Goal: Transaction & Acquisition: Purchase product/service

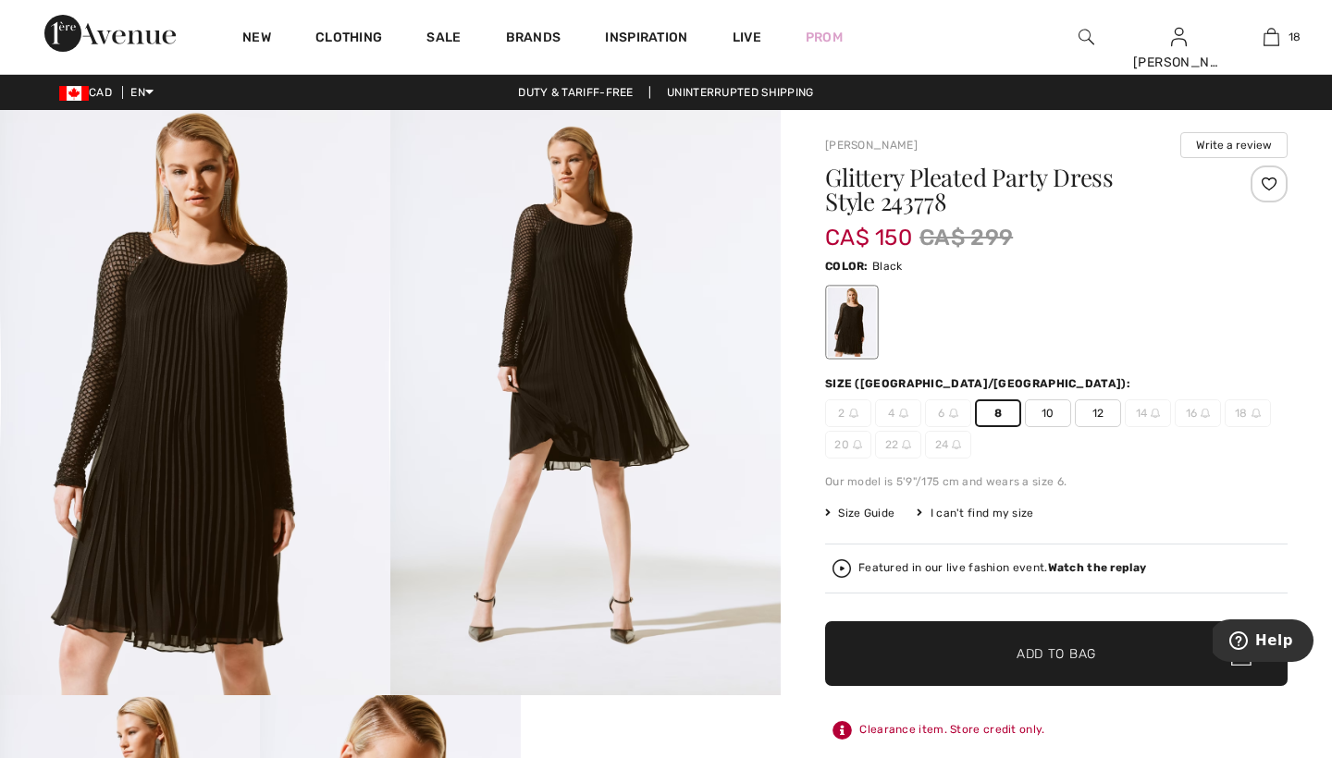
scroll to position [2366, 0]
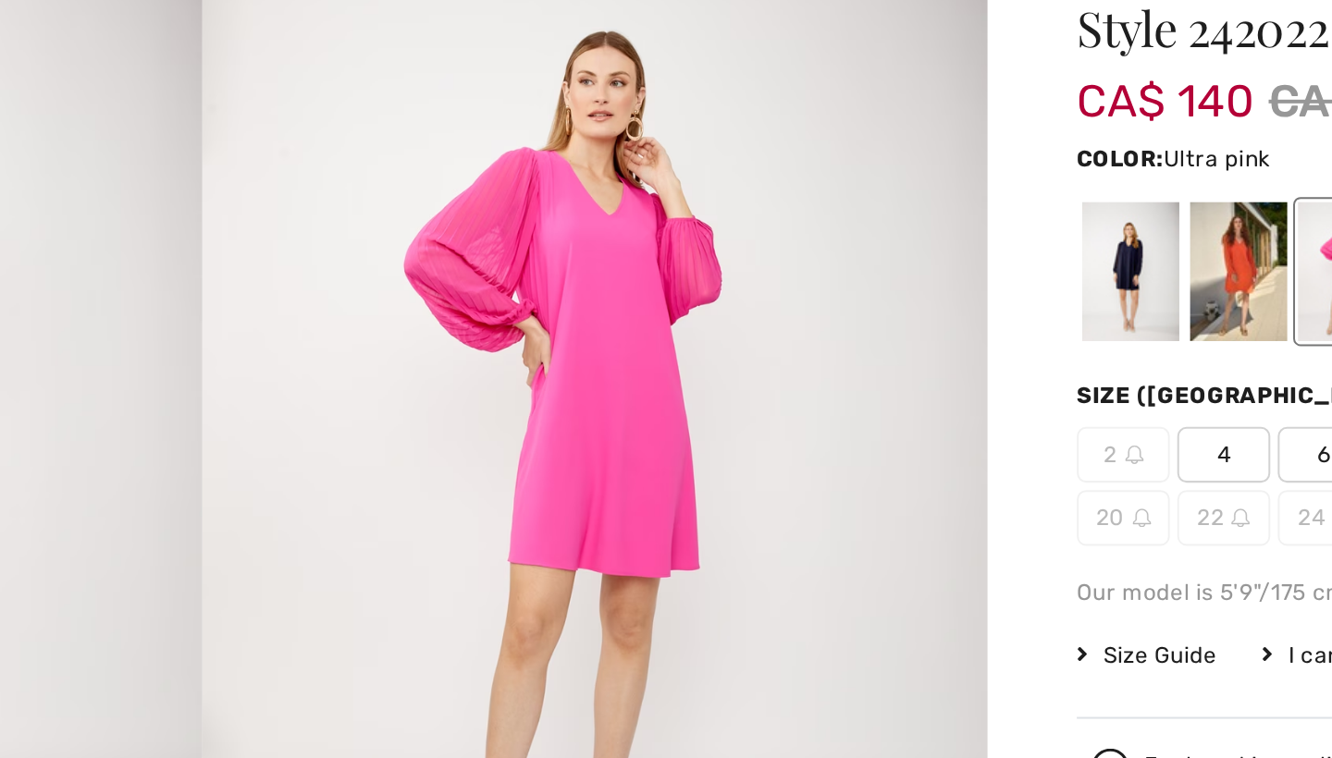
scroll to position [49, 0]
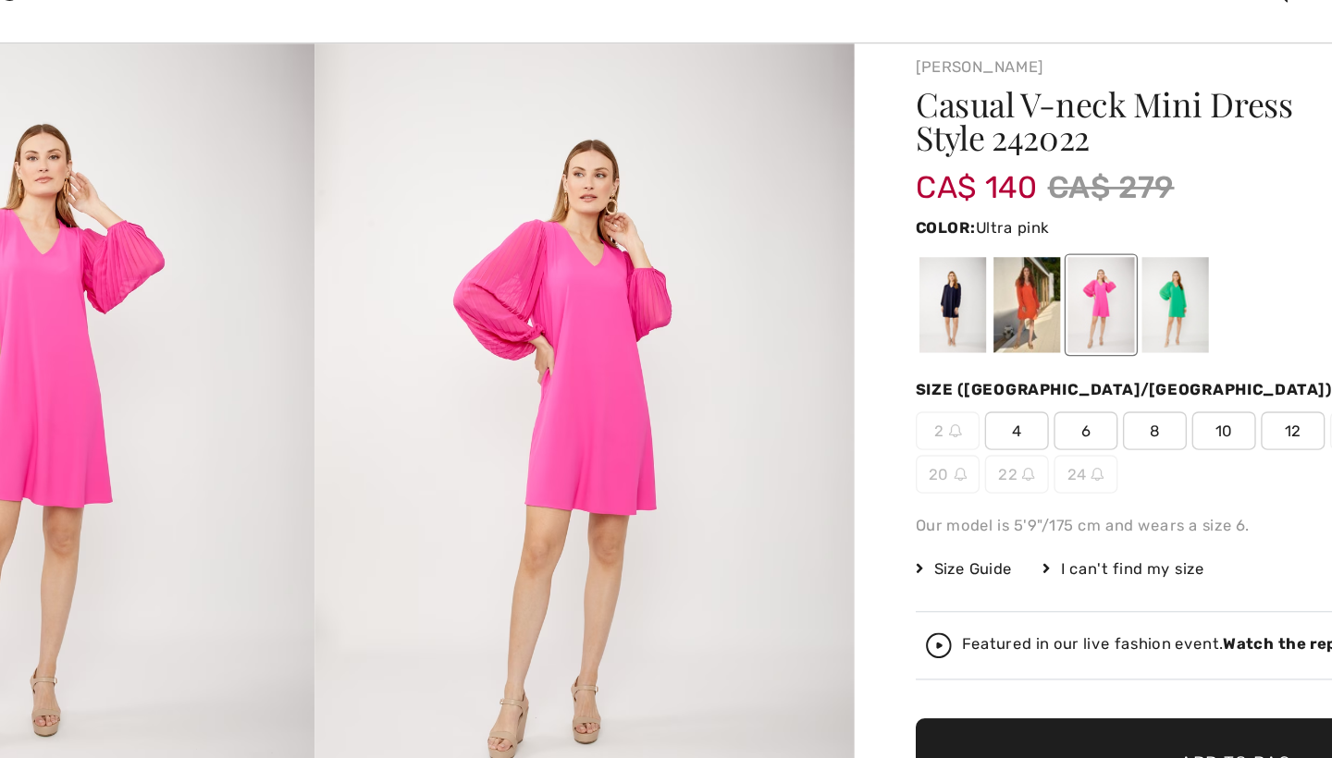
click at [975, 341] on span "8" at bounding box center [998, 355] width 46 height 28
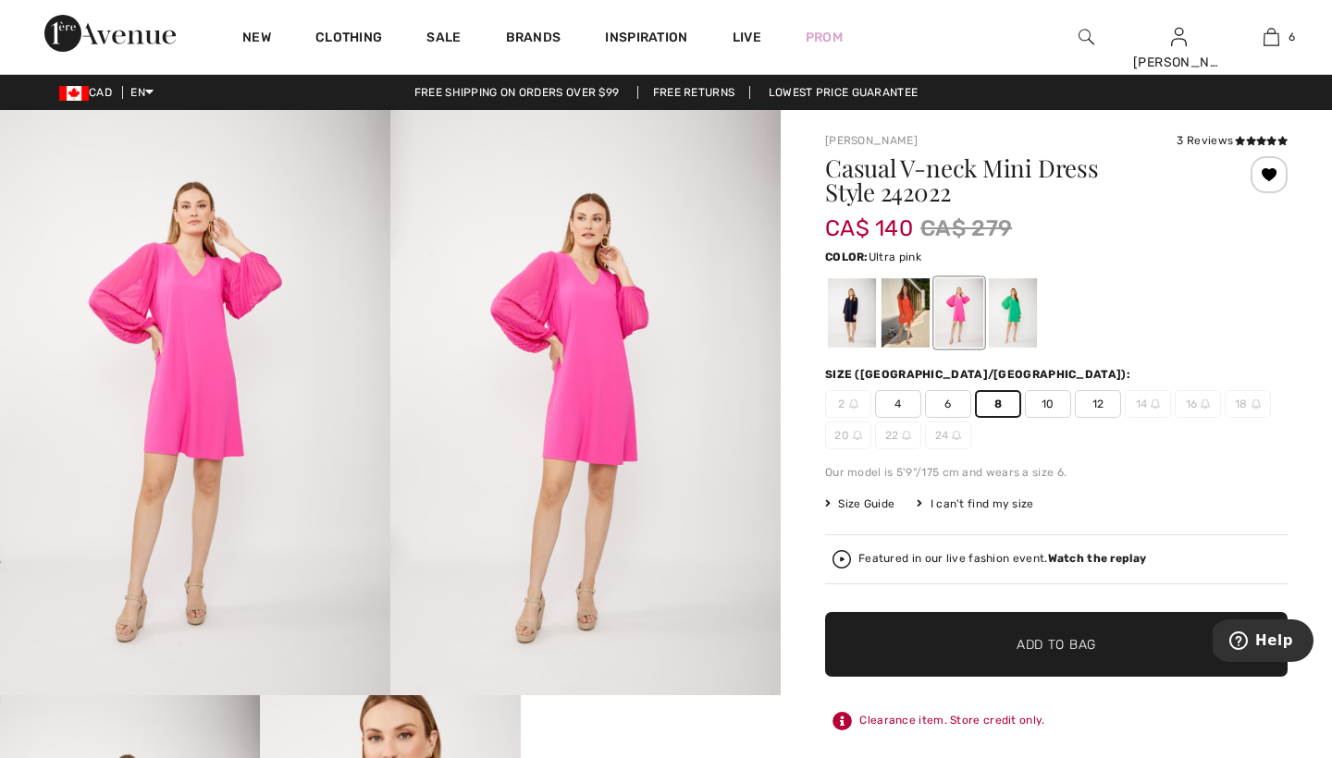
click at [1034, 638] on span "Add to Bag" at bounding box center [1056, 644] width 80 height 19
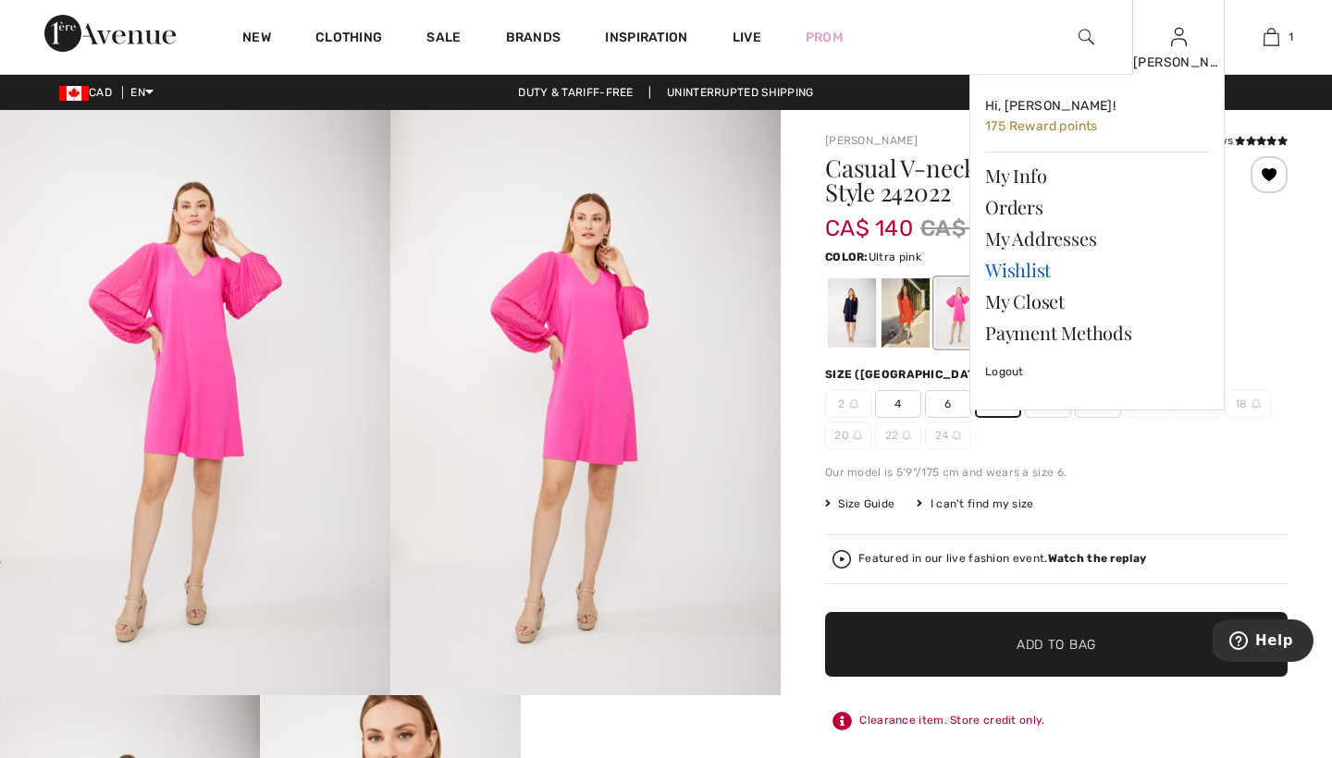
click at [1025, 272] on link "Wishlist" at bounding box center [1097, 269] width 224 height 31
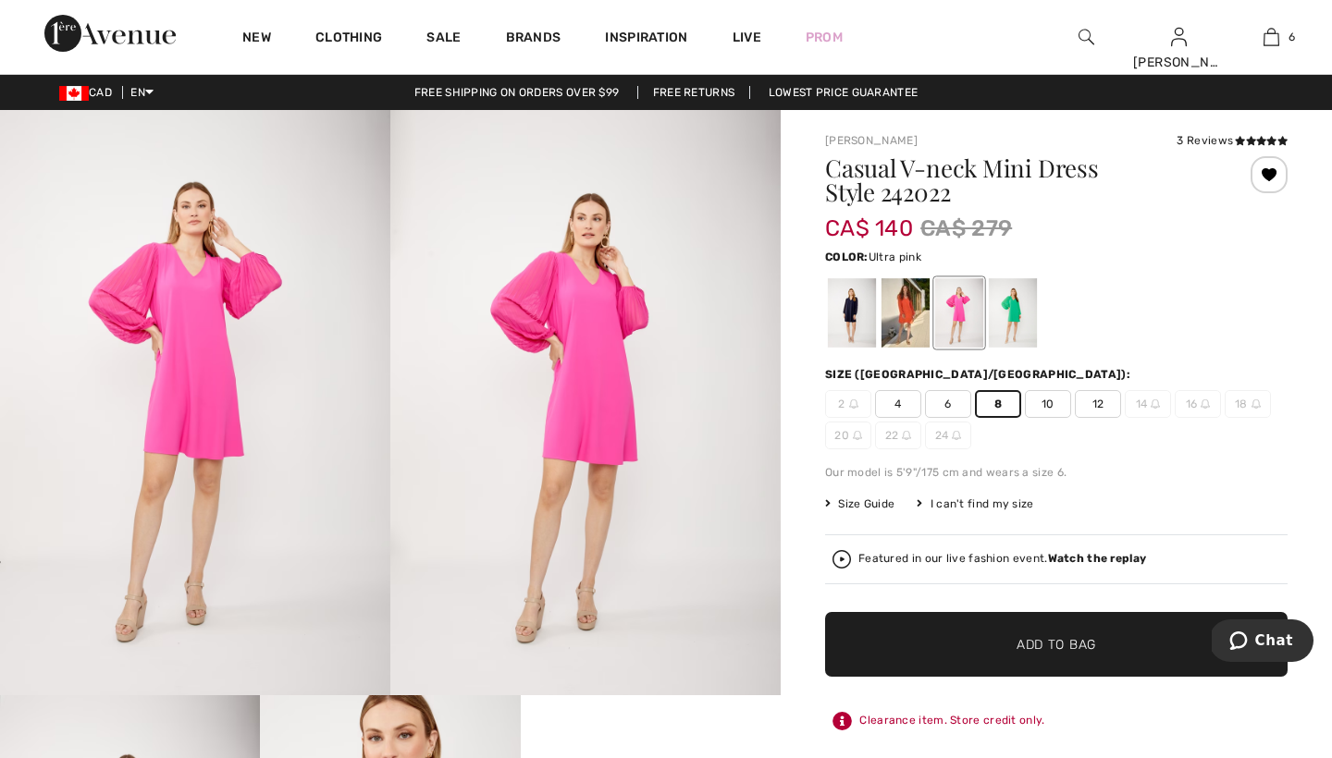
scroll to position [634, 0]
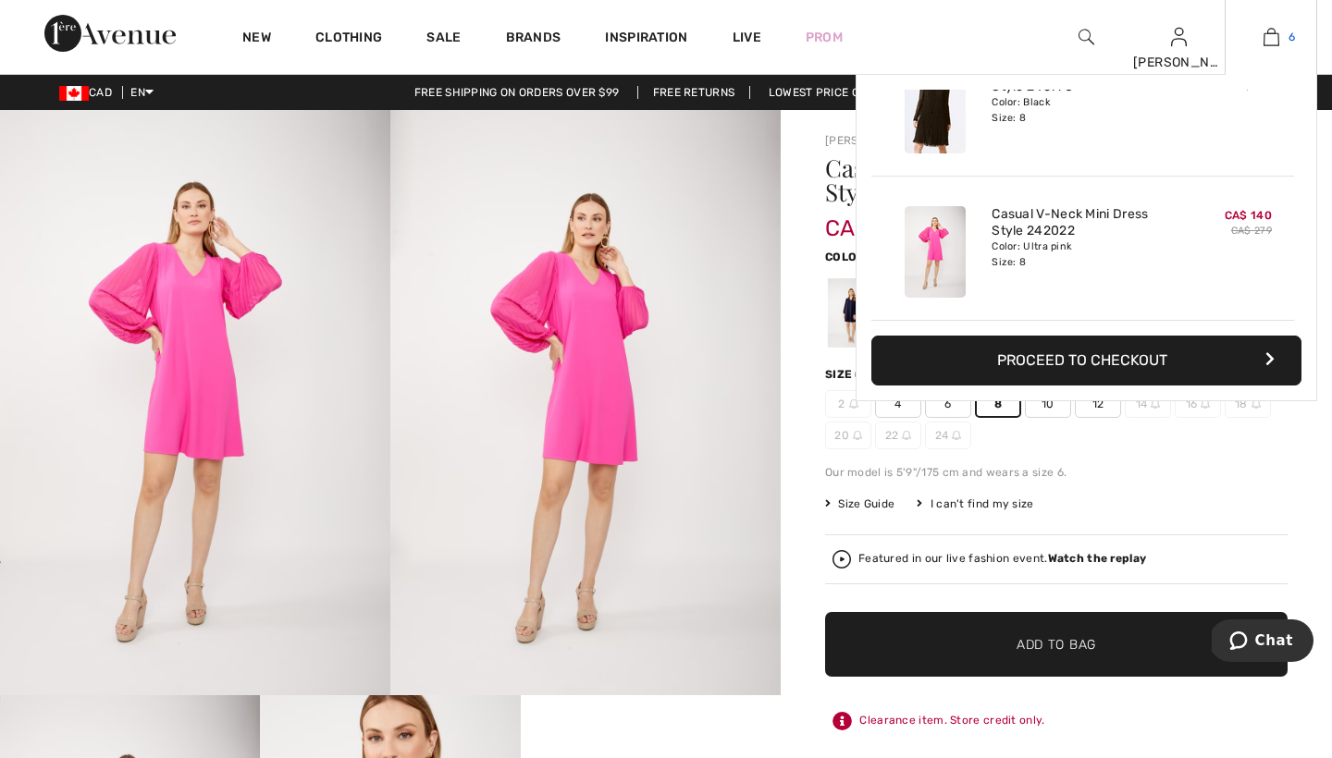
click at [1265, 40] on img at bounding box center [1271, 37] width 16 height 22
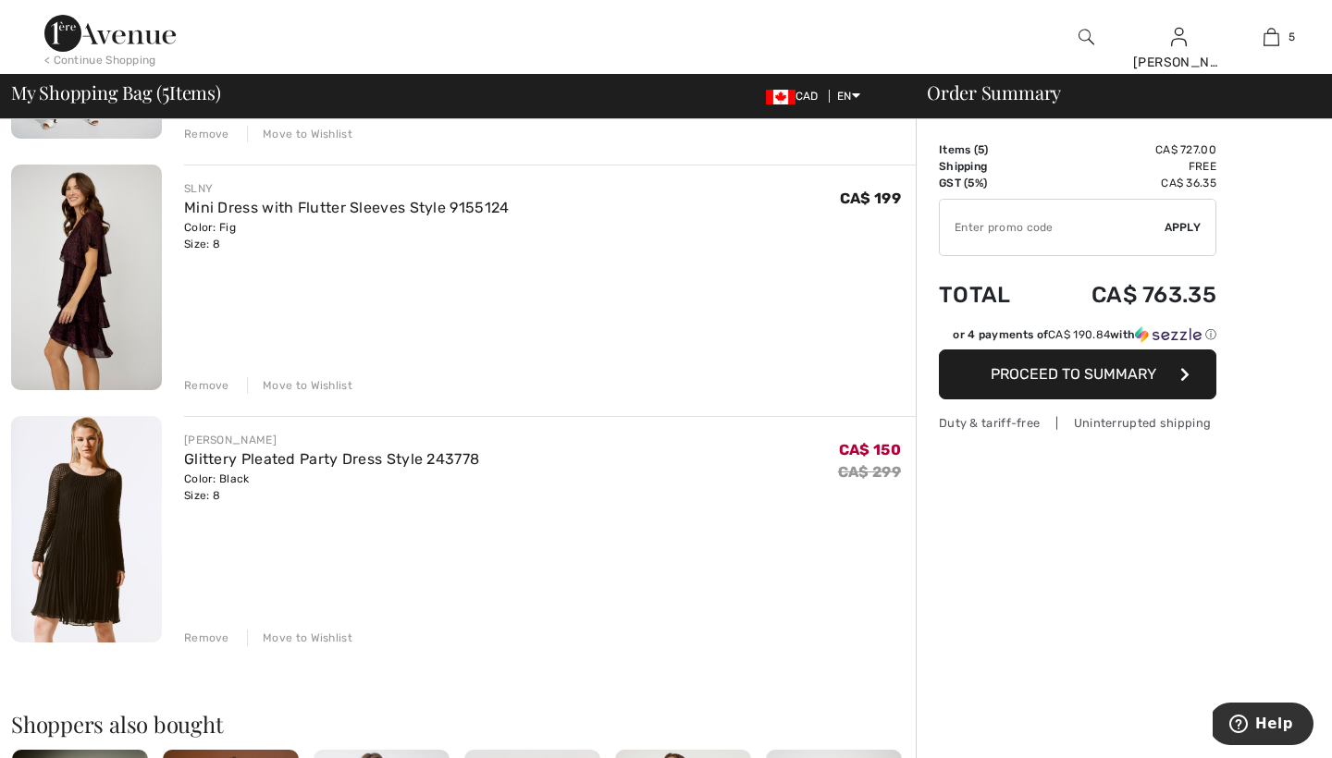
scroll to position [861, 0]
click at [289, 636] on div "Move to Wishlist" at bounding box center [299, 639] width 105 height 17
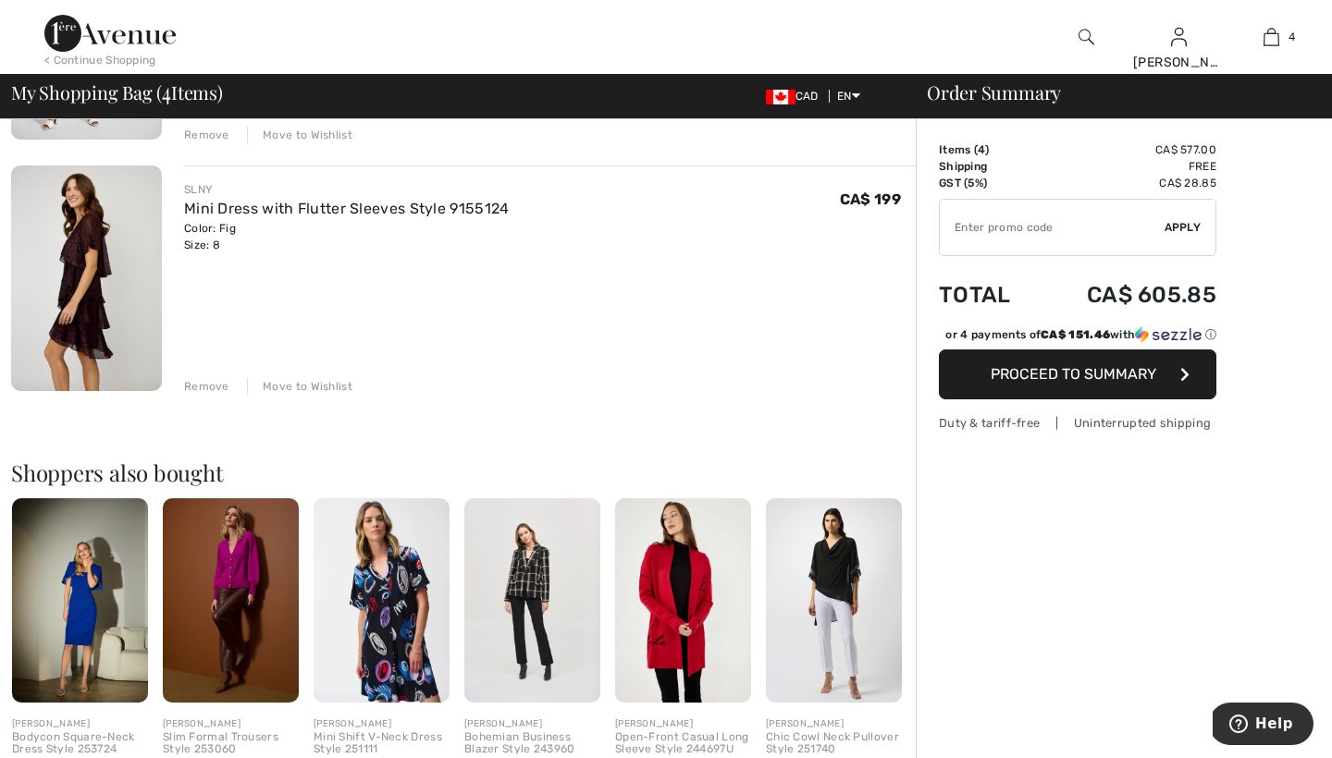
click at [316, 386] on div "Move to Wishlist" at bounding box center [299, 386] width 105 height 17
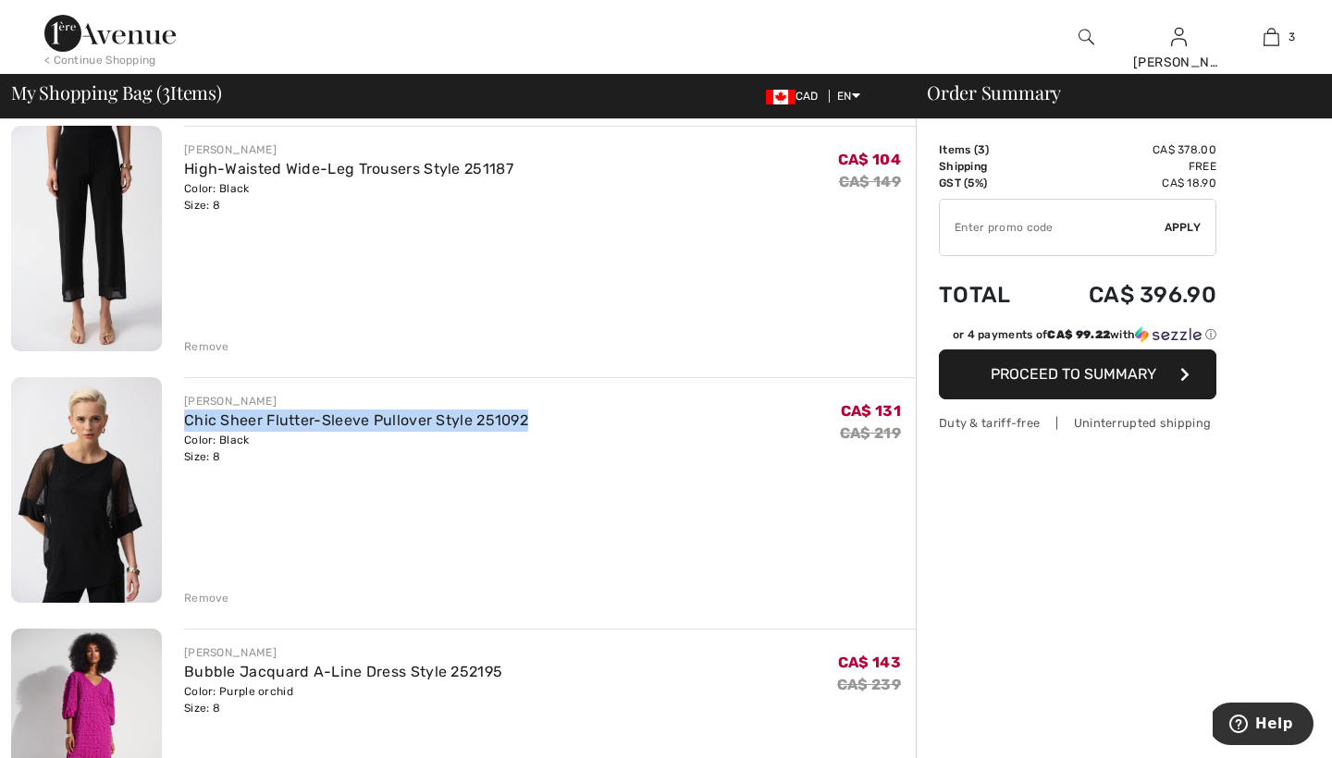
scroll to position [134, 0]
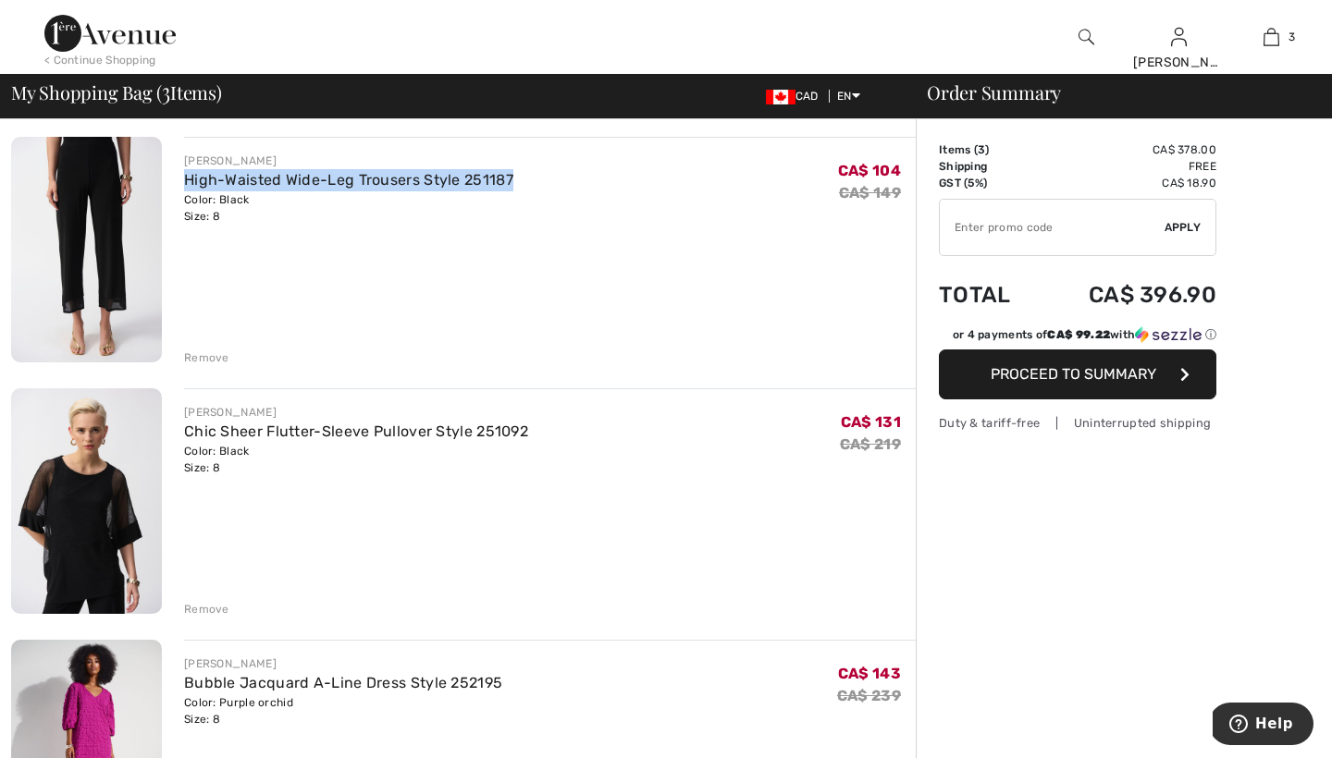
click at [203, 353] on div "Remove" at bounding box center [206, 358] width 45 height 17
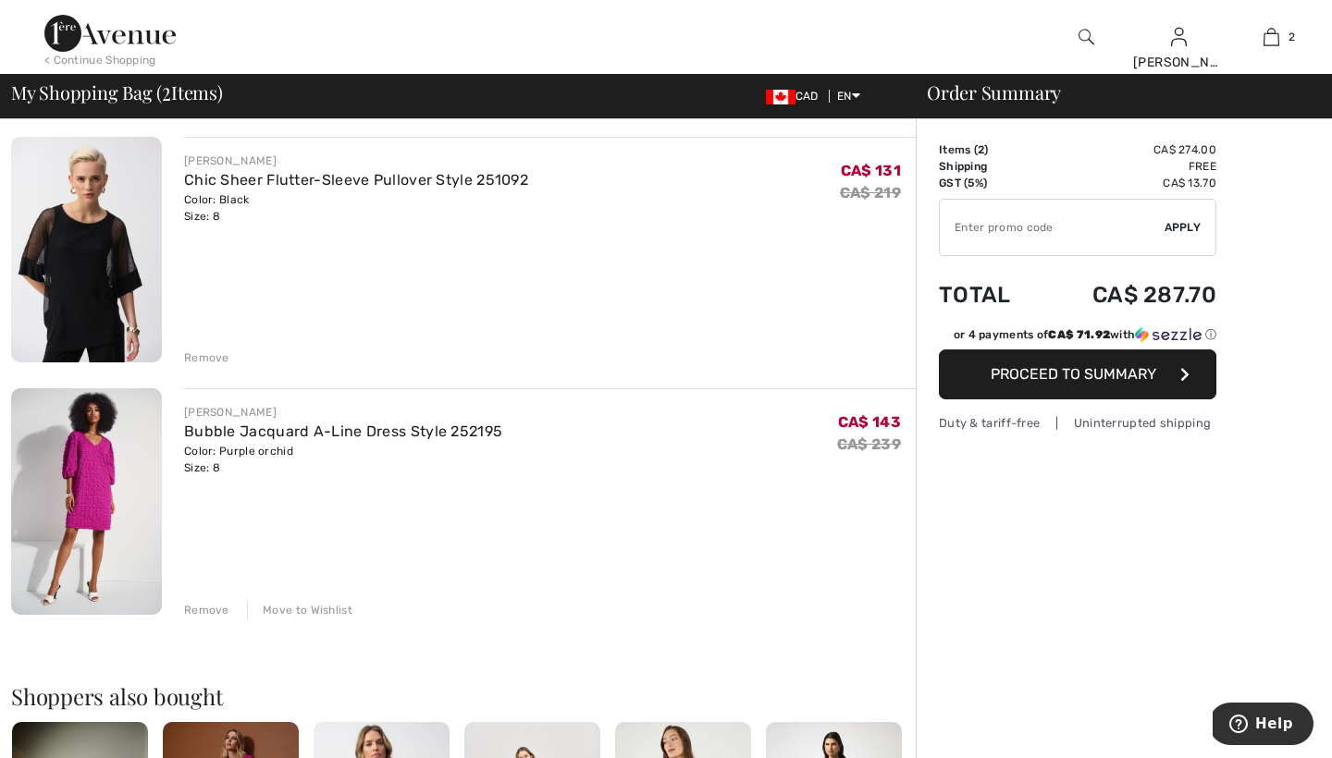
click at [203, 353] on div "Remove" at bounding box center [206, 358] width 45 height 17
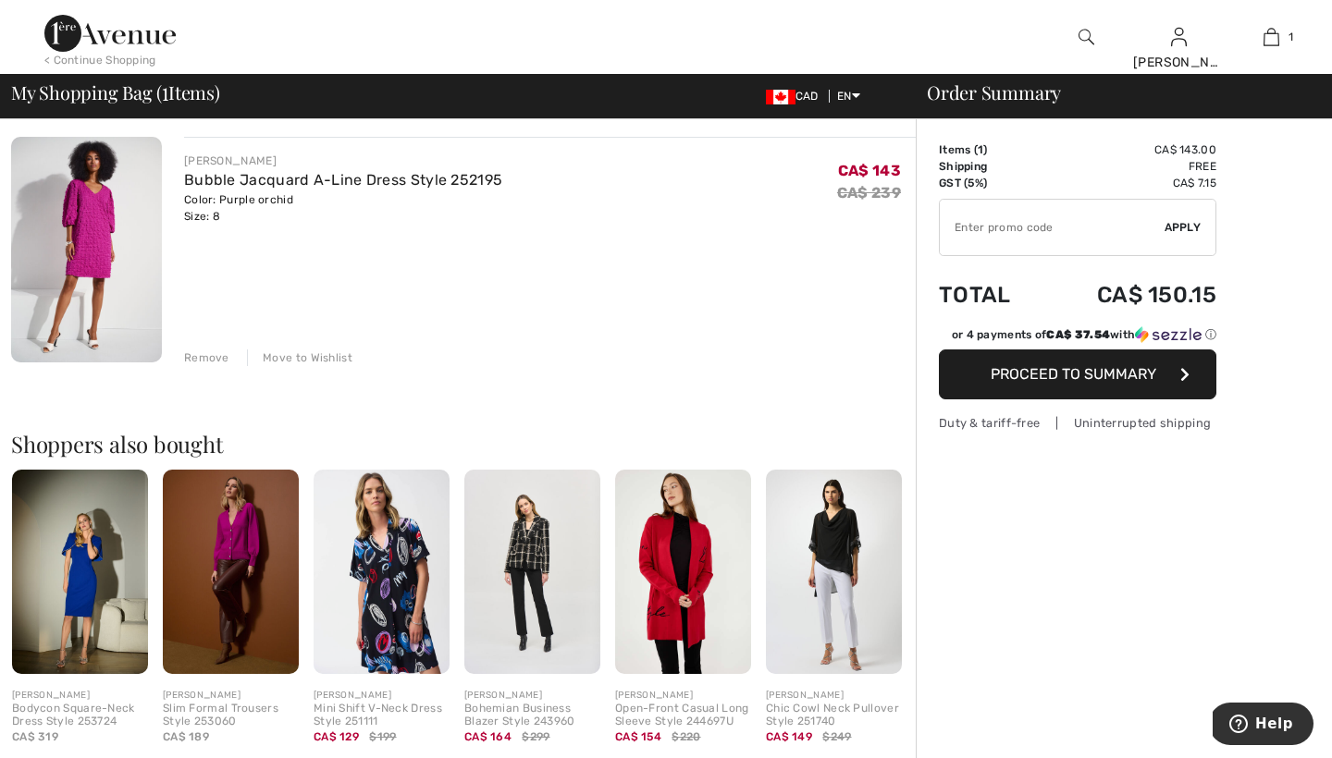
click at [1044, 364] on button "Proceed to Summary" at bounding box center [1077, 375] width 277 height 50
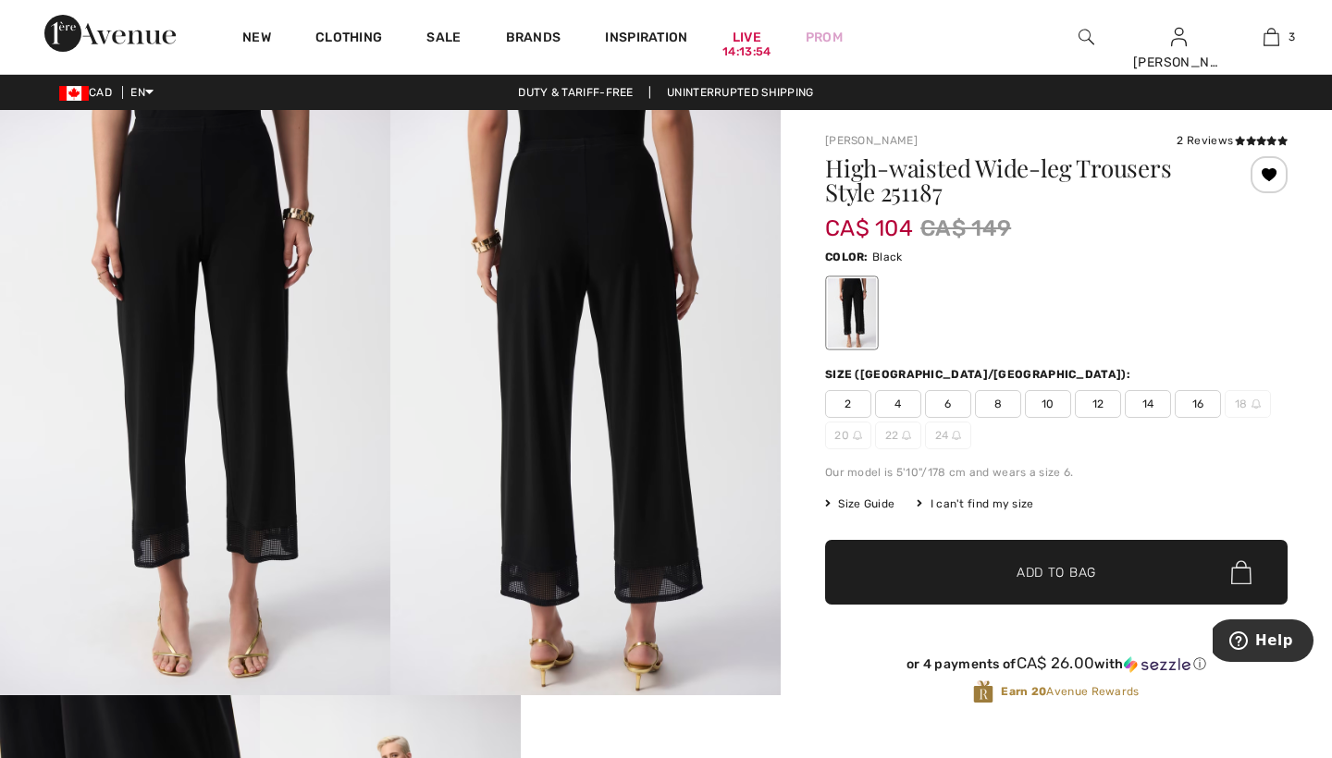
click at [1000, 403] on span "8" at bounding box center [998, 404] width 46 height 28
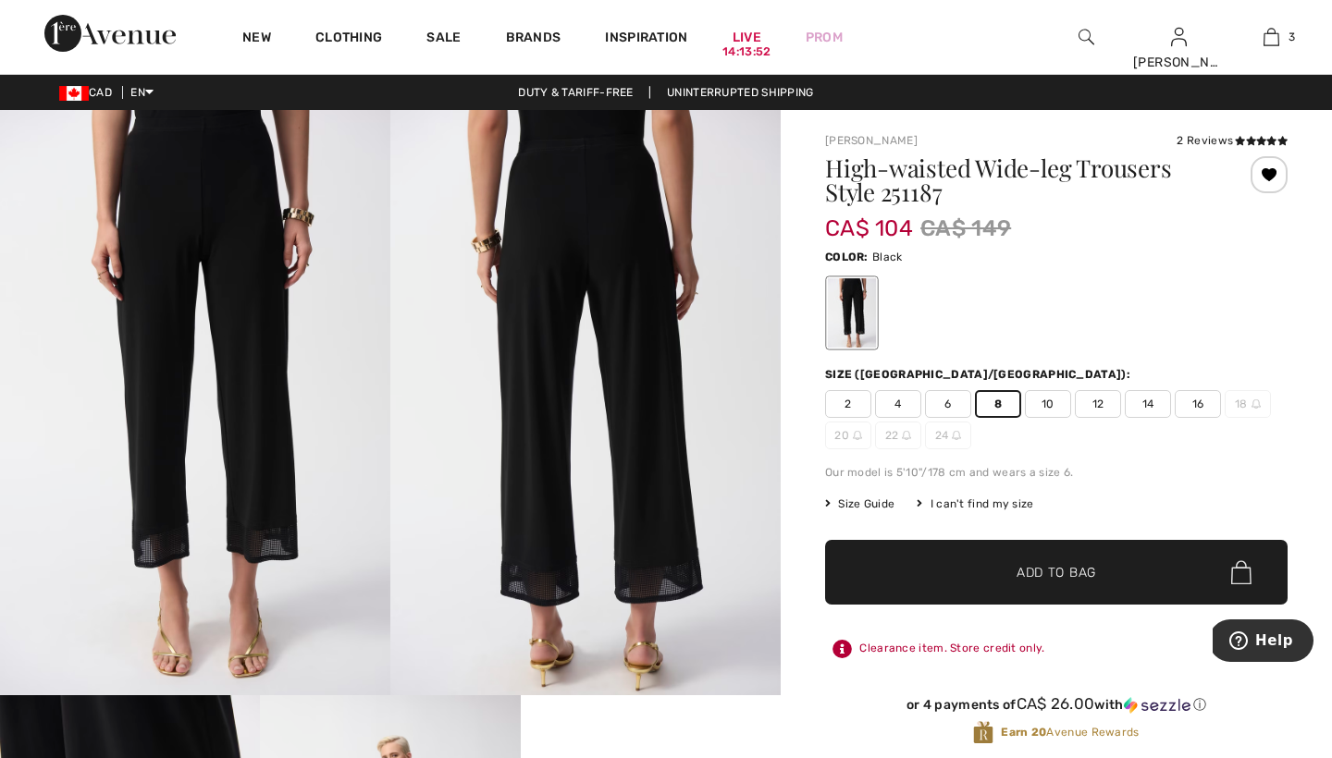
click at [1029, 569] on span "Add to Bag" at bounding box center [1056, 572] width 80 height 19
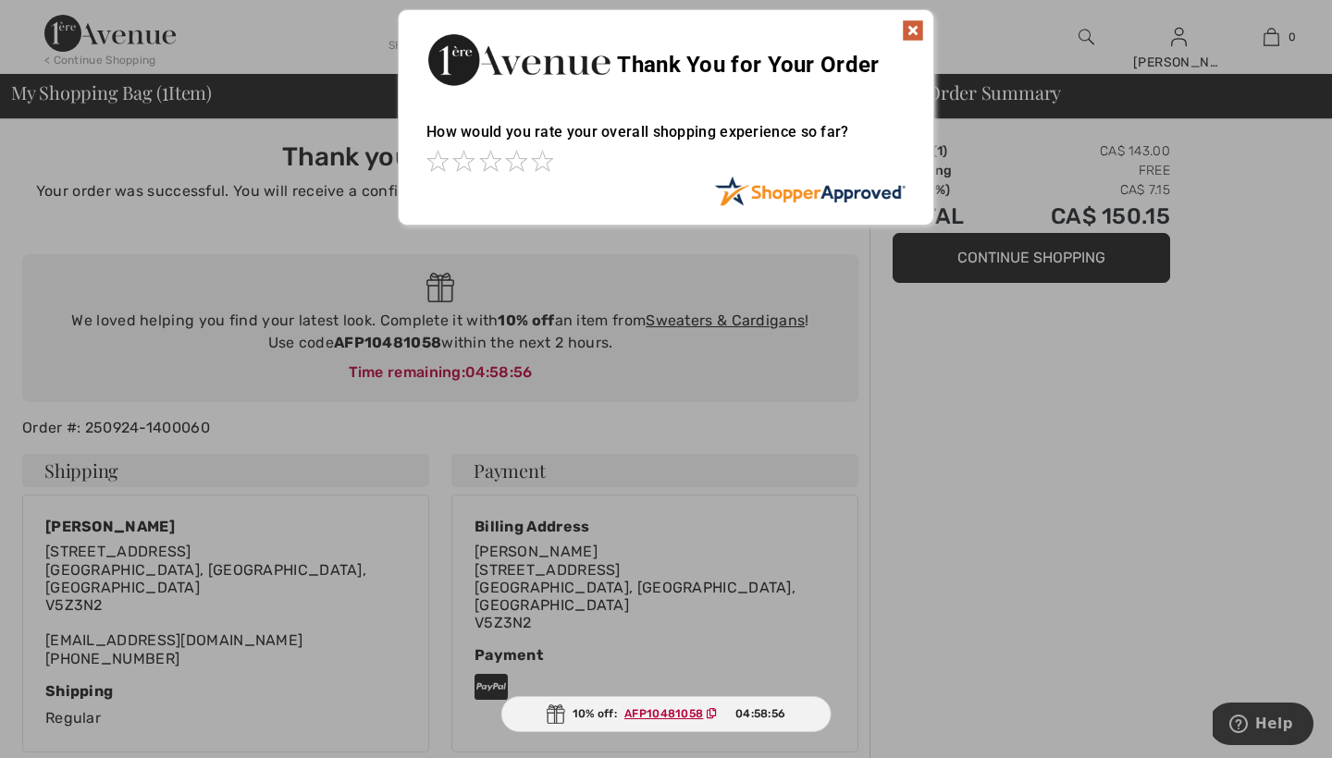
click at [1039, 254] on div at bounding box center [666, 379] width 1332 height 758
click at [910, 31] on img at bounding box center [913, 30] width 22 height 22
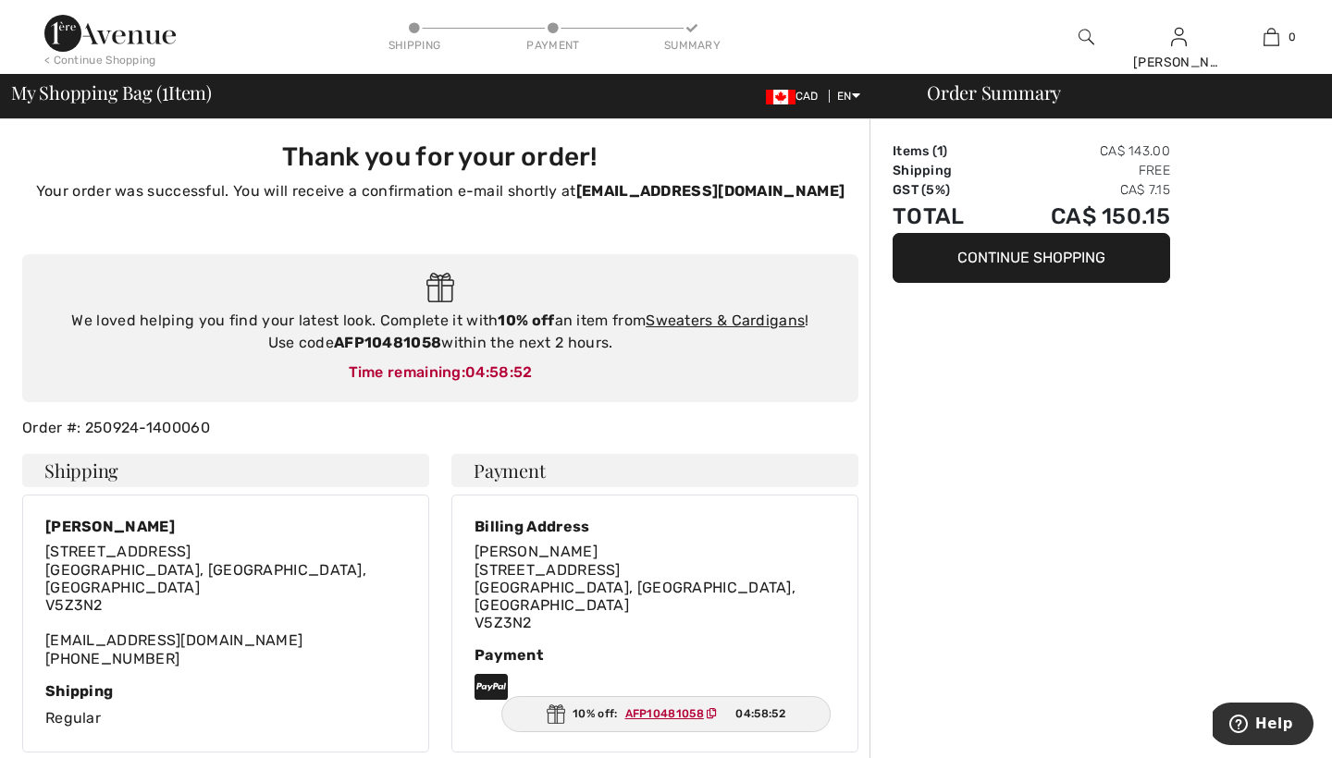
click at [1026, 260] on button "Continue Shopping" at bounding box center [1030, 258] width 277 height 50
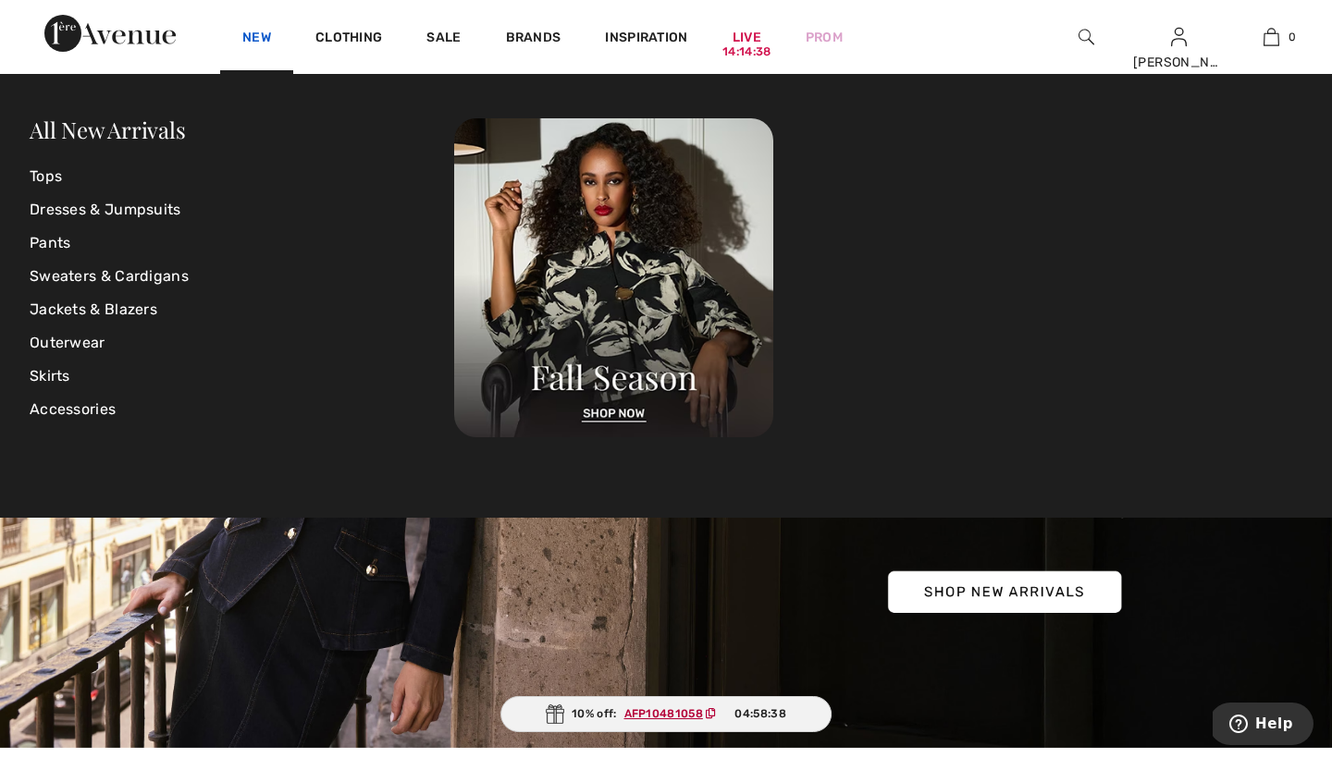
click at [260, 37] on link "New" at bounding box center [256, 39] width 29 height 19
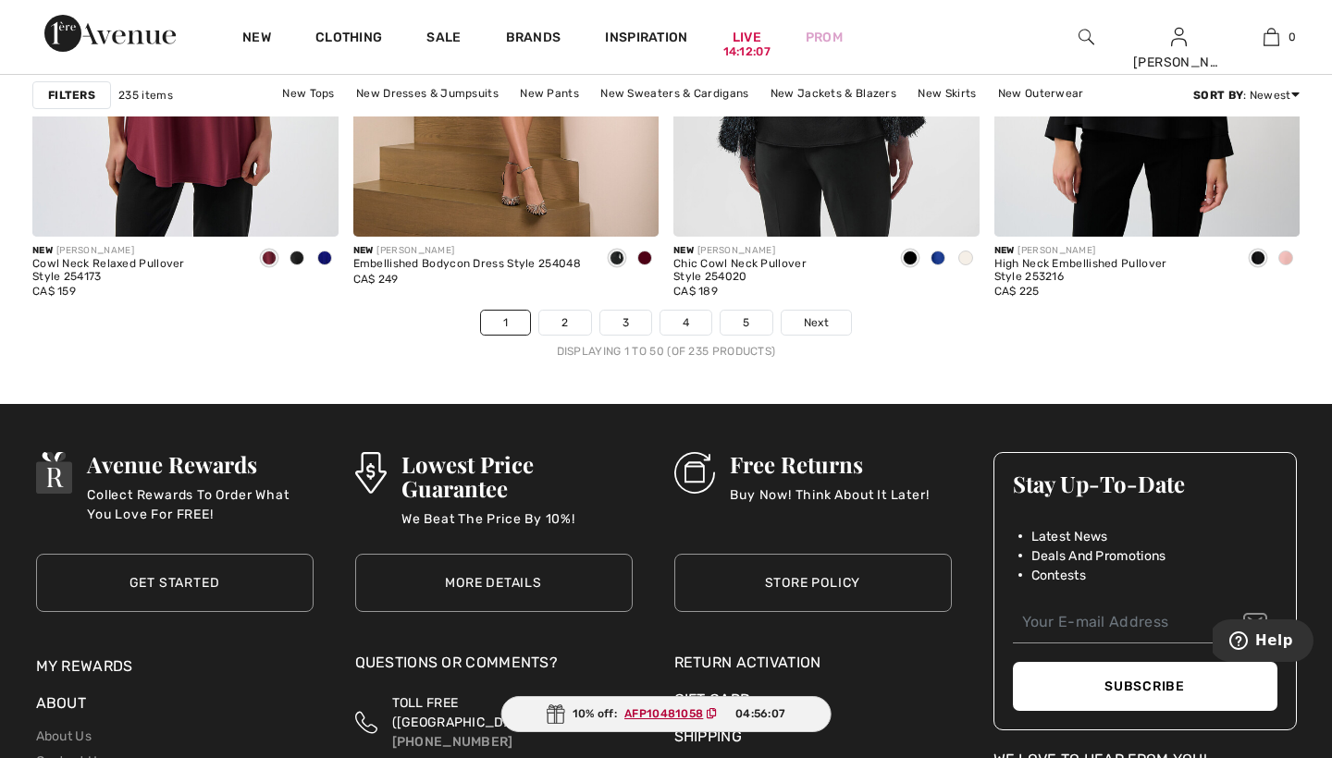
scroll to position [8258, 0]
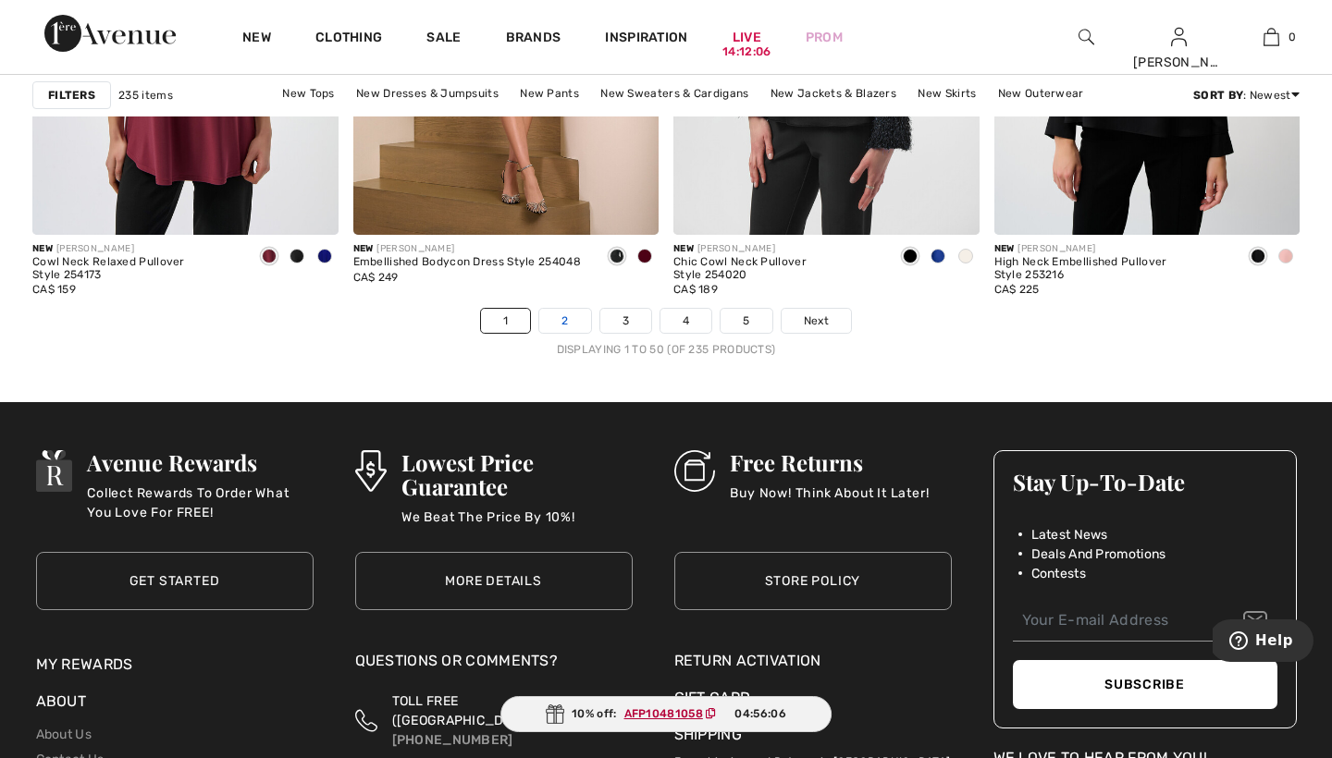
click at [569, 313] on link "2" at bounding box center [564, 321] width 51 height 24
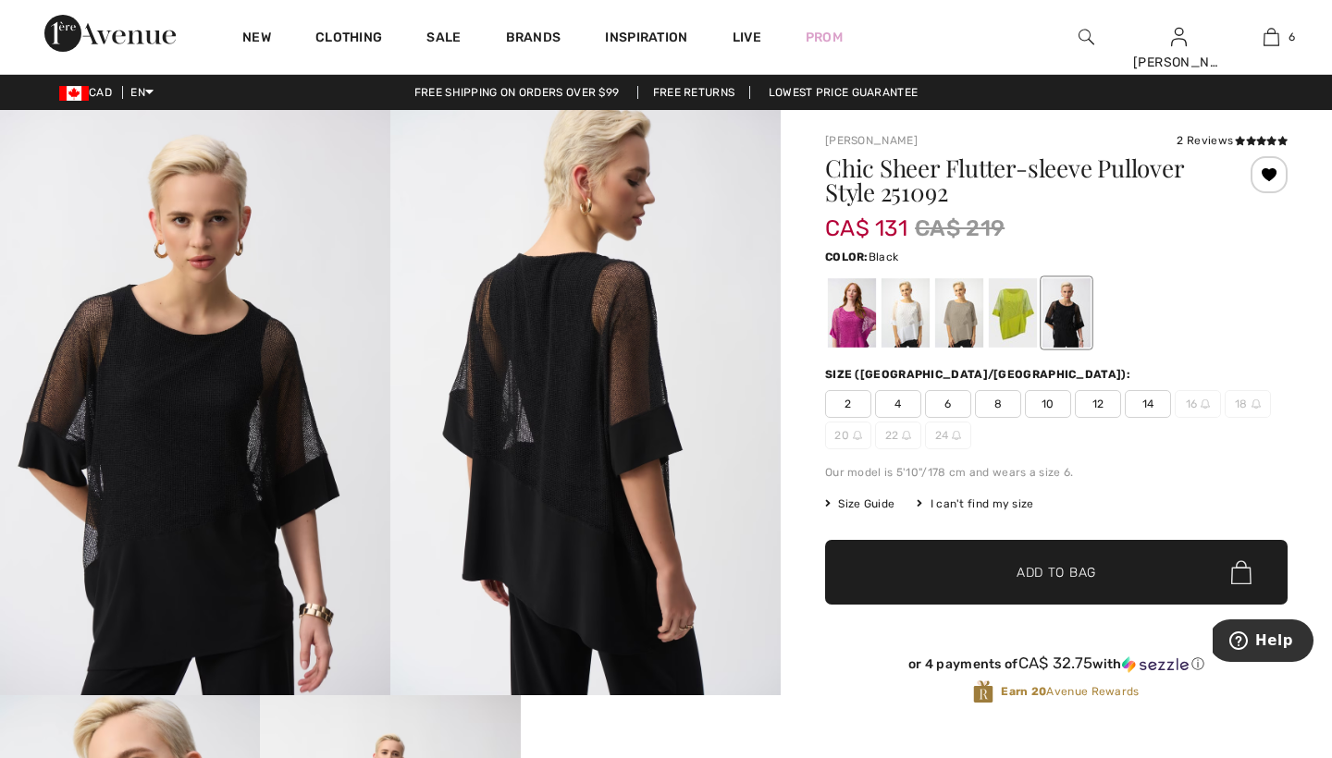
click at [1003, 404] on span "8" at bounding box center [998, 404] width 46 height 28
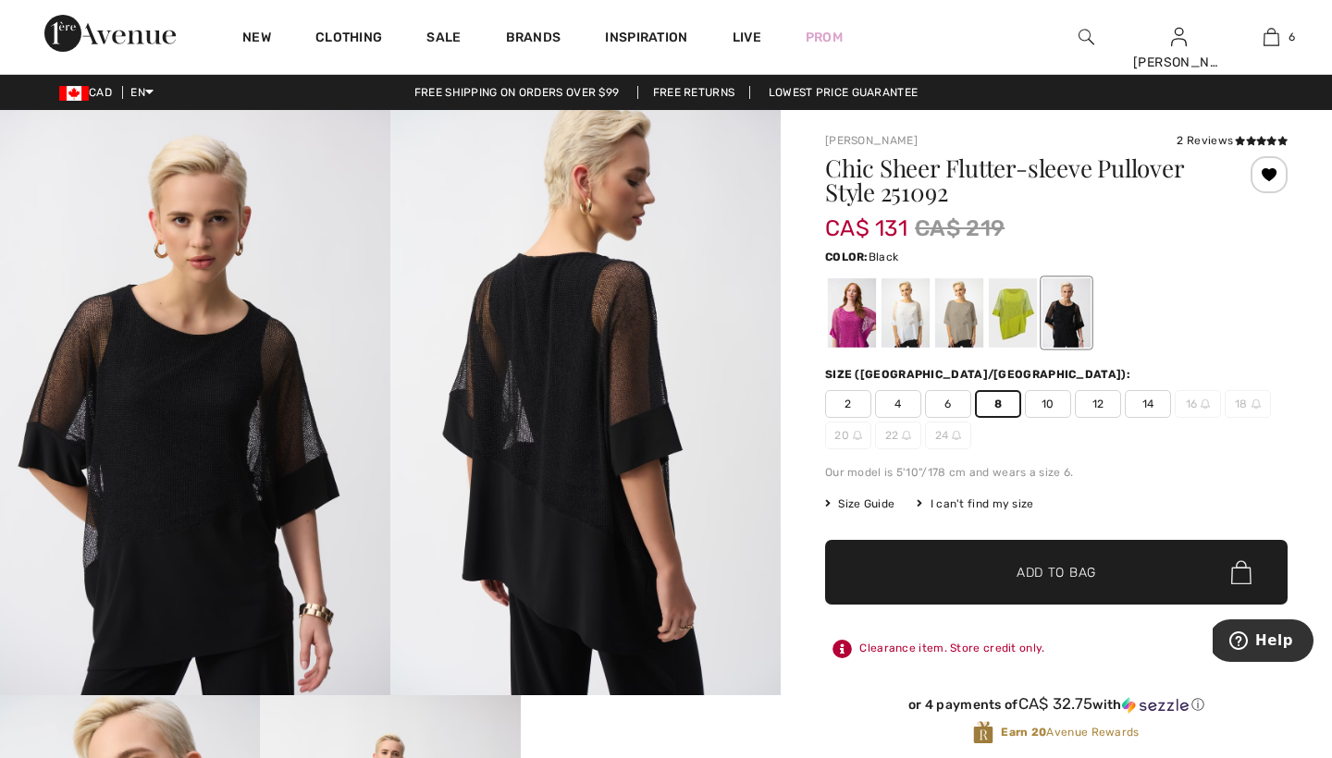
click at [1034, 567] on span "Add to Bag" at bounding box center [1056, 572] width 80 height 19
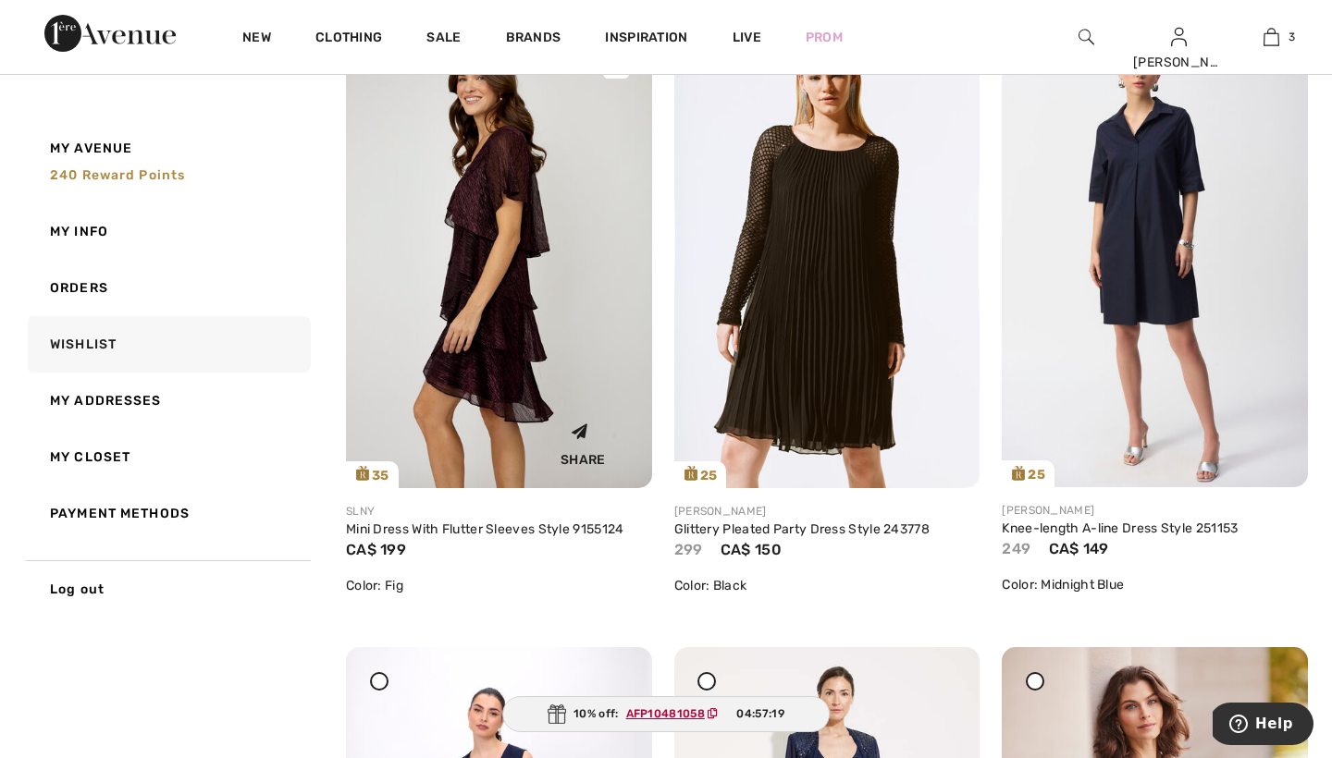
scroll to position [301, 0]
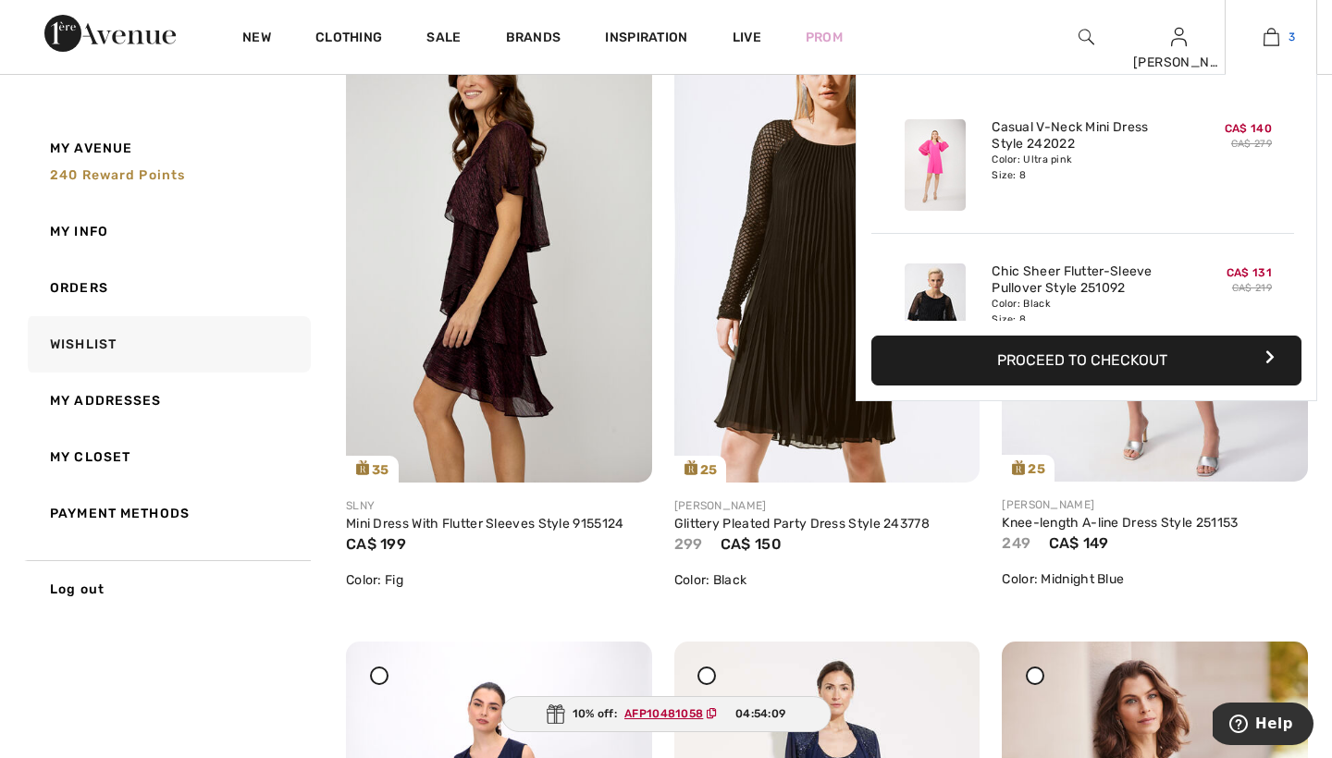
click at [1278, 33] on img at bounding box center [1271, 37] width 16 height 22
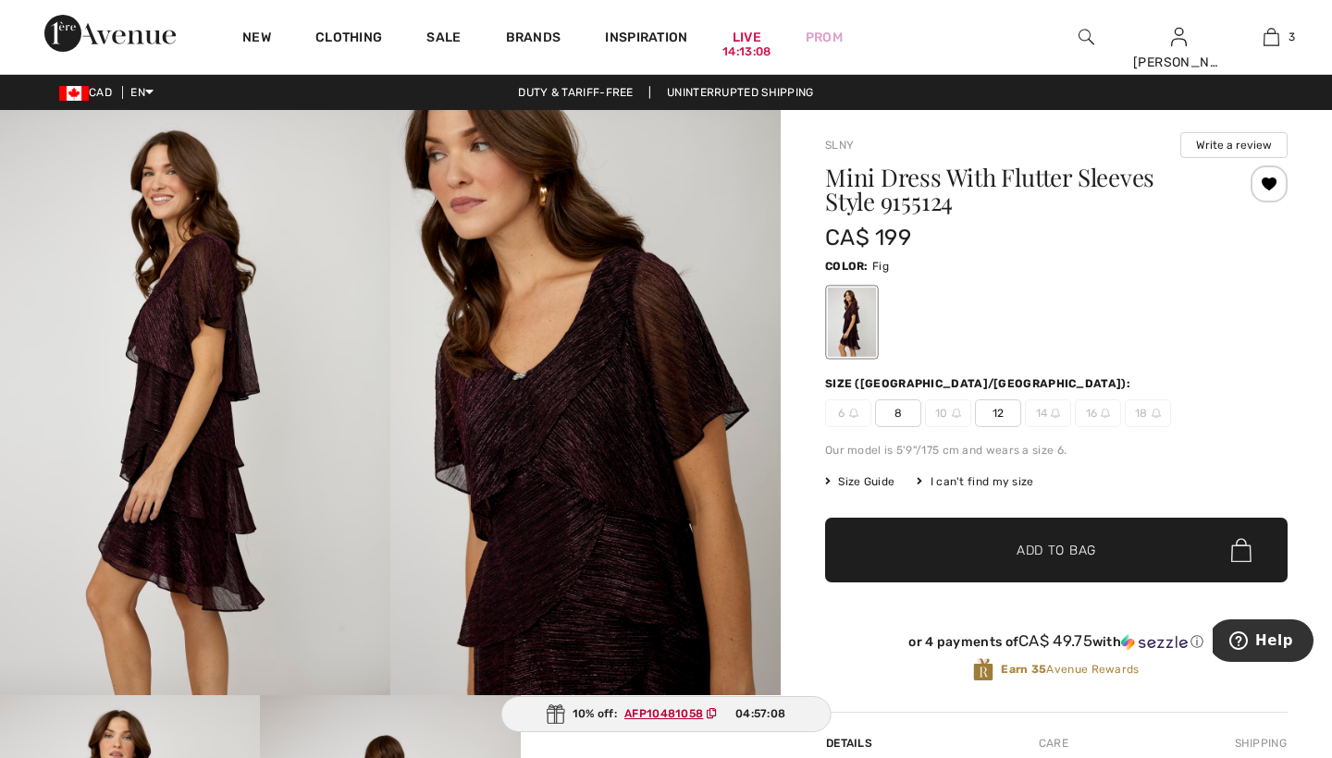
click at [900, 411] on span "8" at bounding box center [898, 414] width 46 height 28
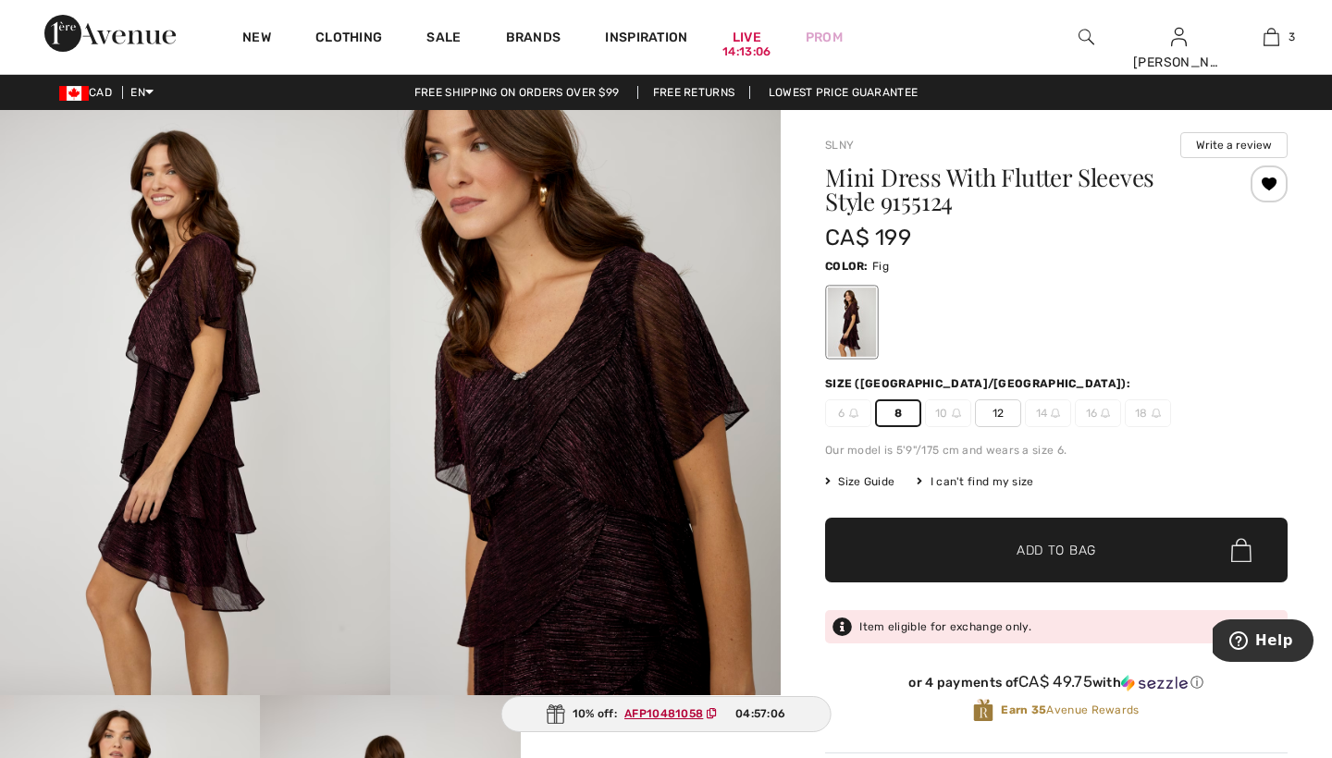
click at [1039, 548] on span "Add to Bag" at bounding box center [1056, 550] width 80 height 19
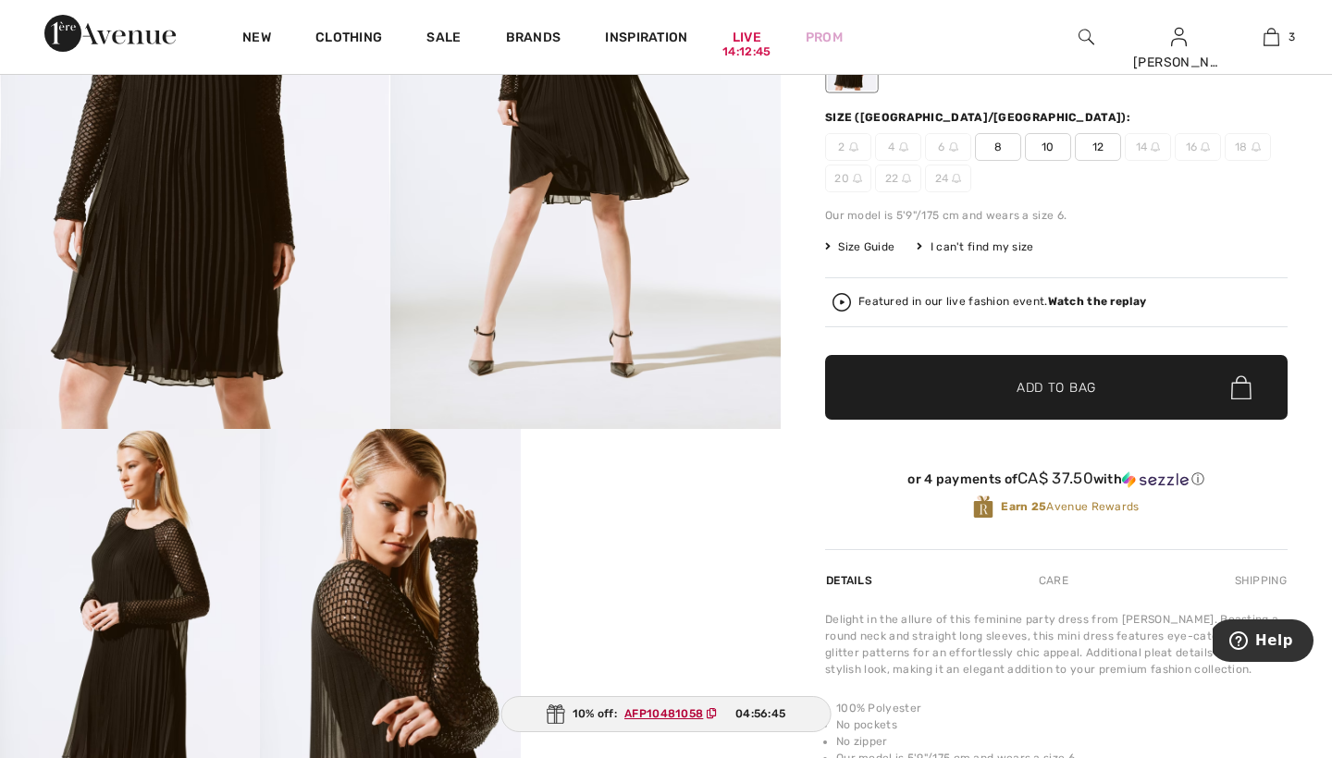
scroll to position [252, 0]
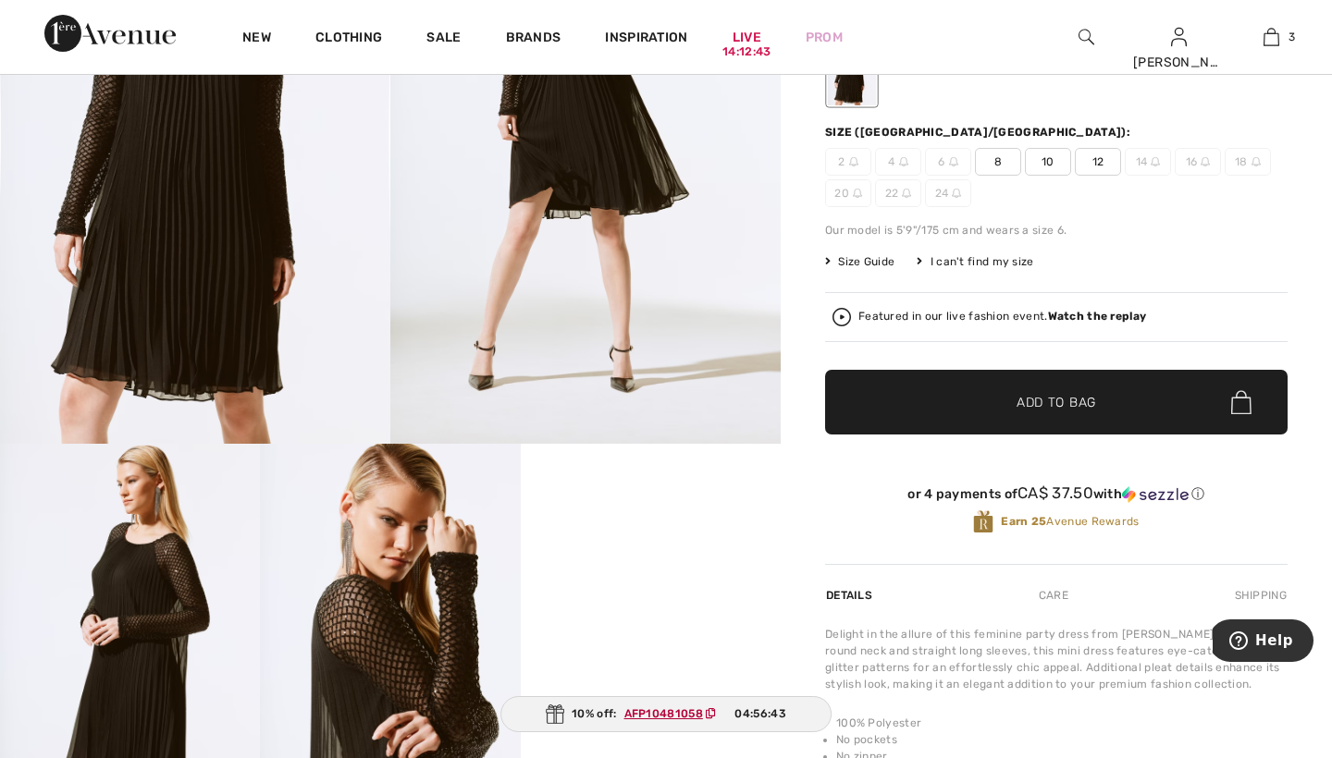
click at [1002, 159] on span "8" at bounding box center [998, 162] width 46 height 28
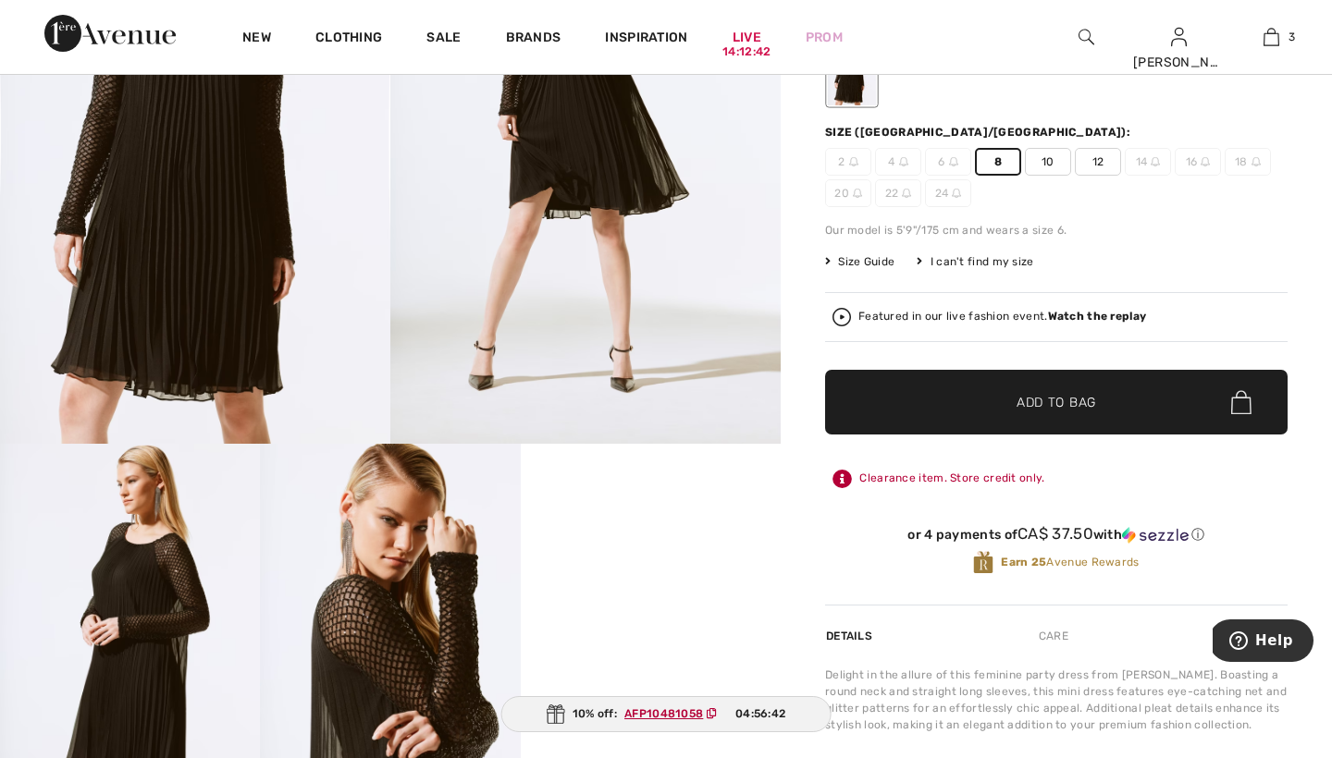
click at [1029, 403] on span "Add to Bag" at bounding box center [1056, 402] width 80 height 19
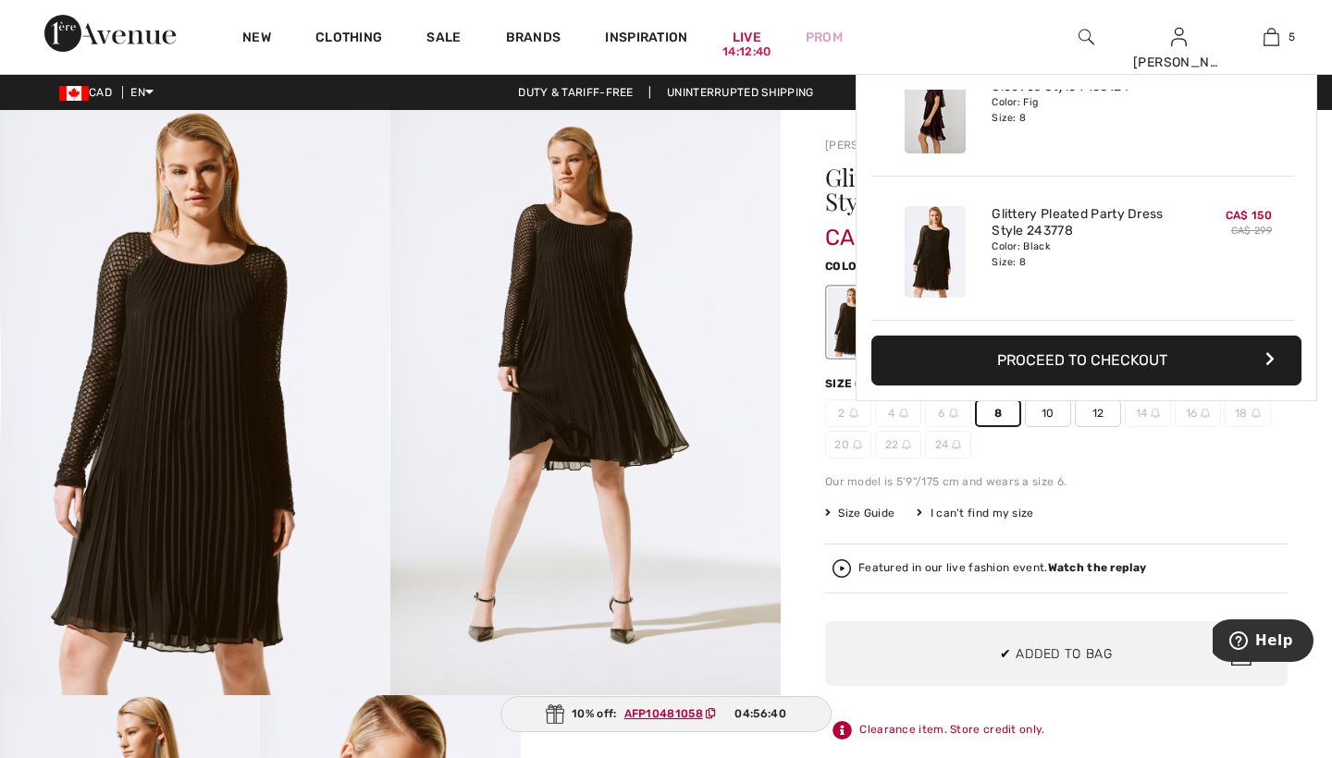
scroll to position [0, 0]
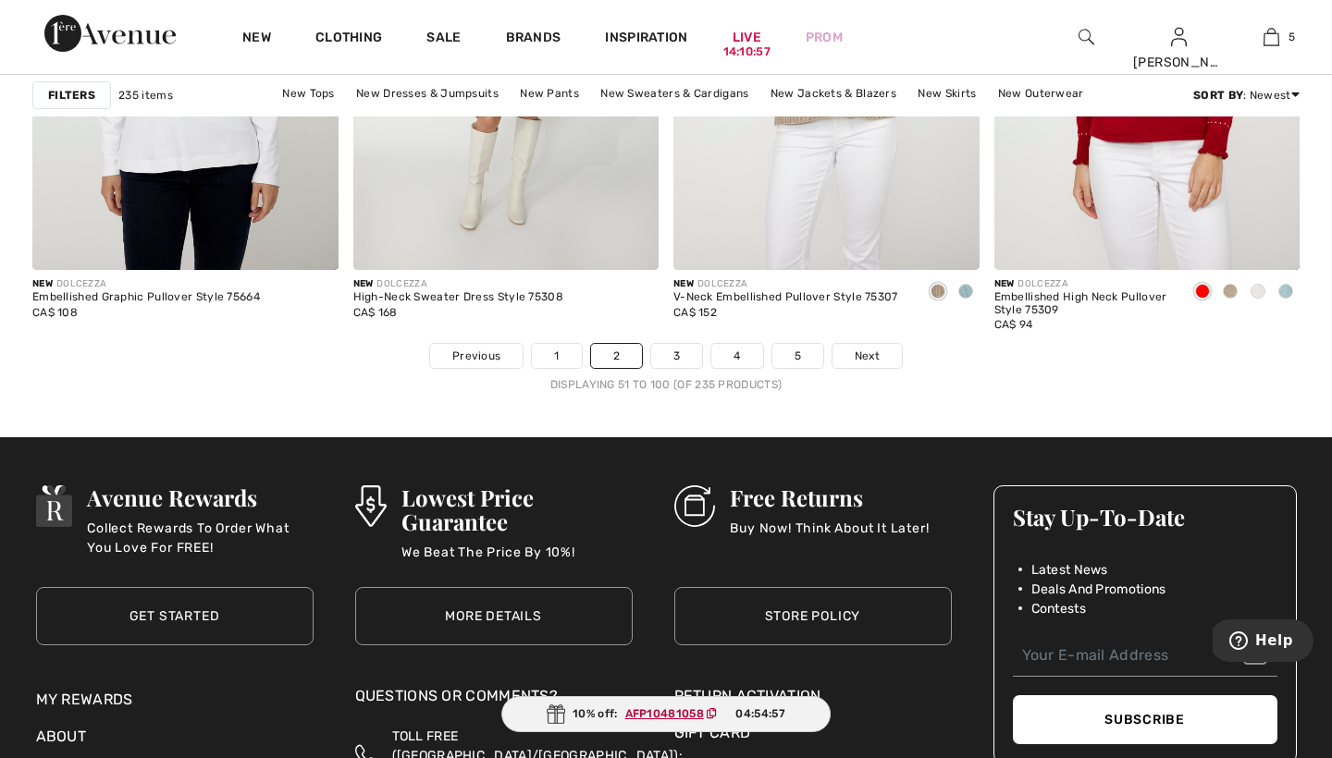
scroll to position [8229, 0]
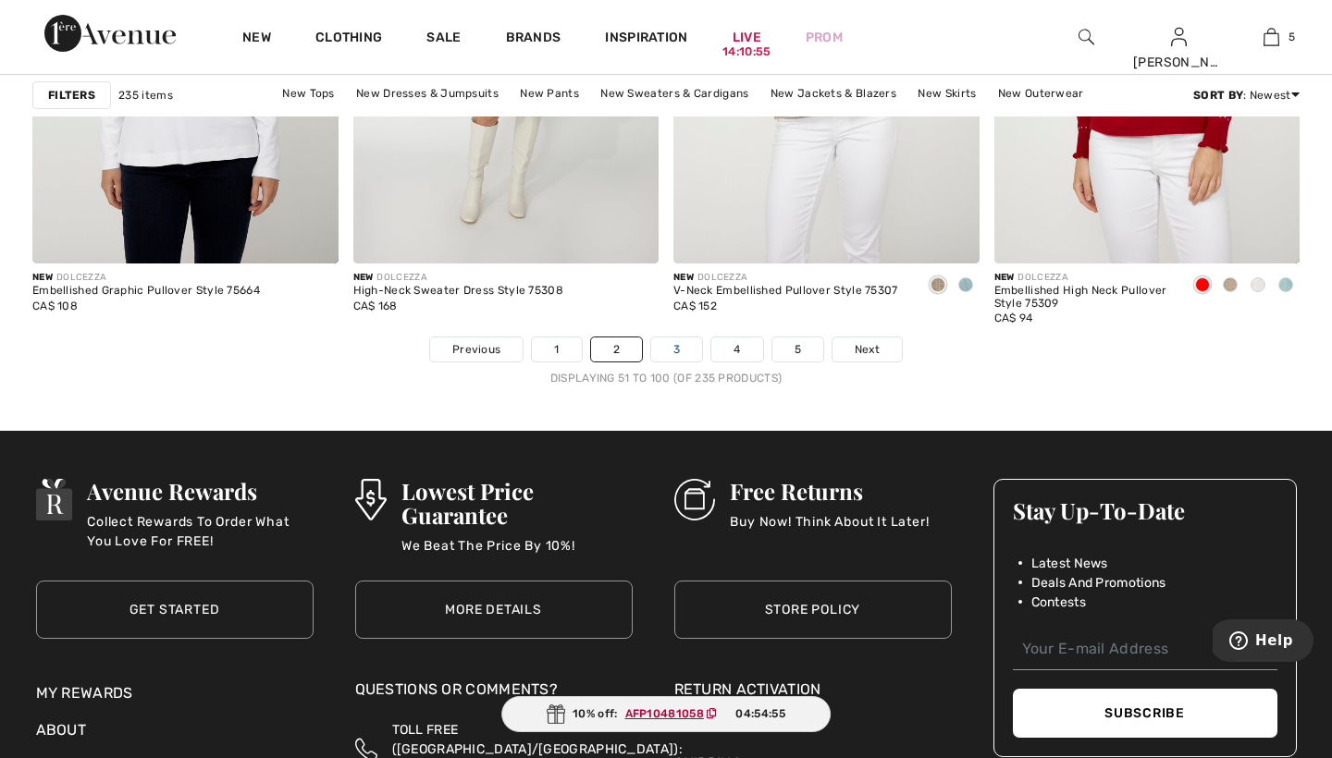
click at [678, 346] on link "3" at bounding box center [676, 350] width 51 height 24
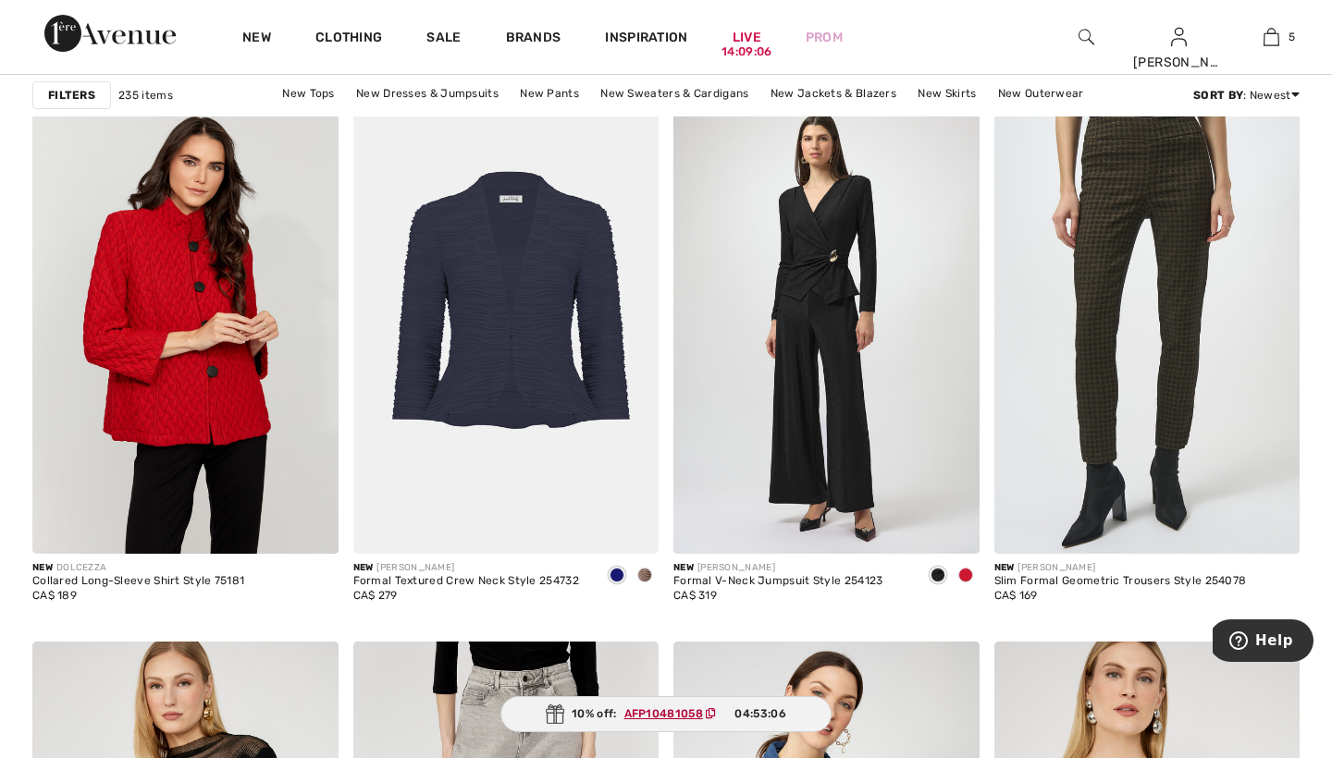
scroll to position [3148, 0]
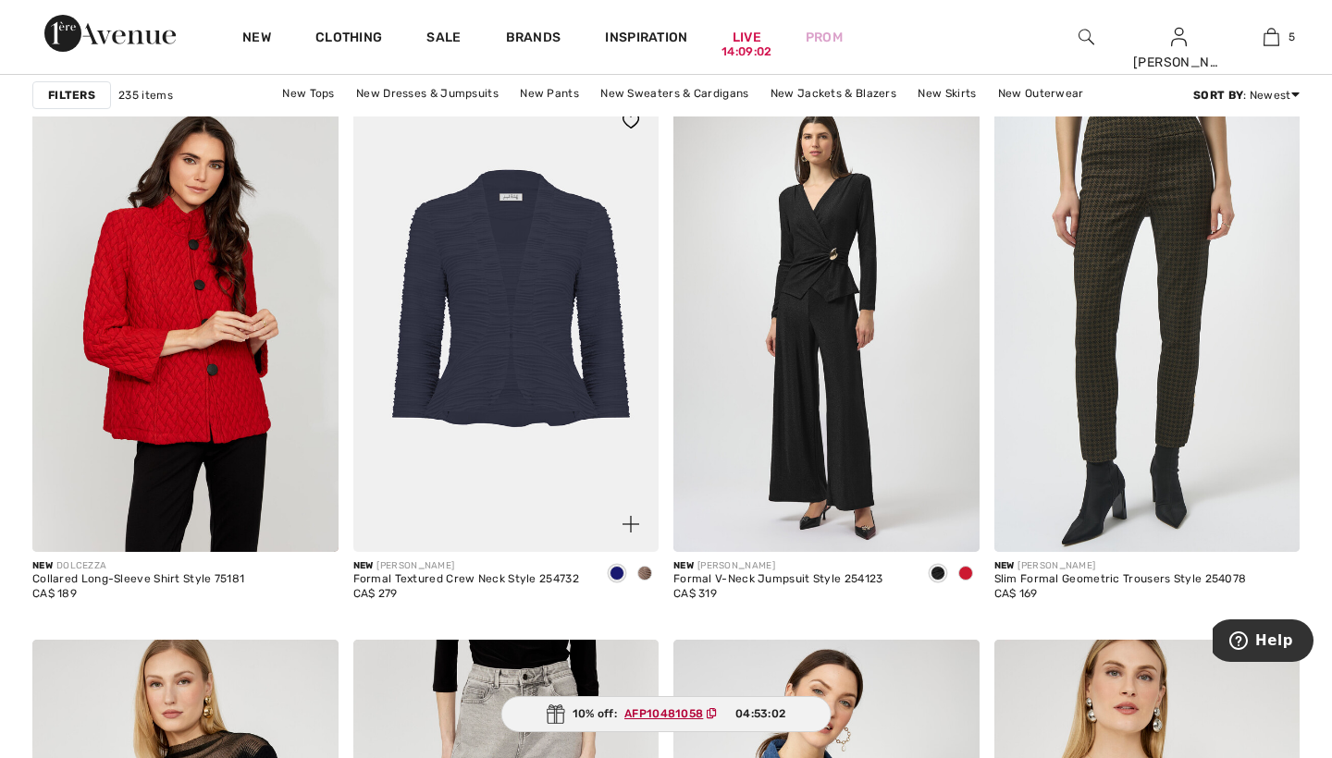
click at [646, 572] on span at bounding box center [644, 573] width 15 height 15
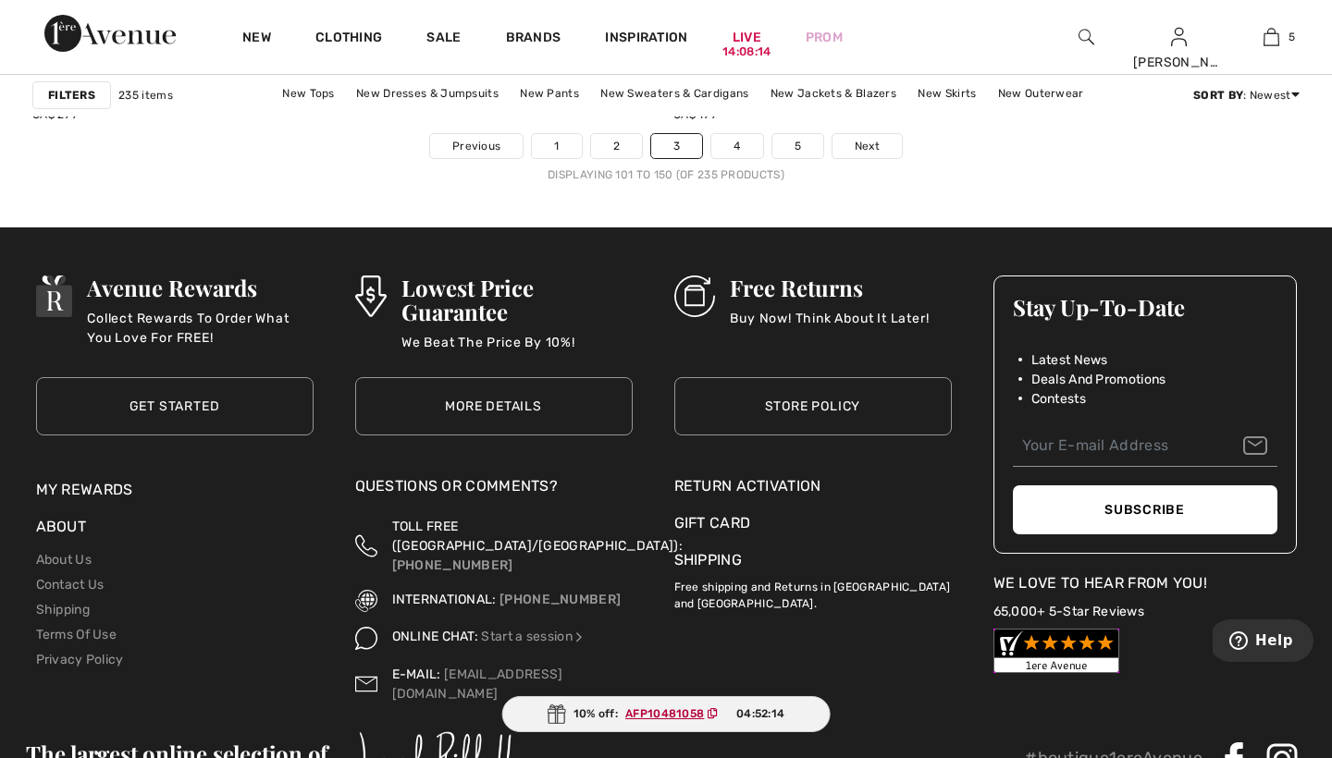
scroll to position [8444, 0]
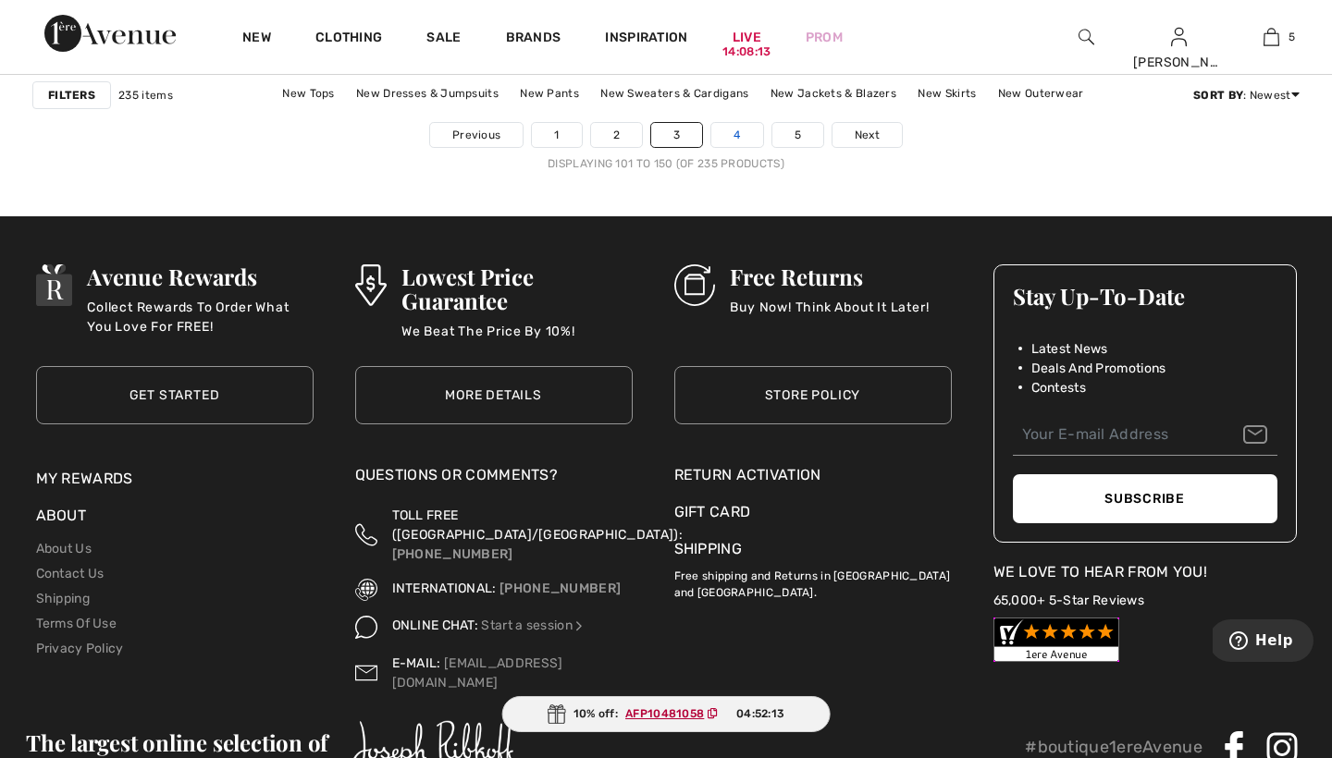
click at [736, 131] on link "4" at bounding box center [736, 135] width 51 height 24
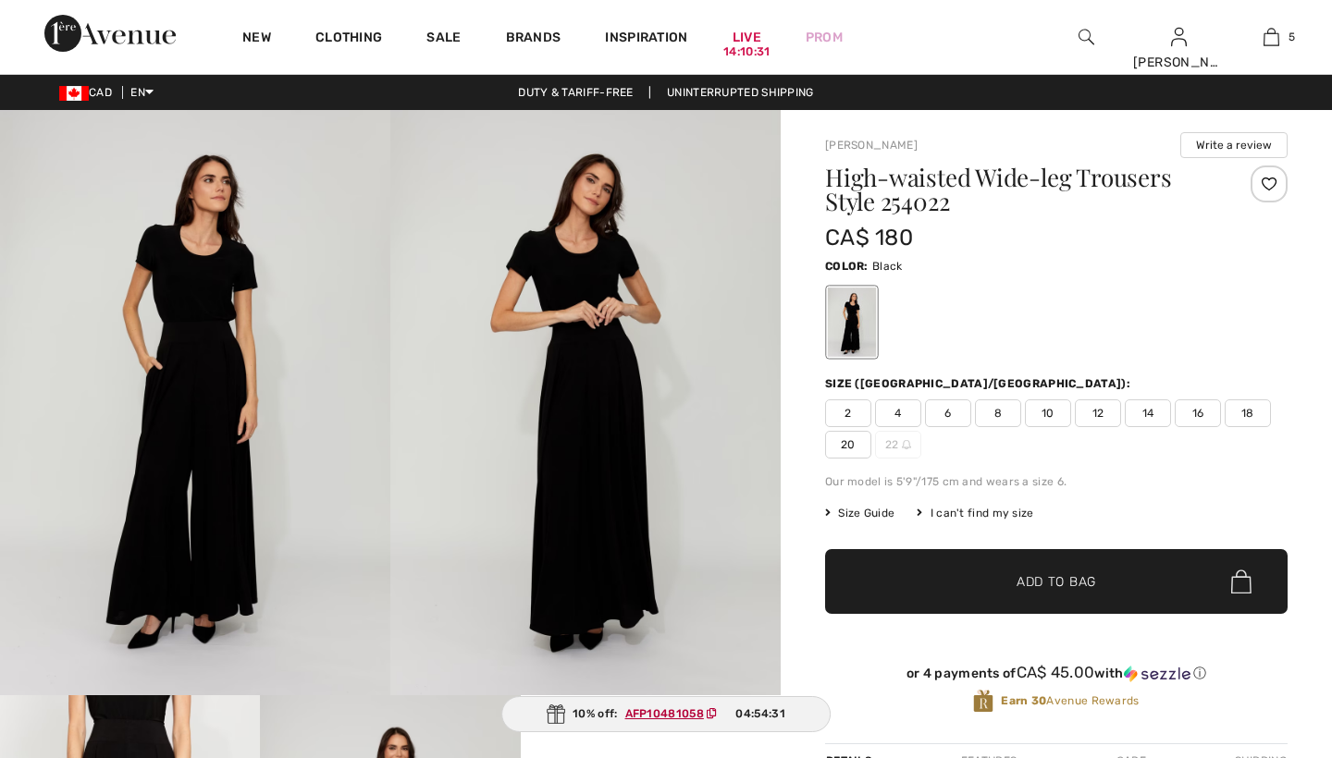
checkbox input "true"
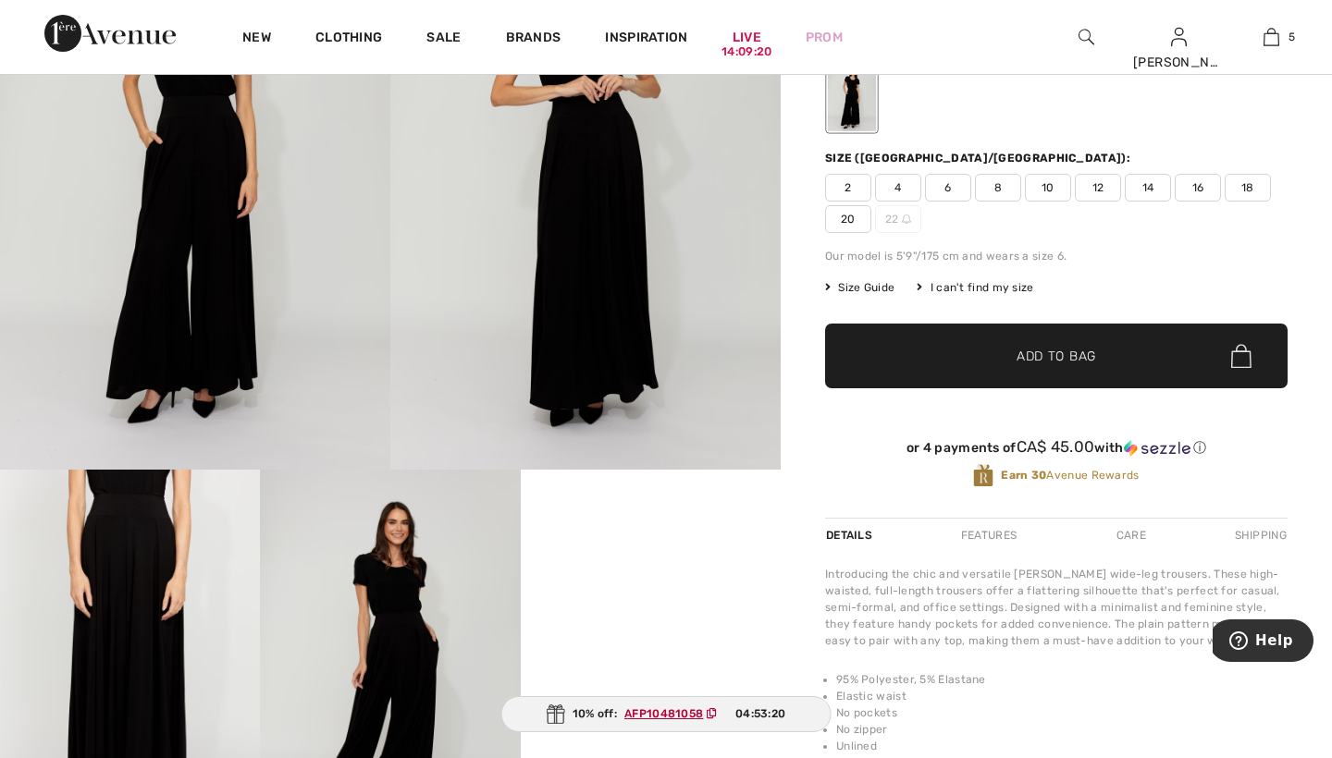
scroll to position [178, 0]
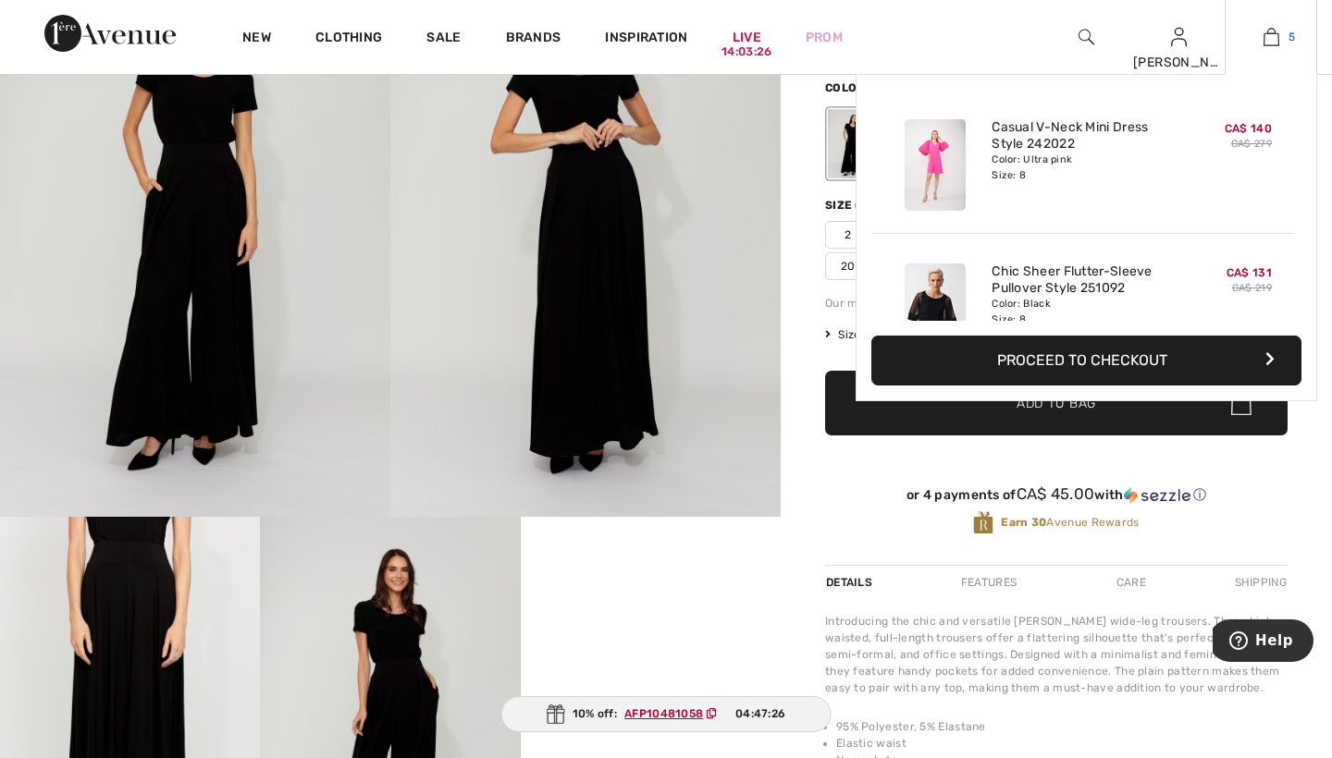
click at [1271, 36] on img at bounding box center [1271, 37] width 16 height 22
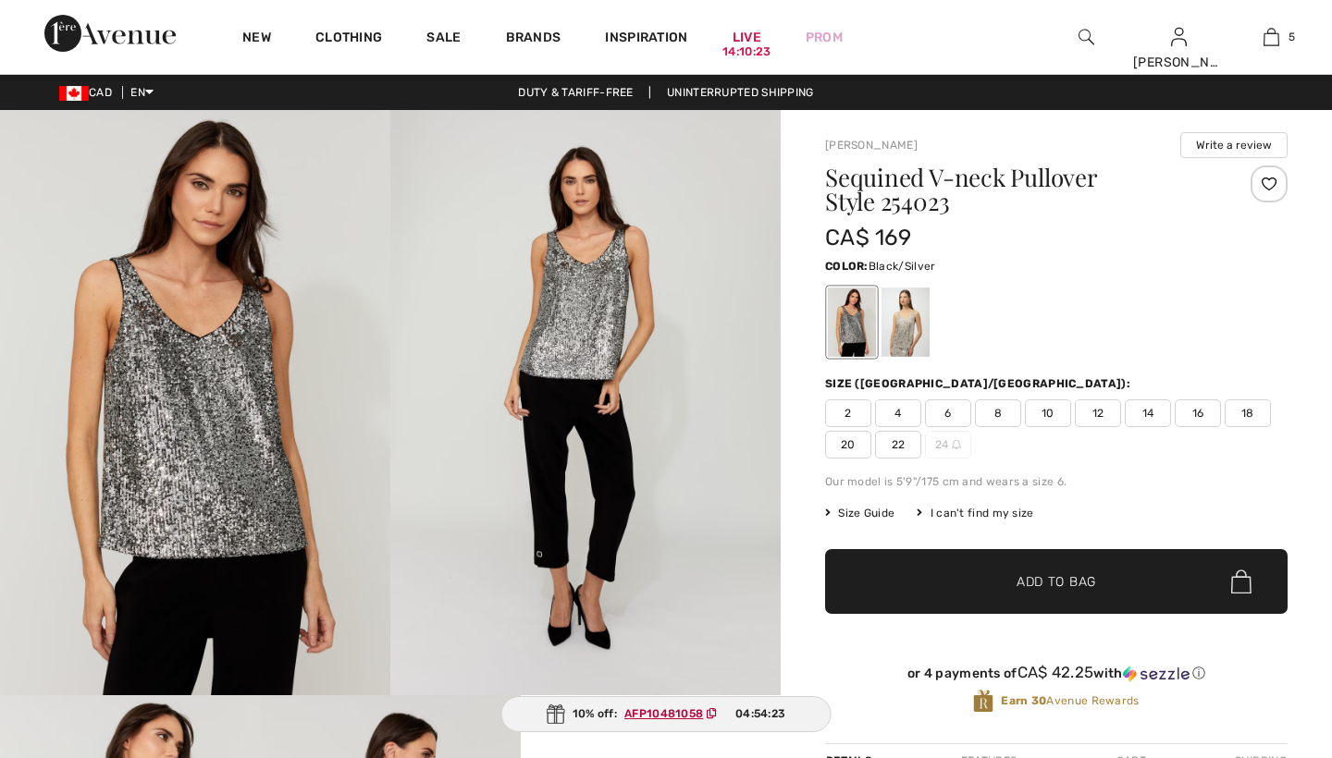
checkbox input "true"
click at [903, 328] on div at bounding box center [905, 322] width 48 height 69
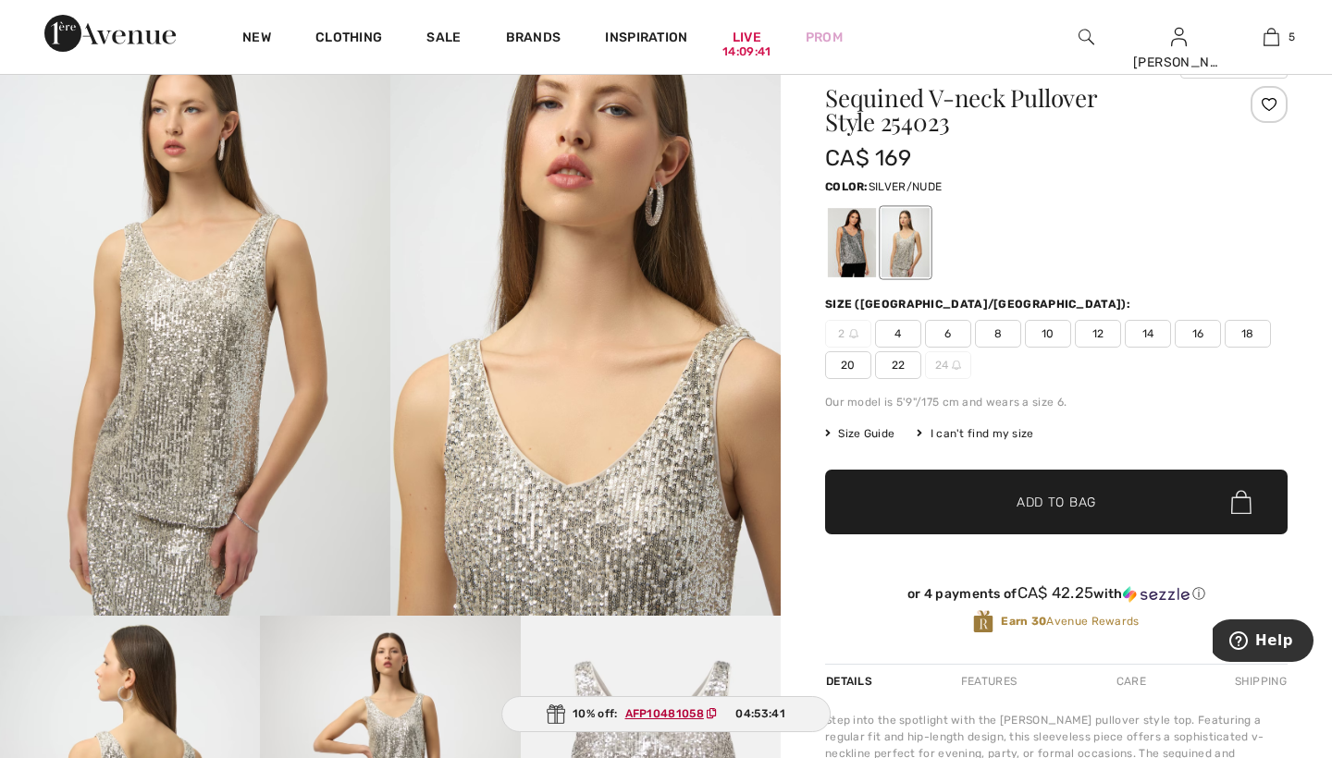
scroll to position [67, 0]
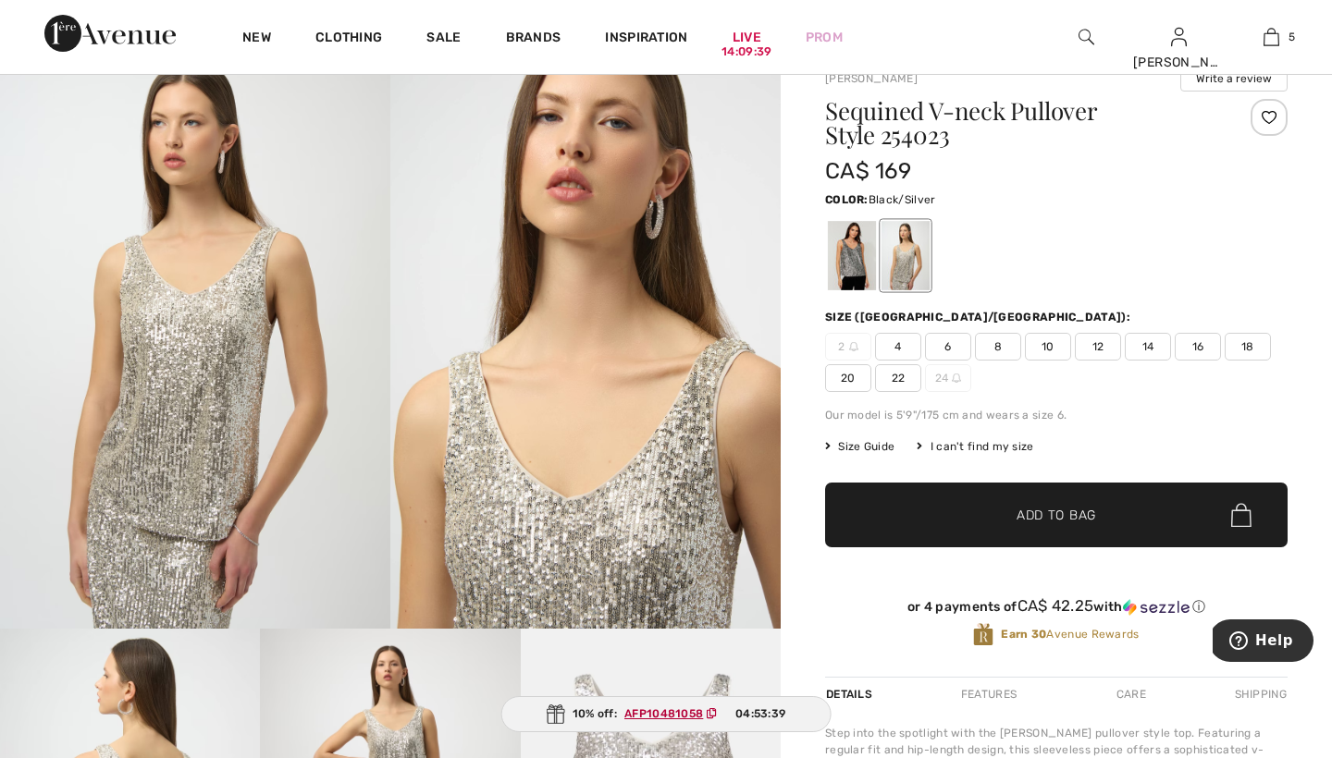
click at [854, 264] on div at bounding box center [852, 255] width 48 height 69
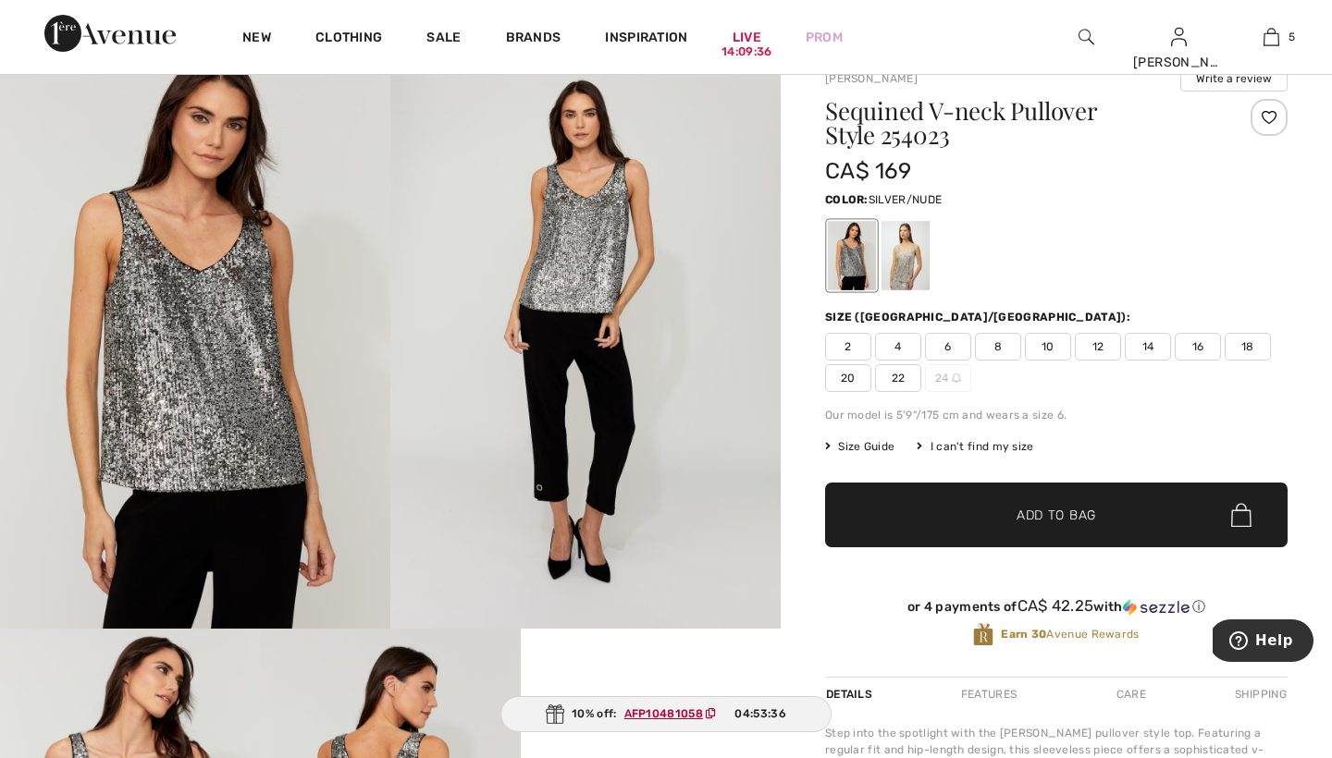
click at [902, 263] on div at bounding box center [905, 255] width 48 height 69
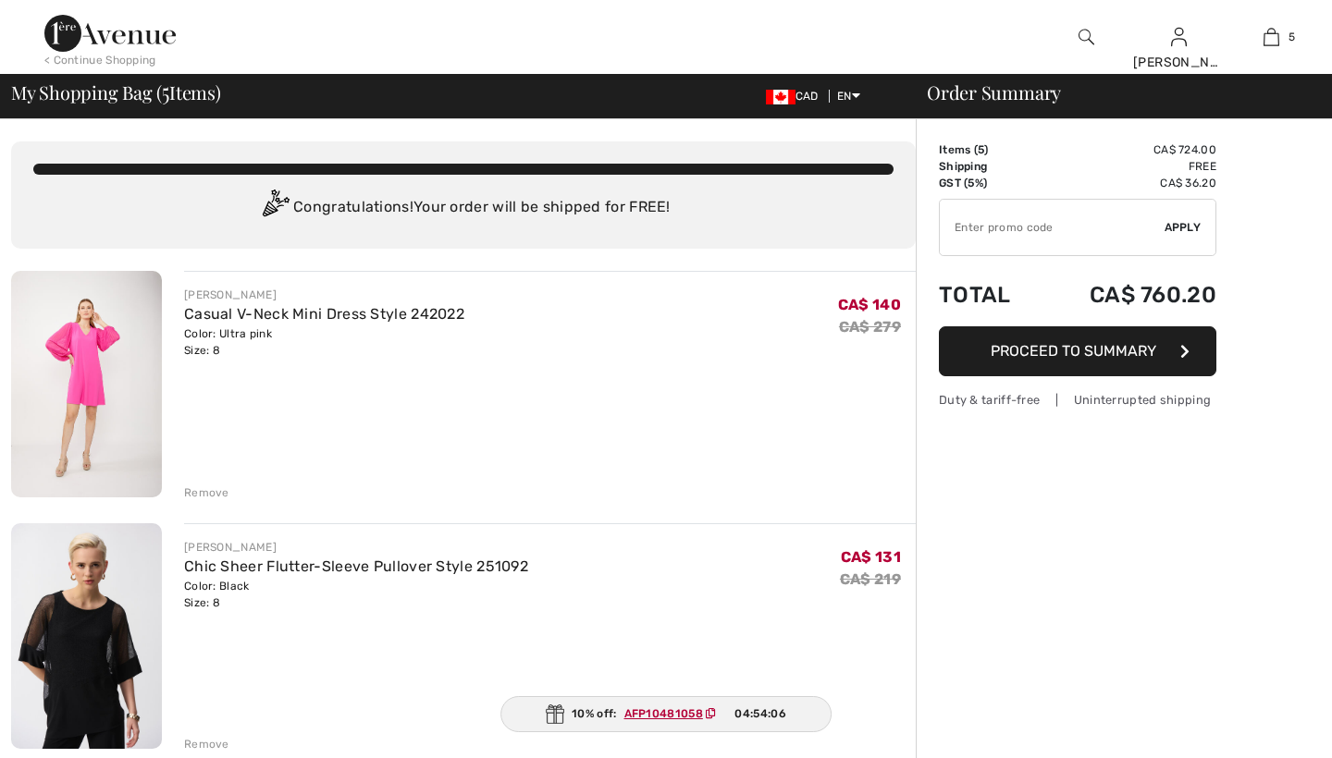
checkbox input "true"
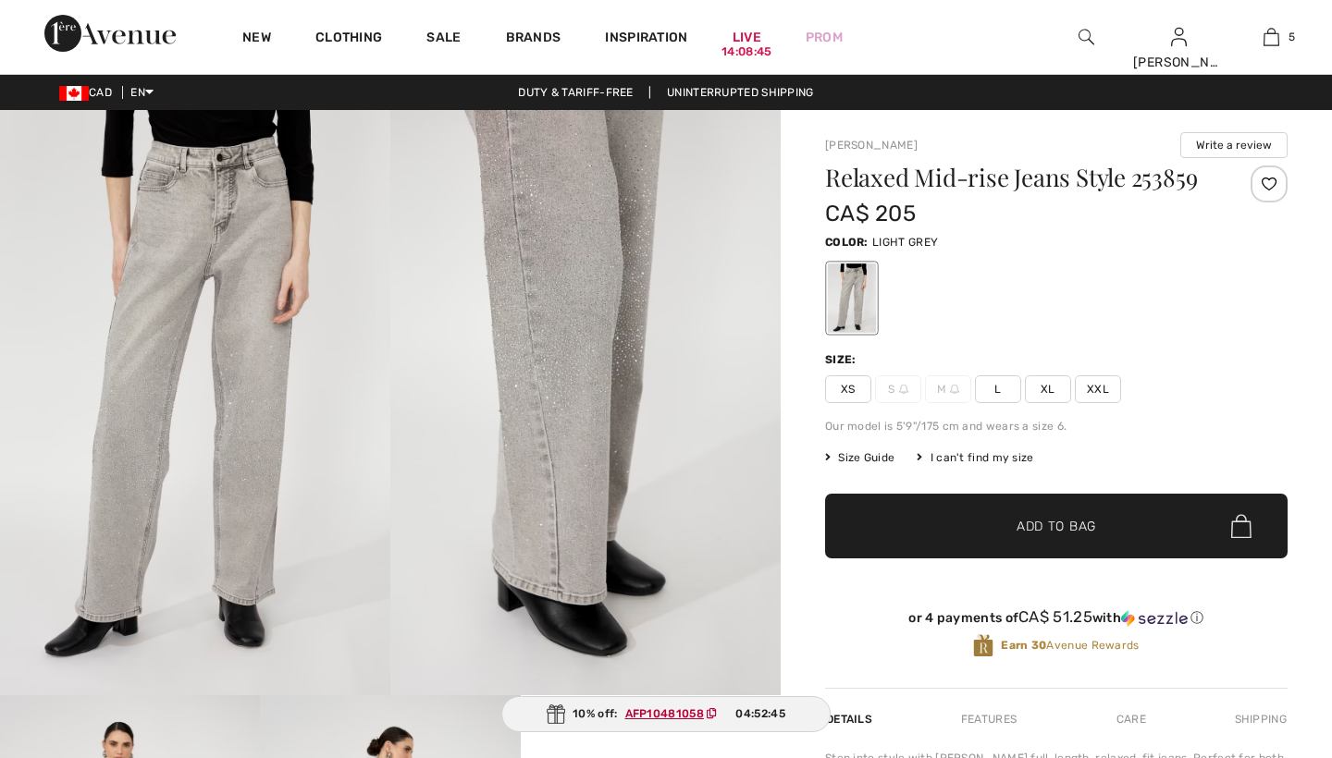
checkbox input "true"
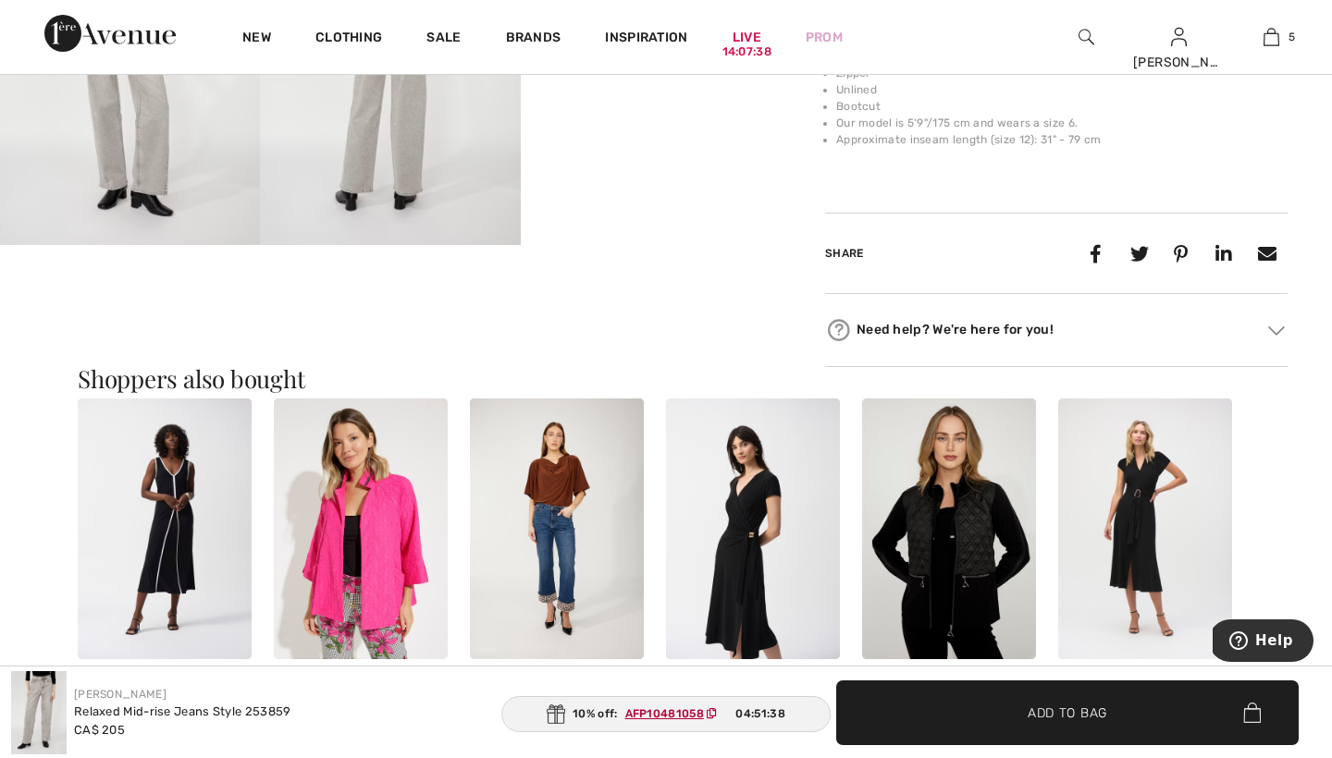
scroll to position [843, 0]
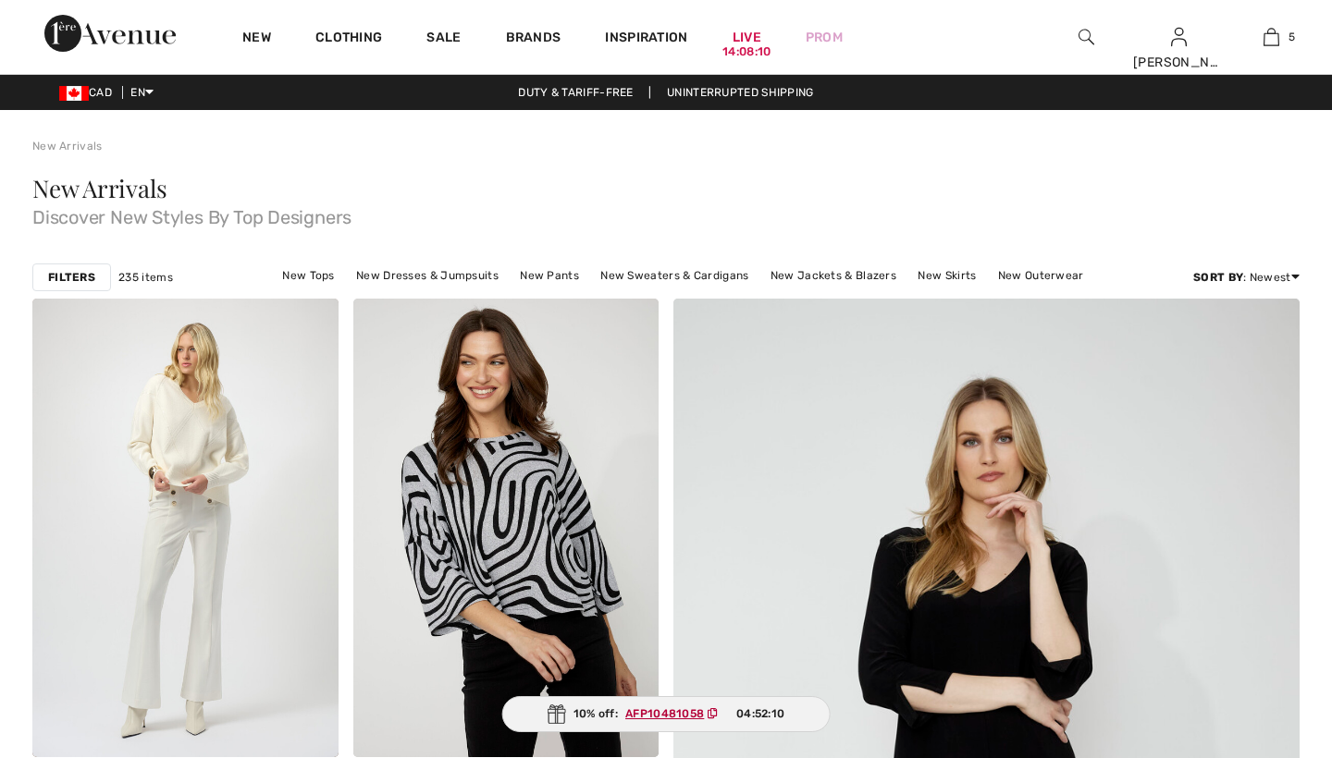
checkbox input "true"
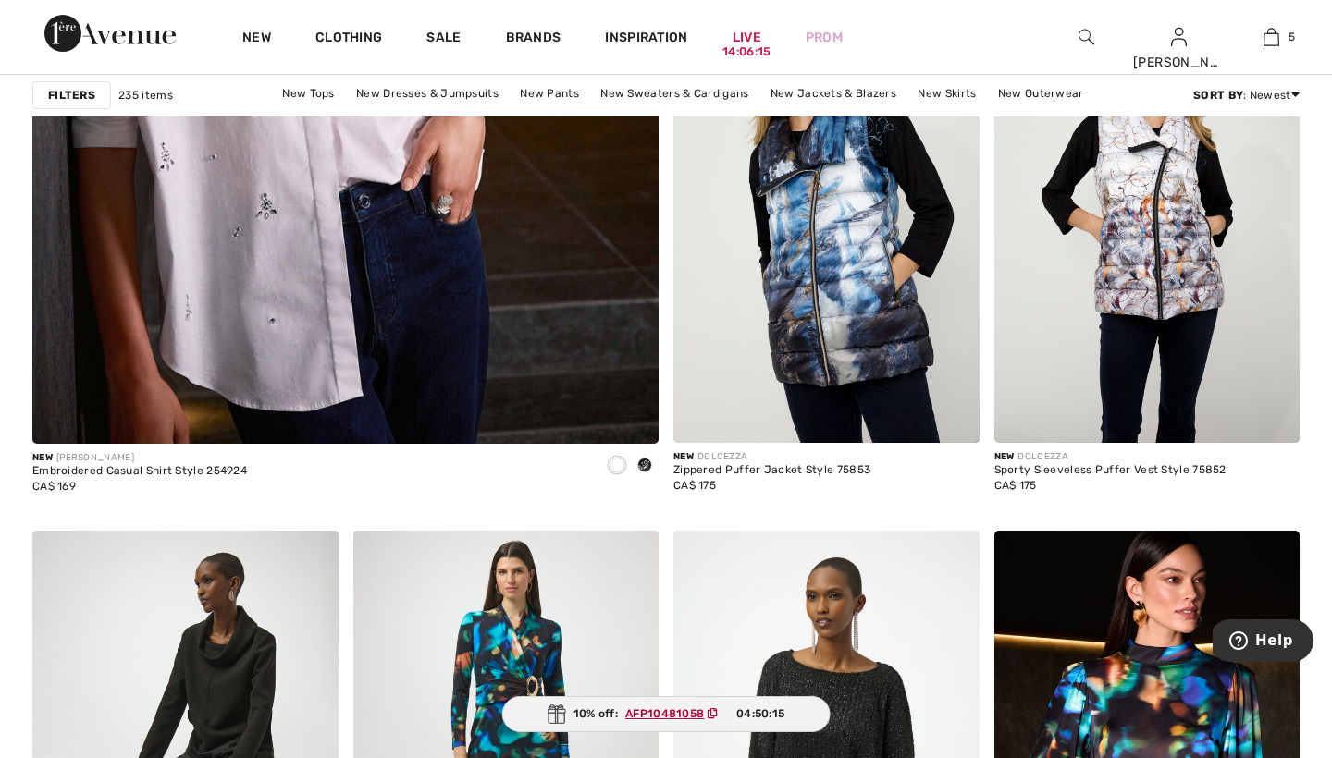
scroll to position [5108, 0]
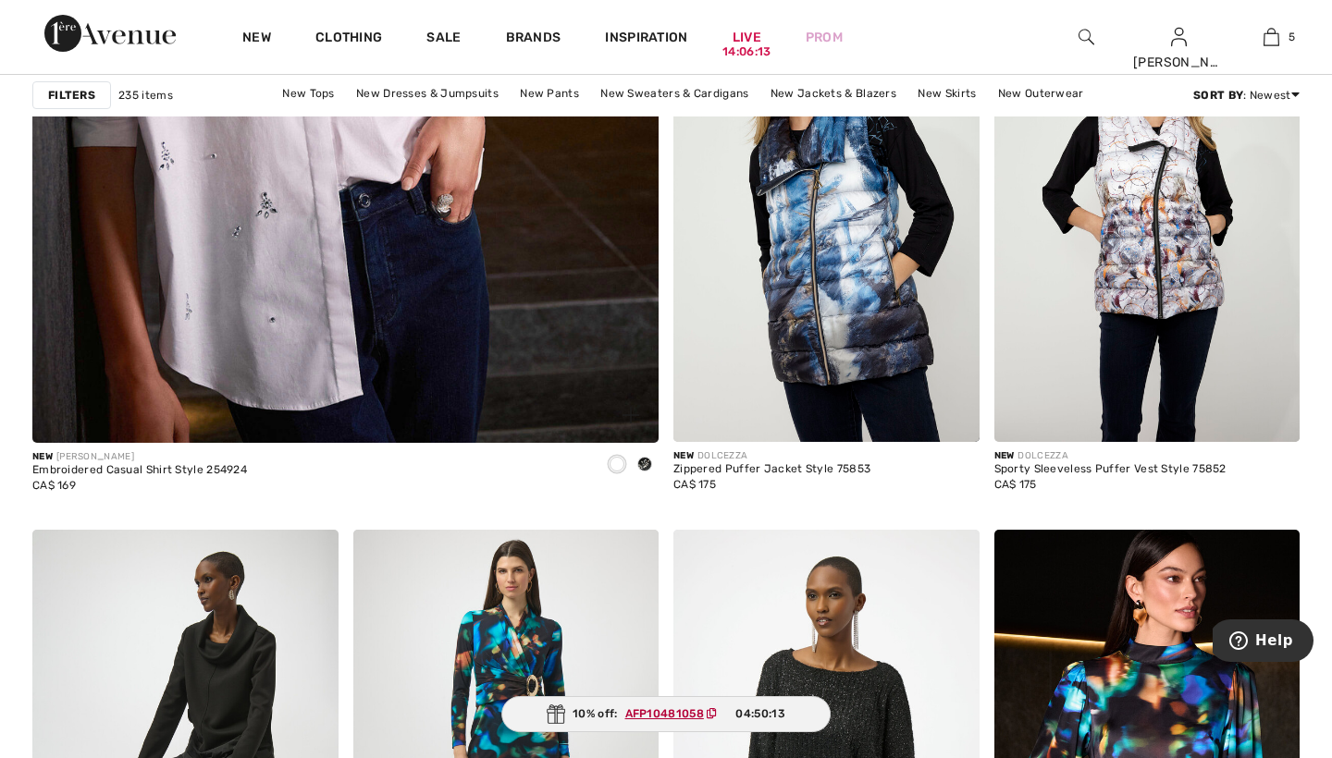
click at [647, 464] on span at bounding box center [644, 464] width 15 height 15
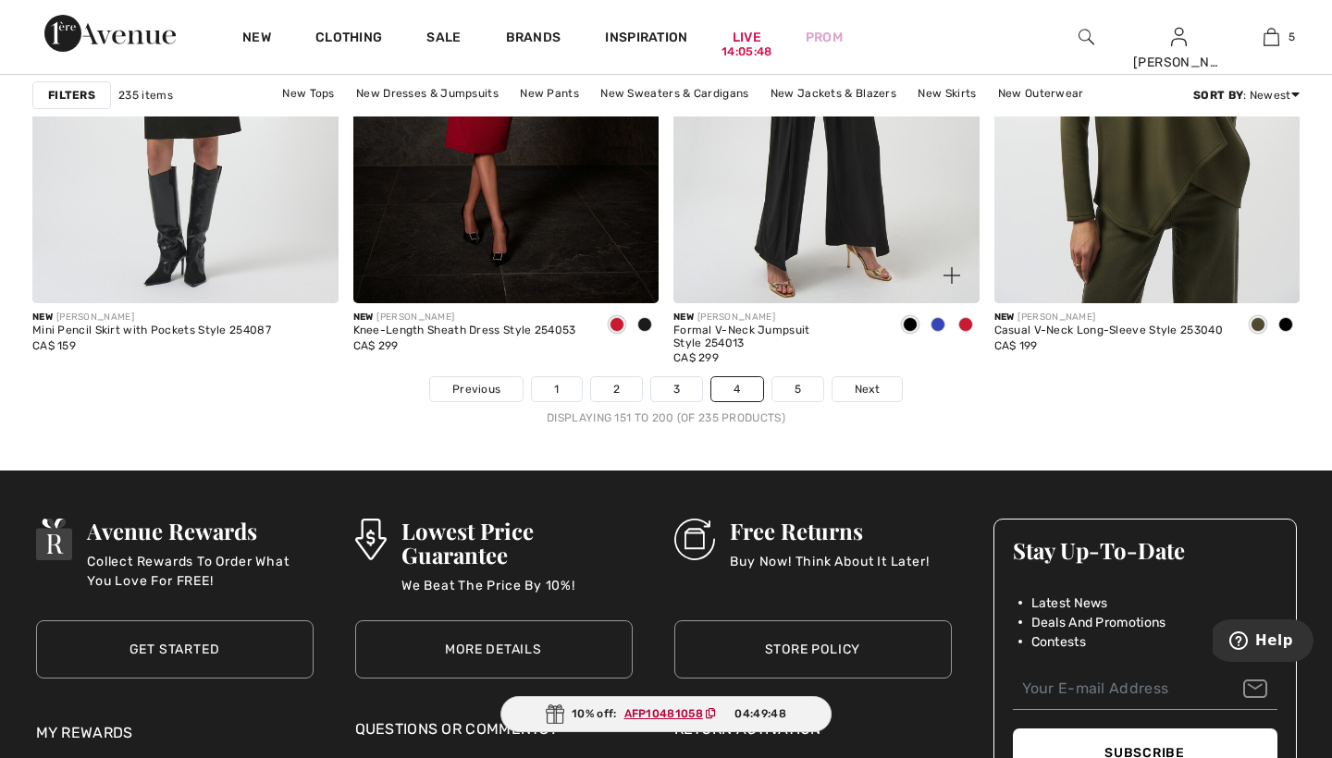
scroll to position [8192, 0]
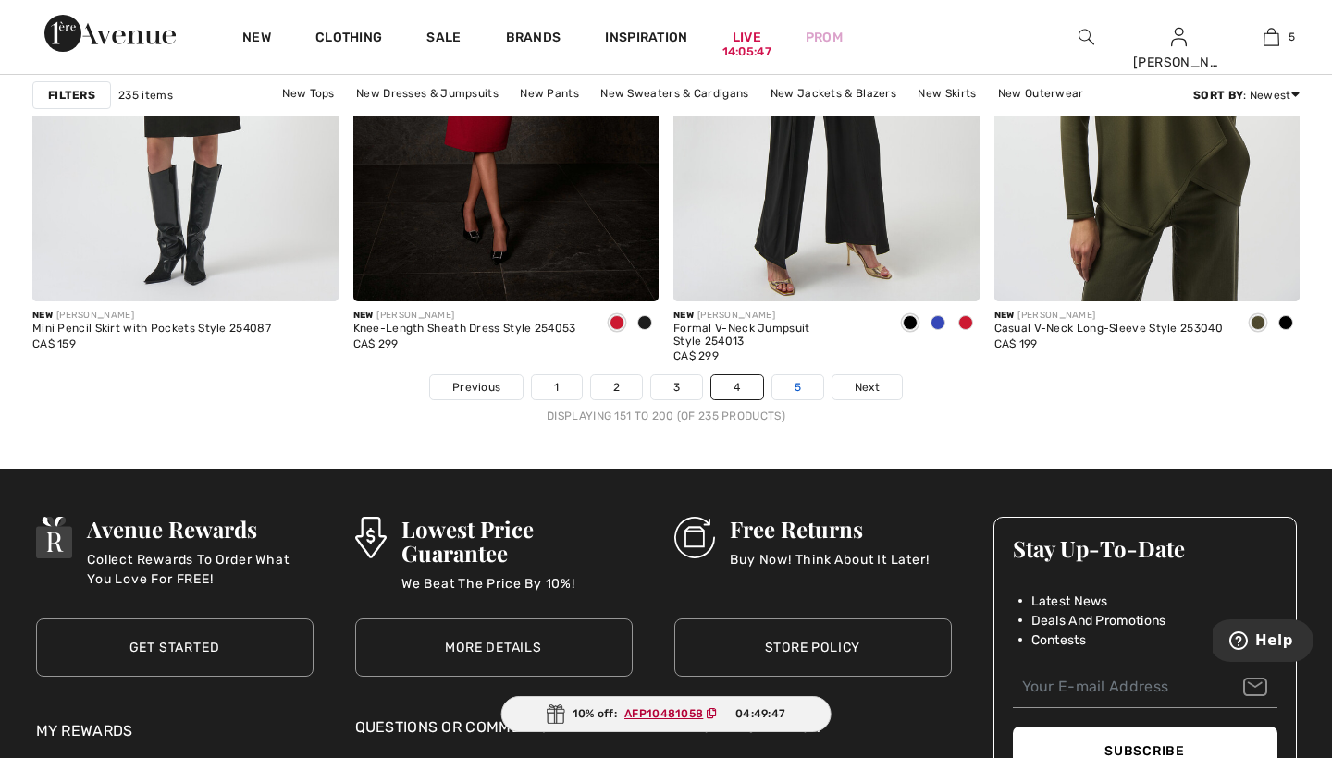
click at [797, 388] on link "5" at bounding box center [797, 387] width 51 height 24
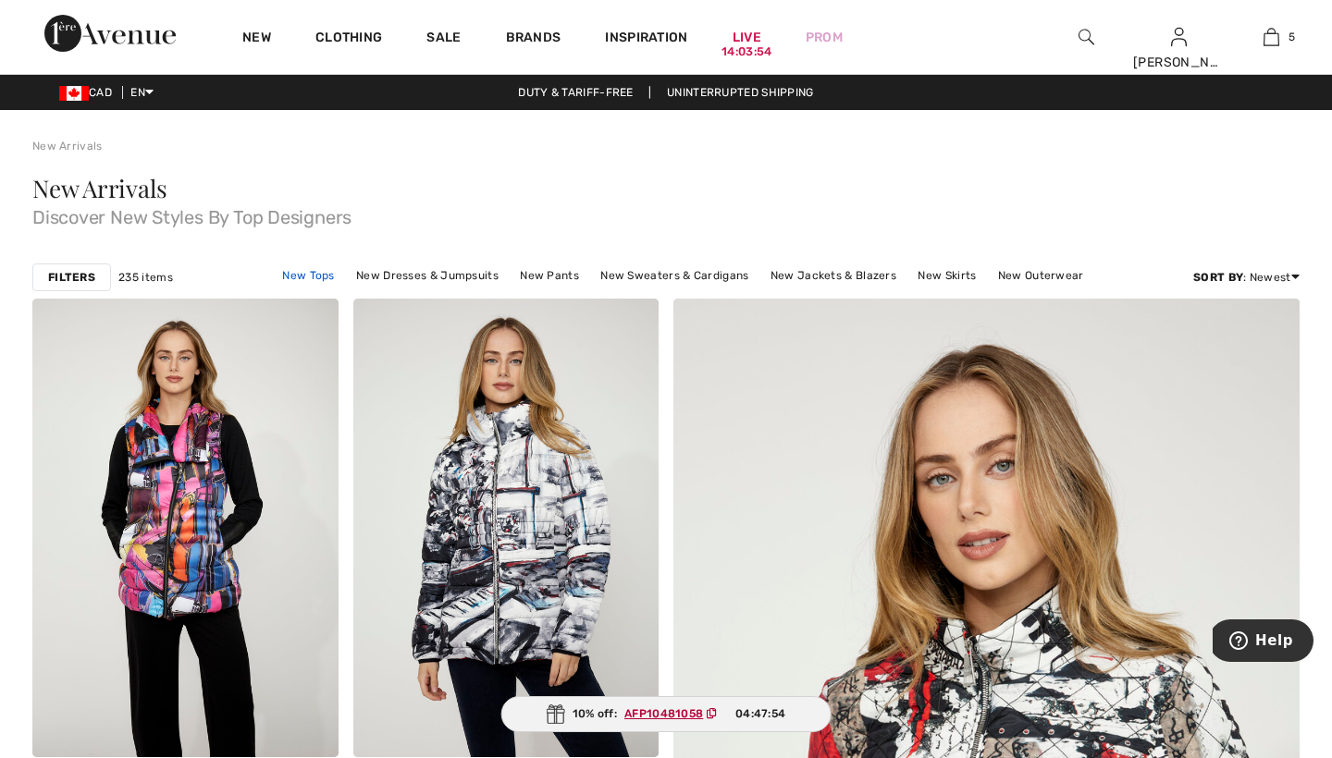
click at [330, 274] on link "New Tops" at bounding box center [308, 276] width 70 height 24
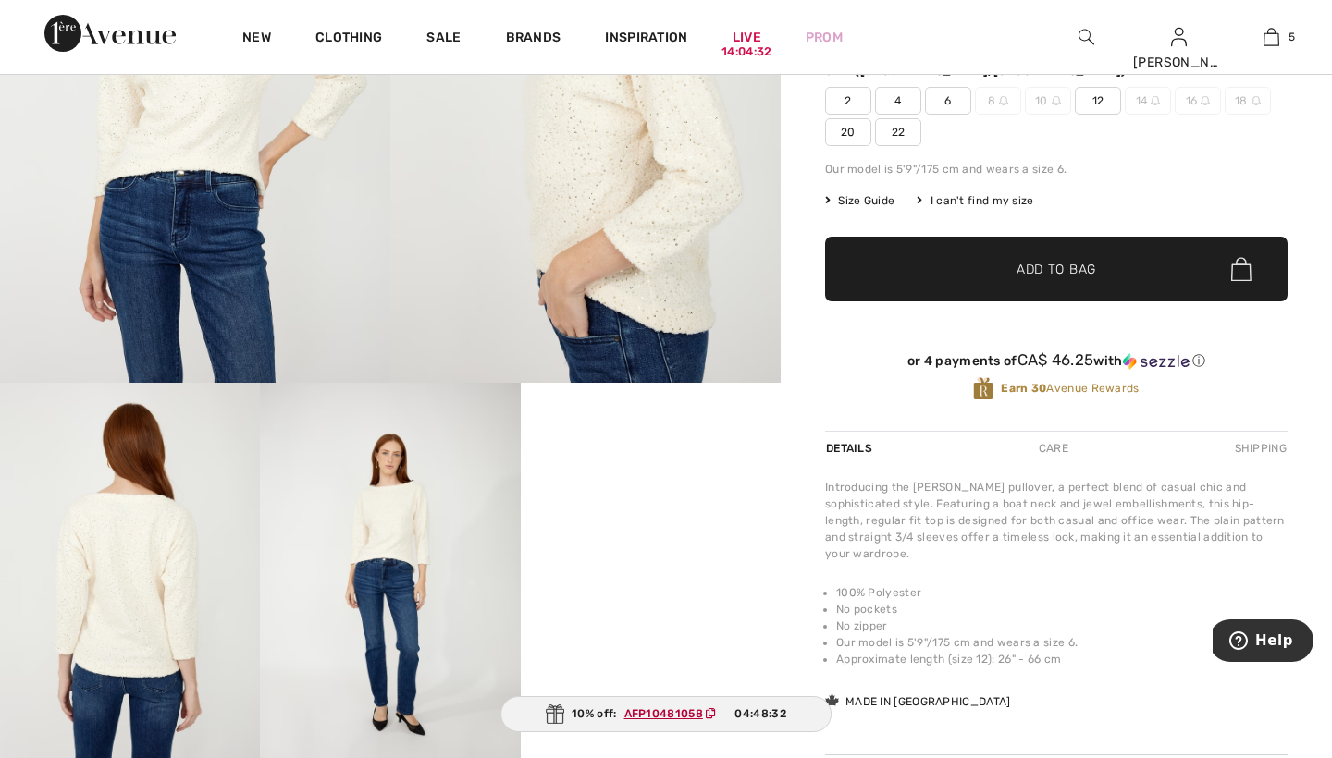
scroll to position [314, 0]
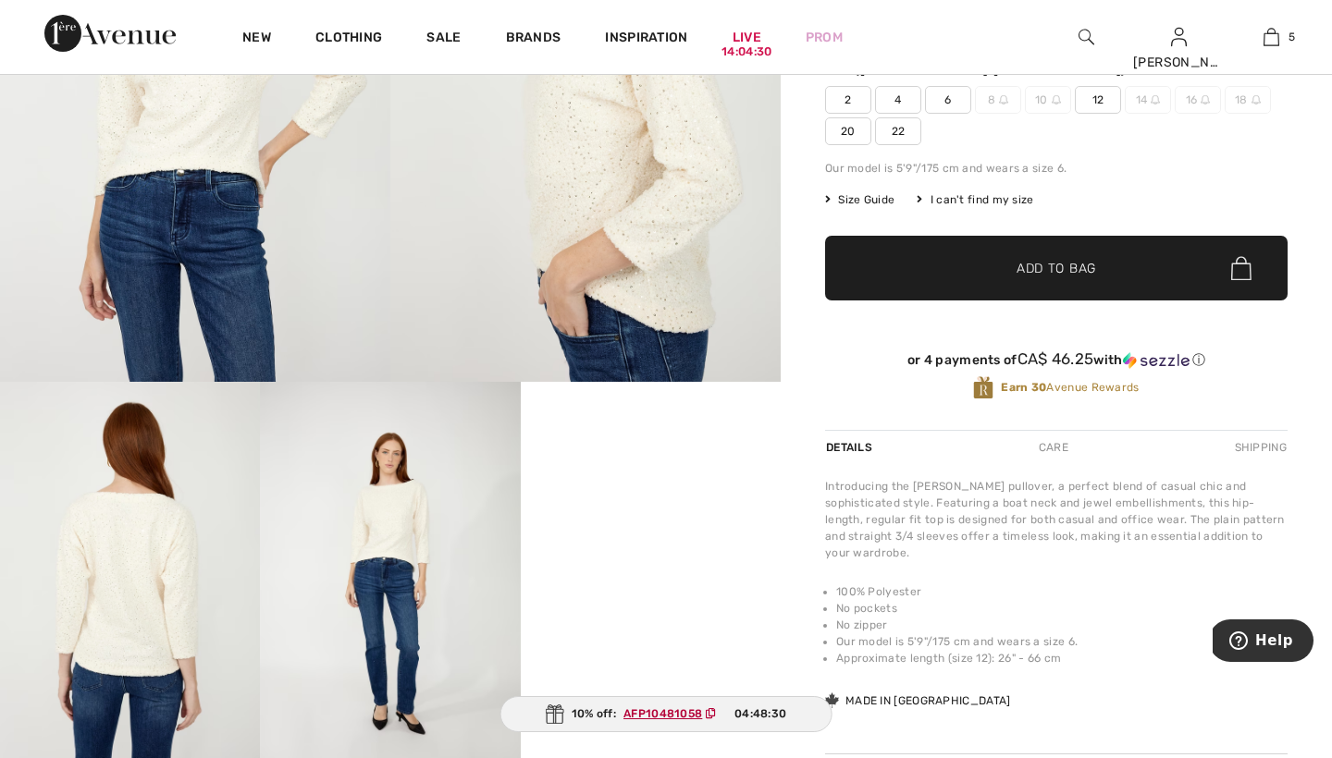
click at [132, 582] on img at bounding box center [130, 577] width 260 height 390
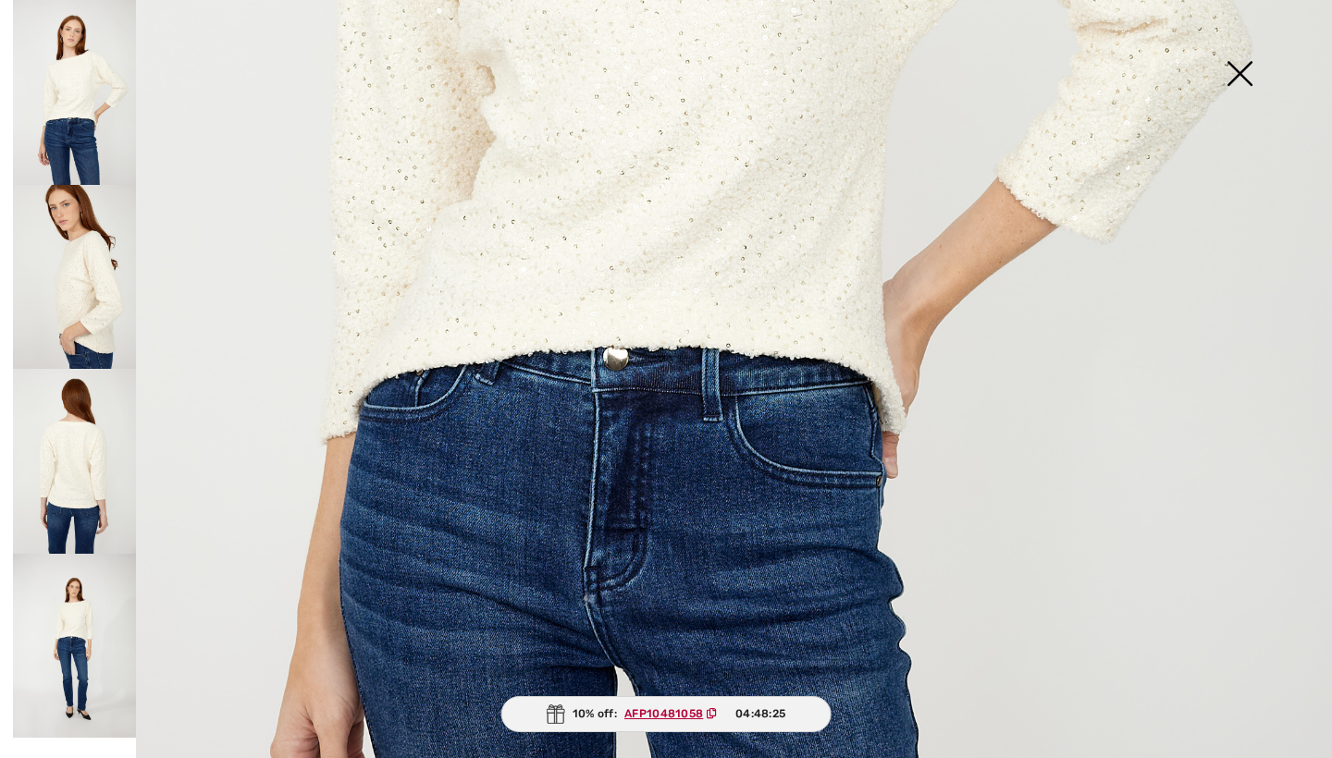
scroll to position [919, 0]
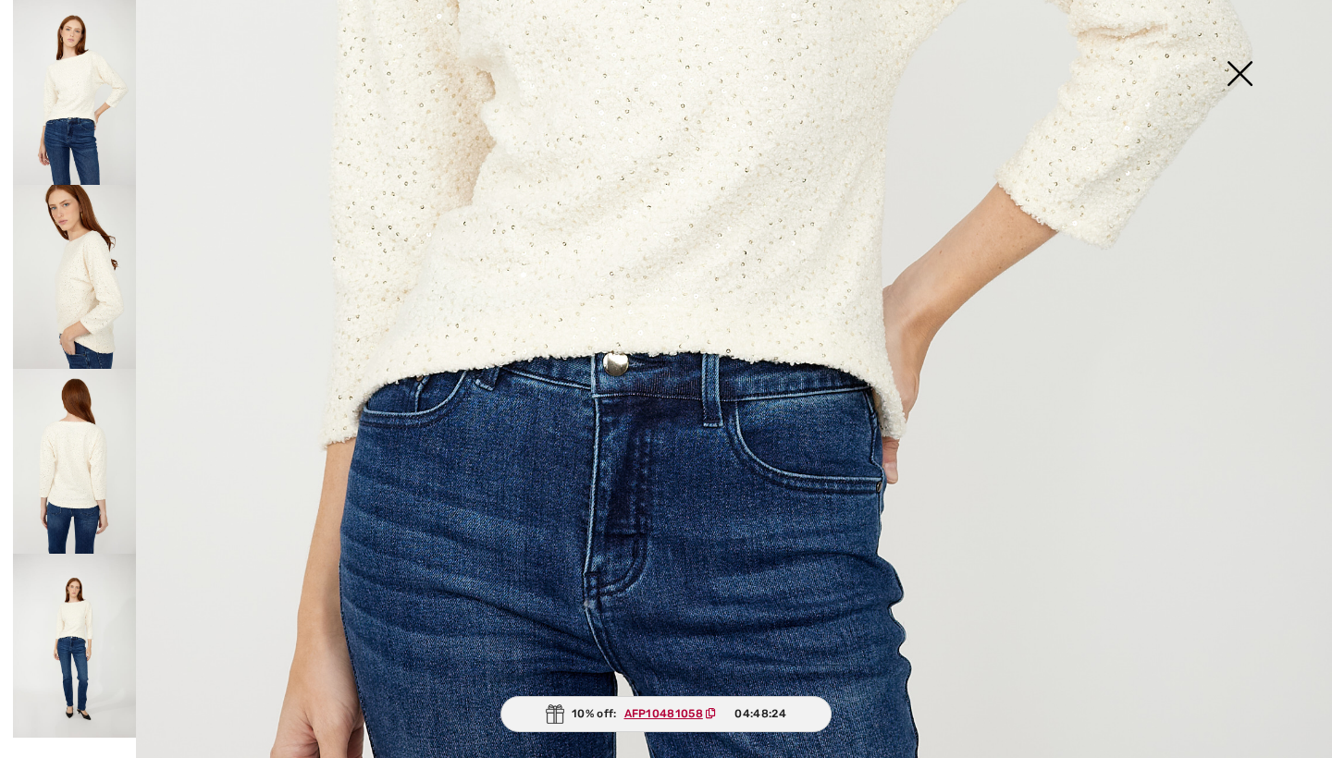
click at [81, 446] on img at bounding box center [74, 461] width 123 height 185
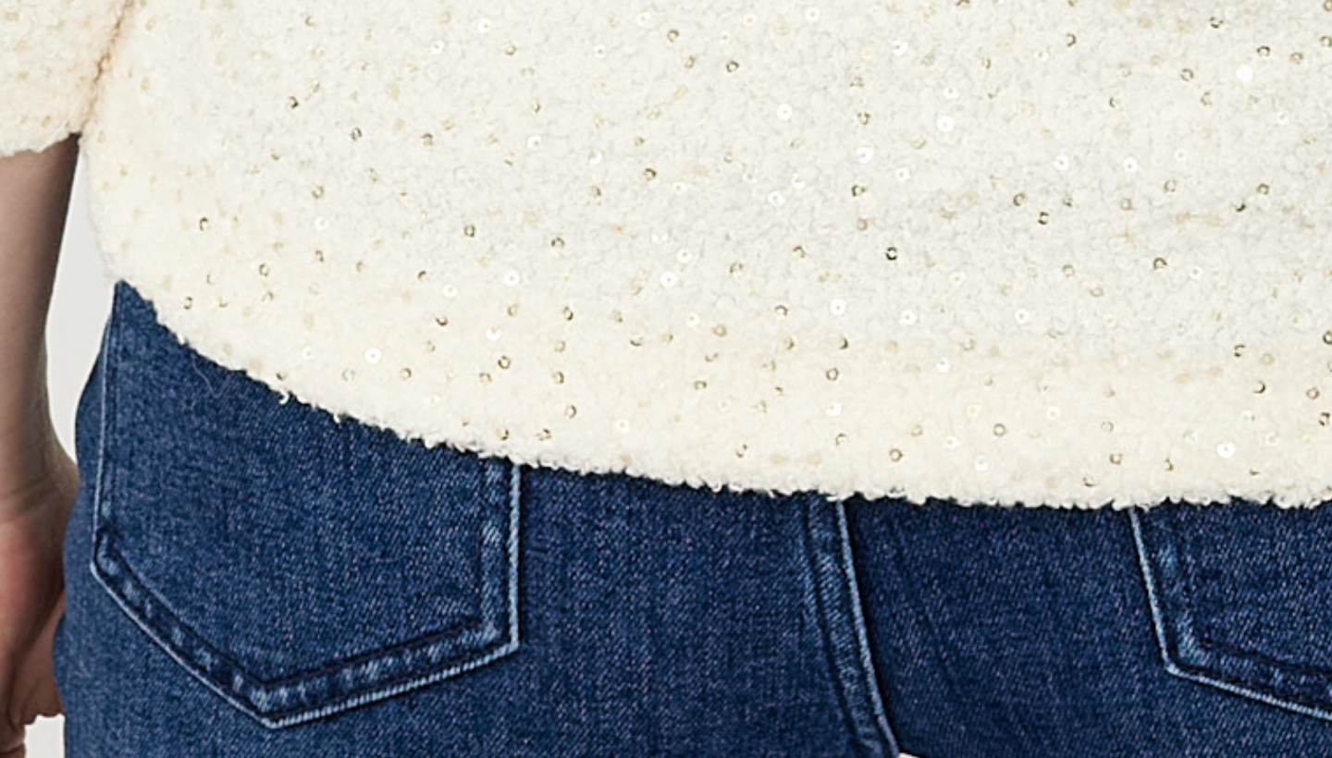
scroll to position [308, 0]
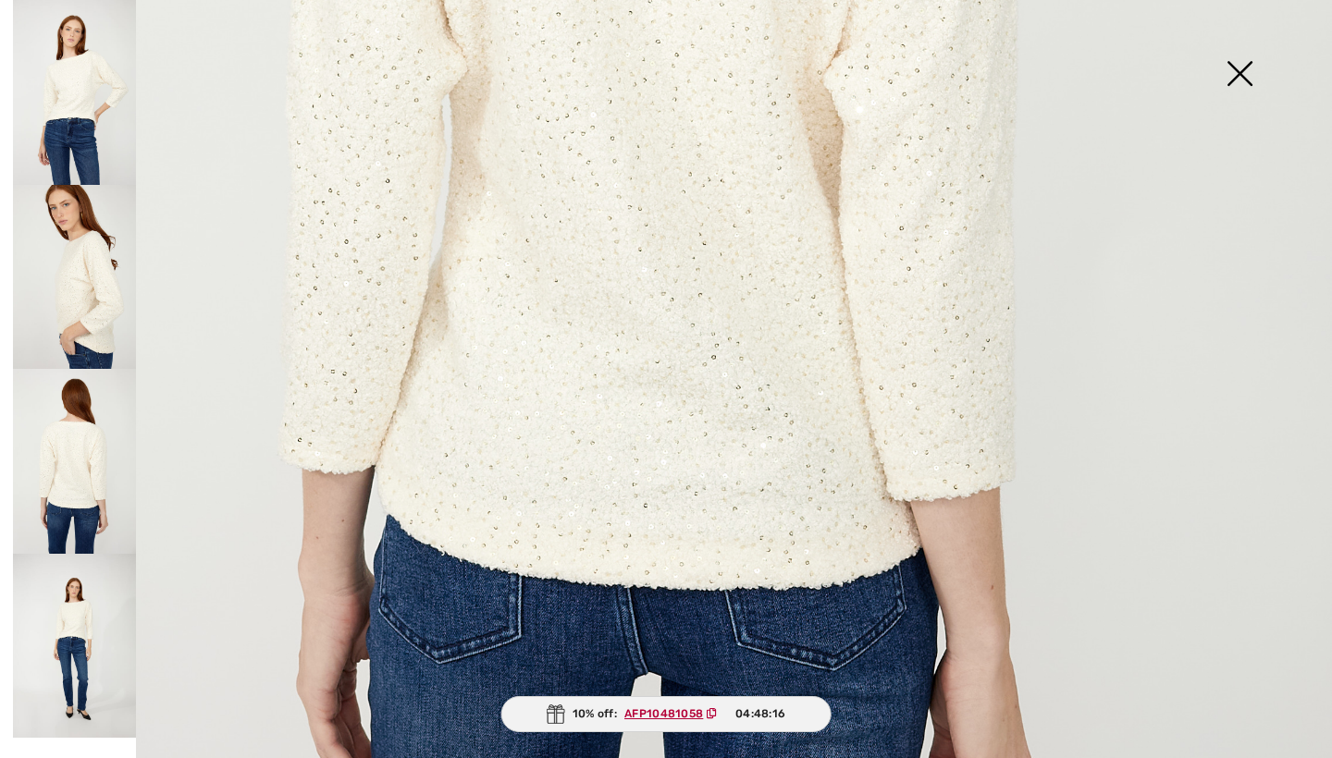
click at [1238, 71] on img at bounding box center [1239, 75] width 92 height 95
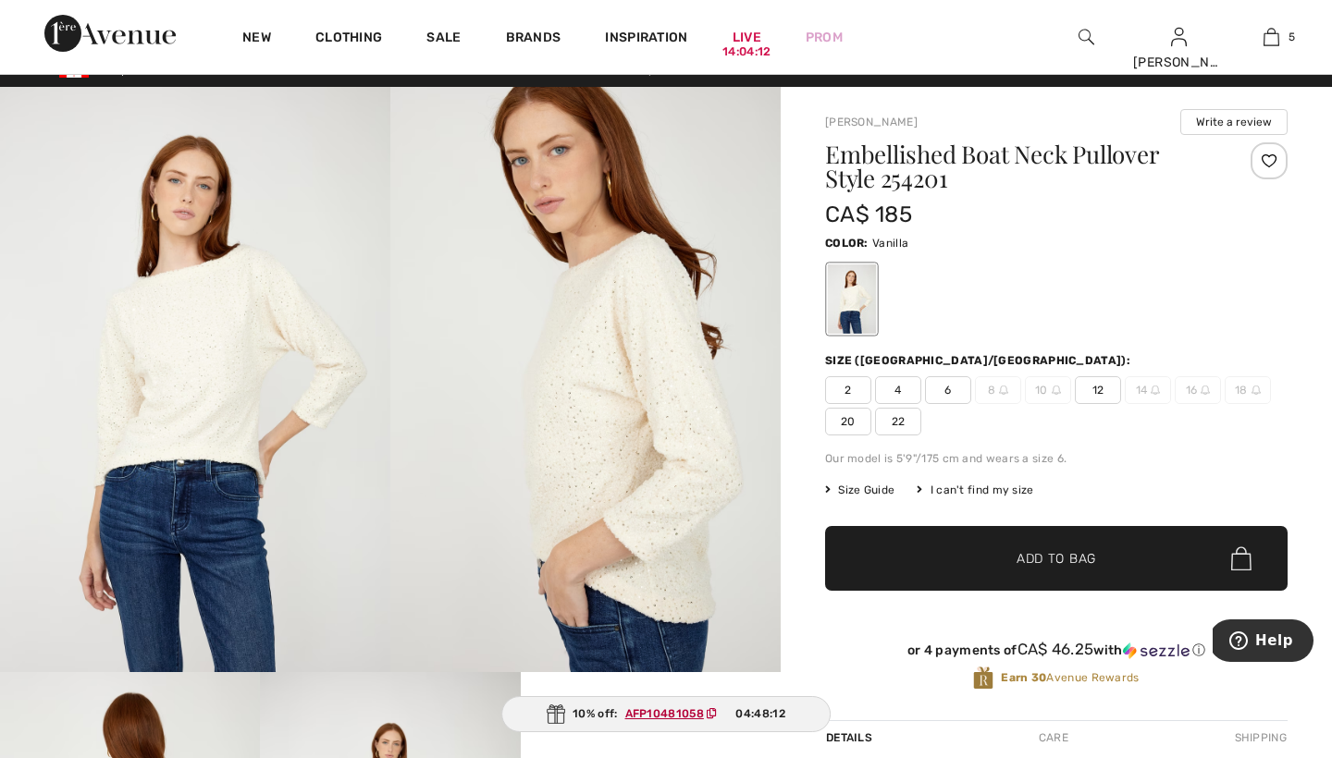
scroll to position [19, 0]
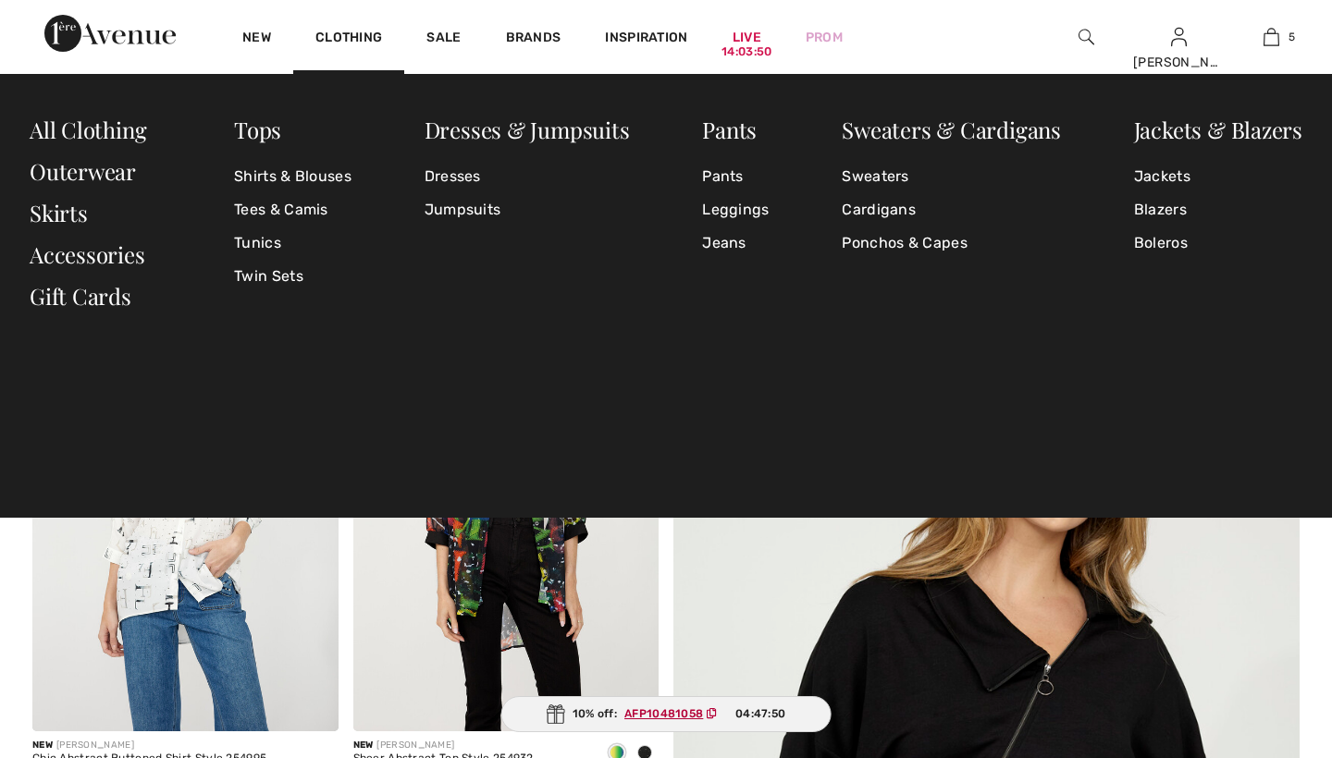
click at [358, 36] on link "Clothing" at bounding box center [348, 39] width 67 height 19
click at [267, 133] on link "Tops" at bounding box center [257, 130] width 47 height 30
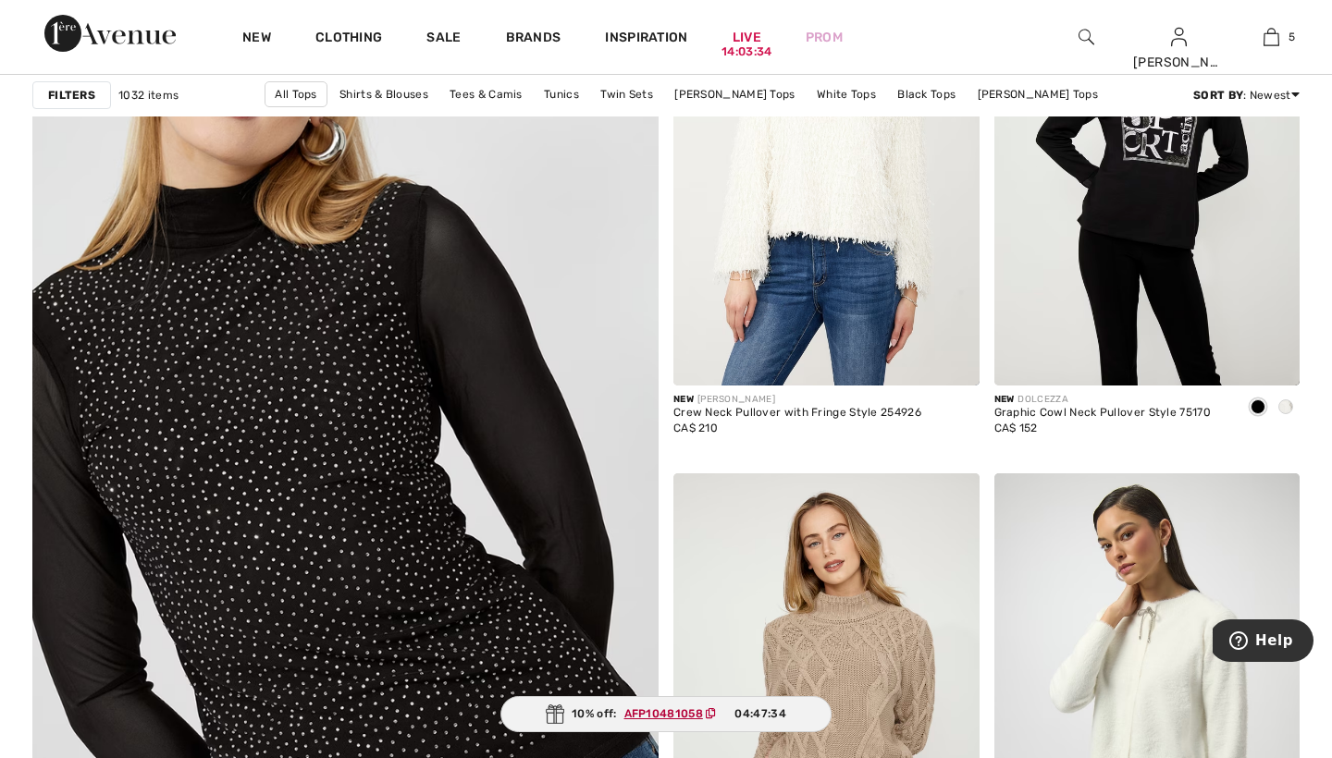
scroll to position [4599, 0]
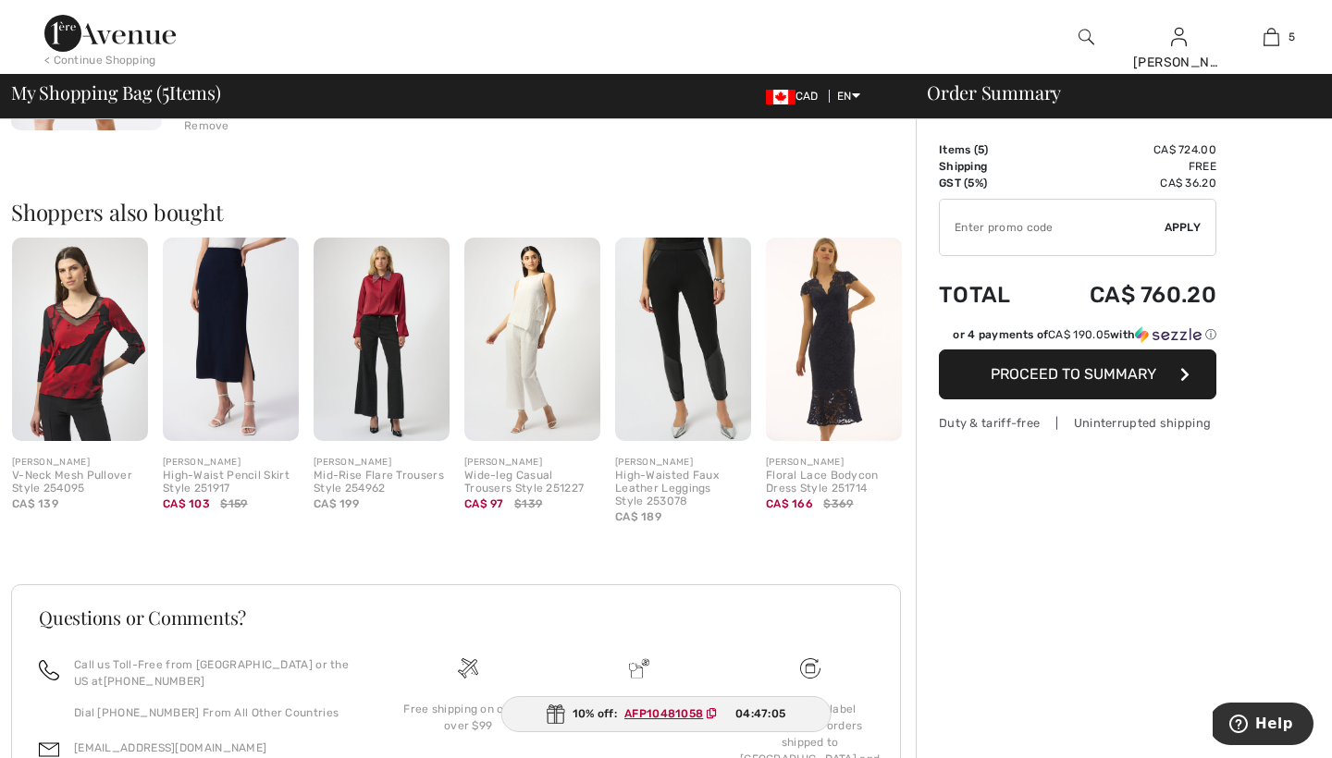
scroll to position [1389, 0]
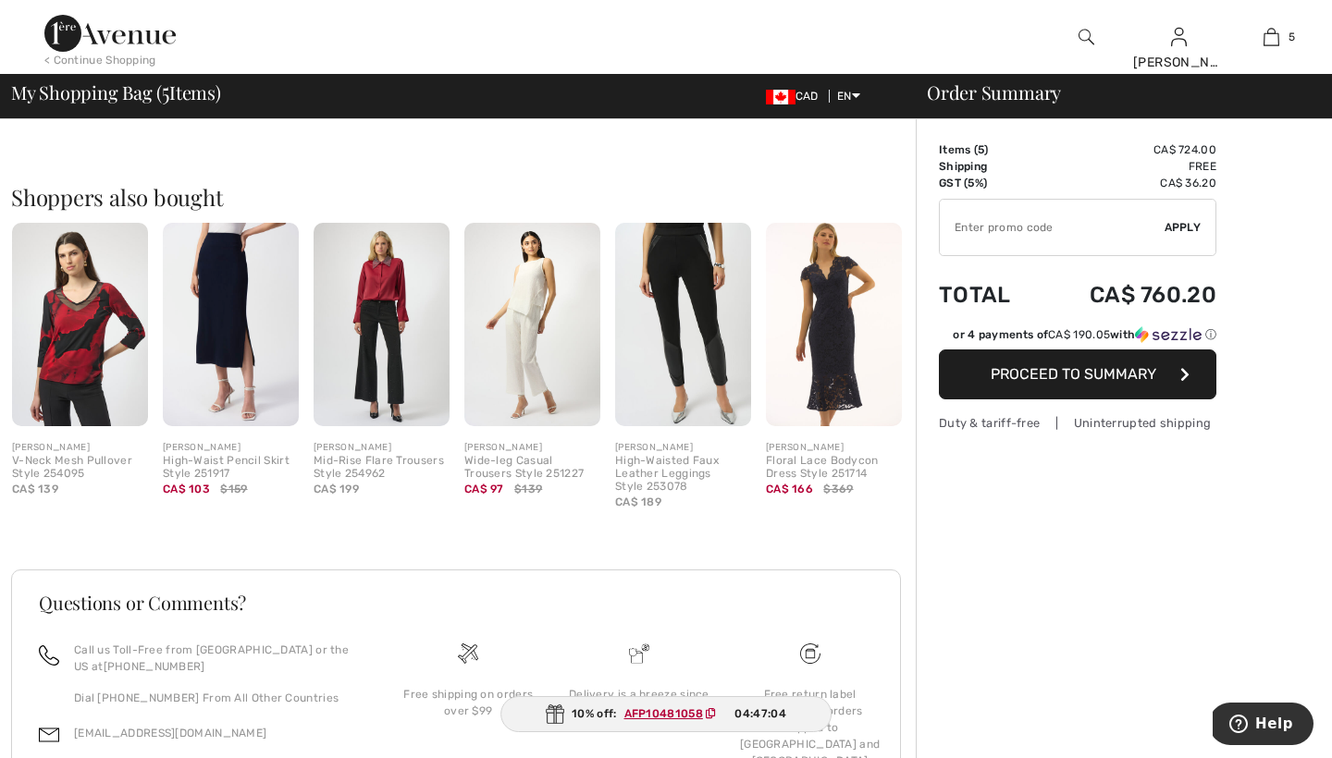
click at [831, 324] on img at bounding box center [834, 324] width 136 height 203
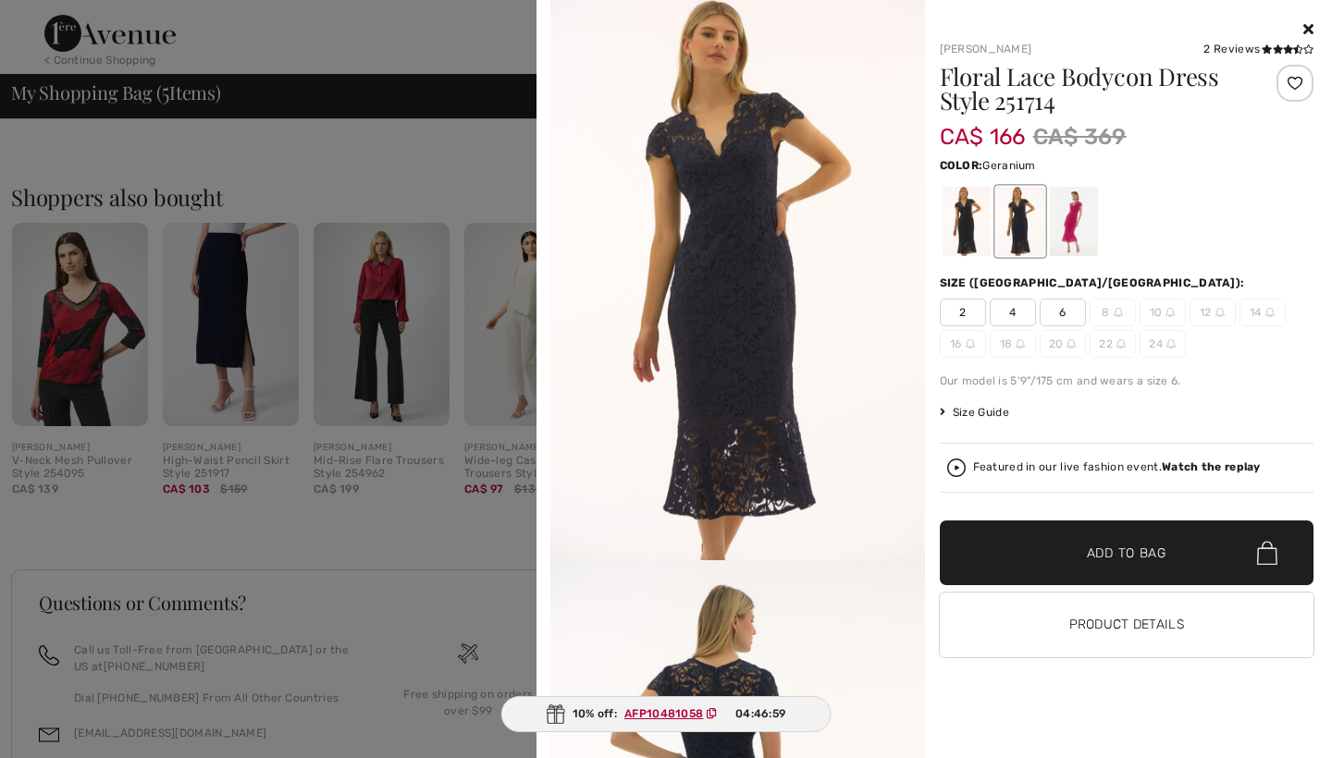
click at [1073, 231] on div at bounding box center [1073, 221] width 48 height 69
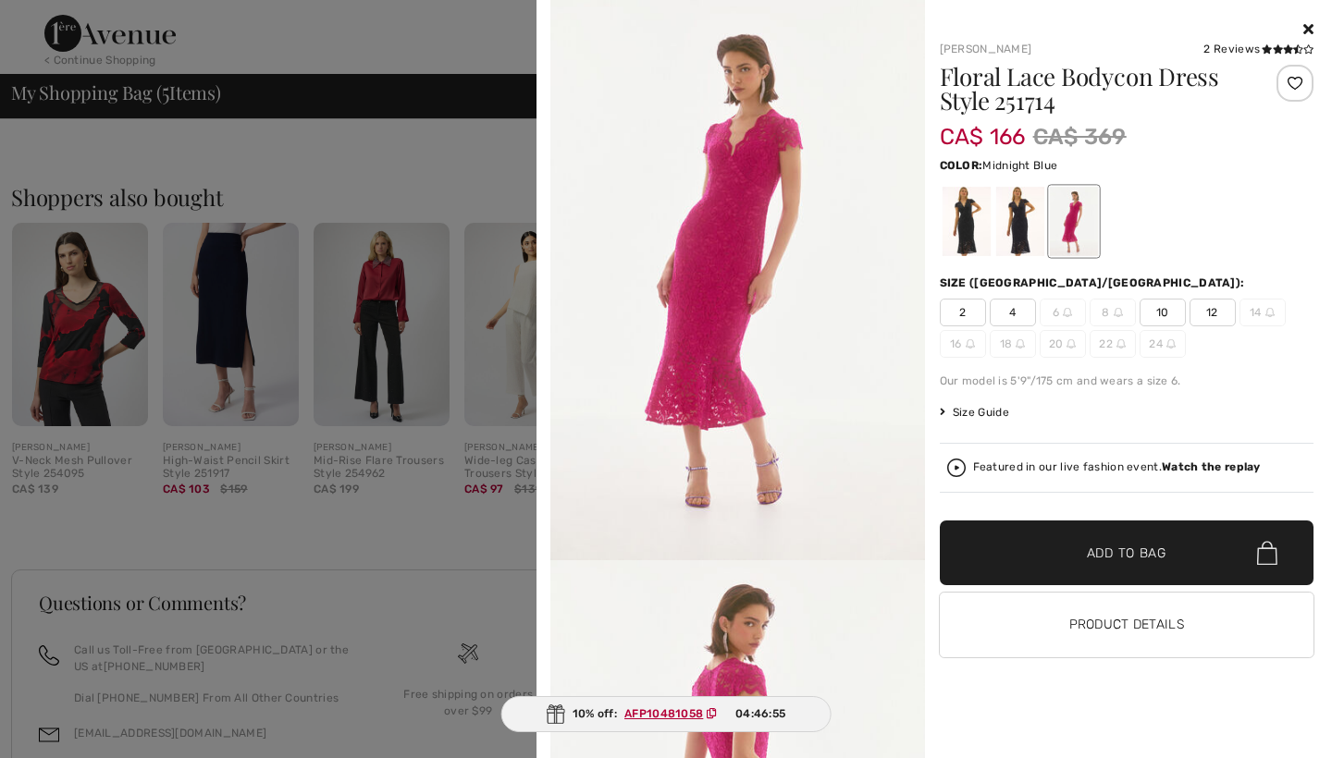
click at [1017, 233] on div at bounding box center [1019, 221] width 48 height 69
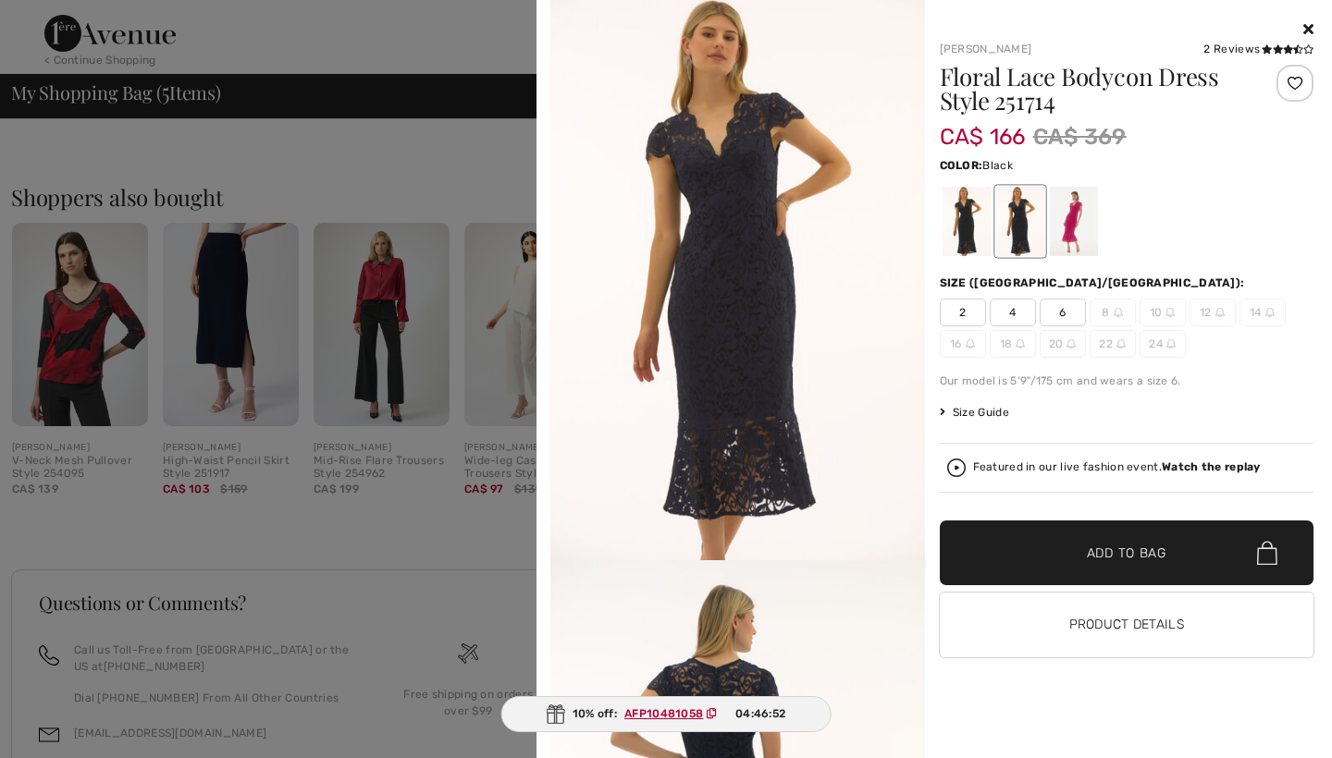
click at [979, 236] on div at bounding box center [966, 221] width 48 height 69
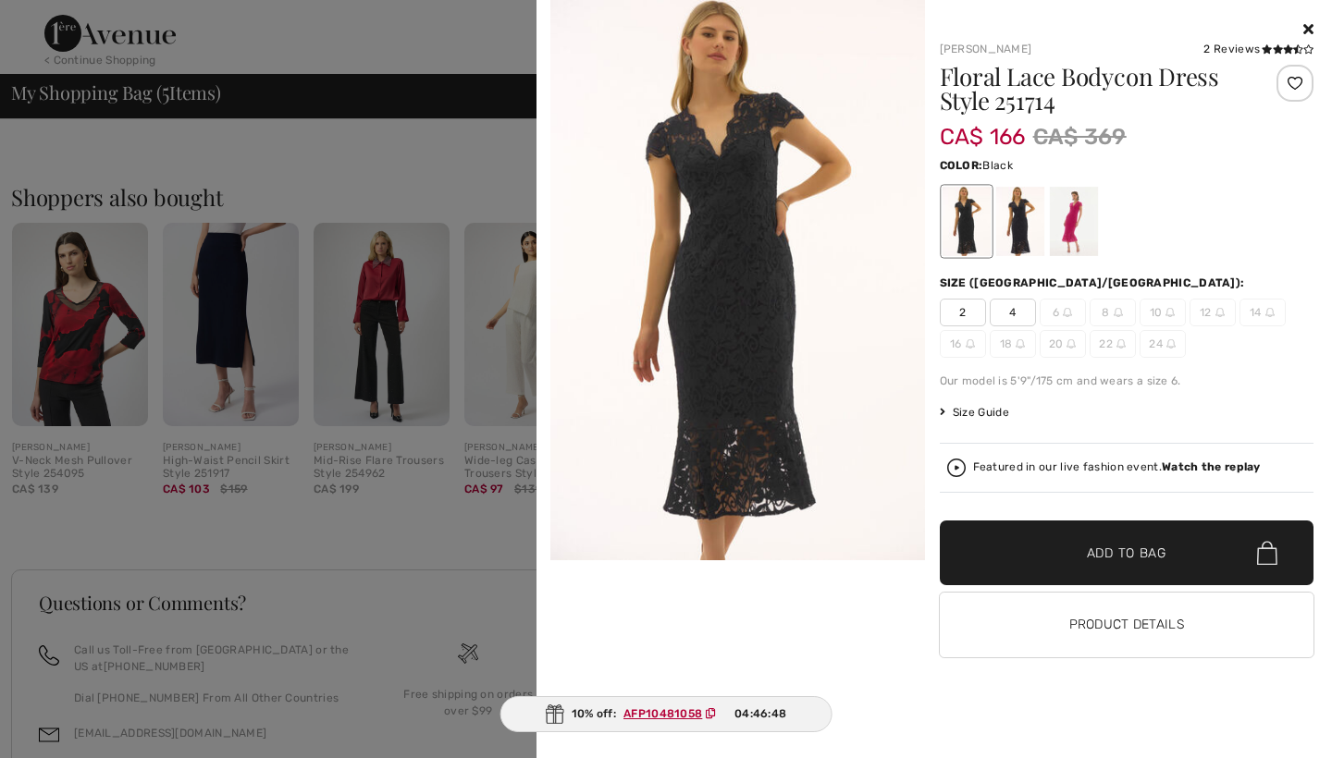
click at [1305, 24] on icon at bounding box center [1308, 28] width 10 height 15
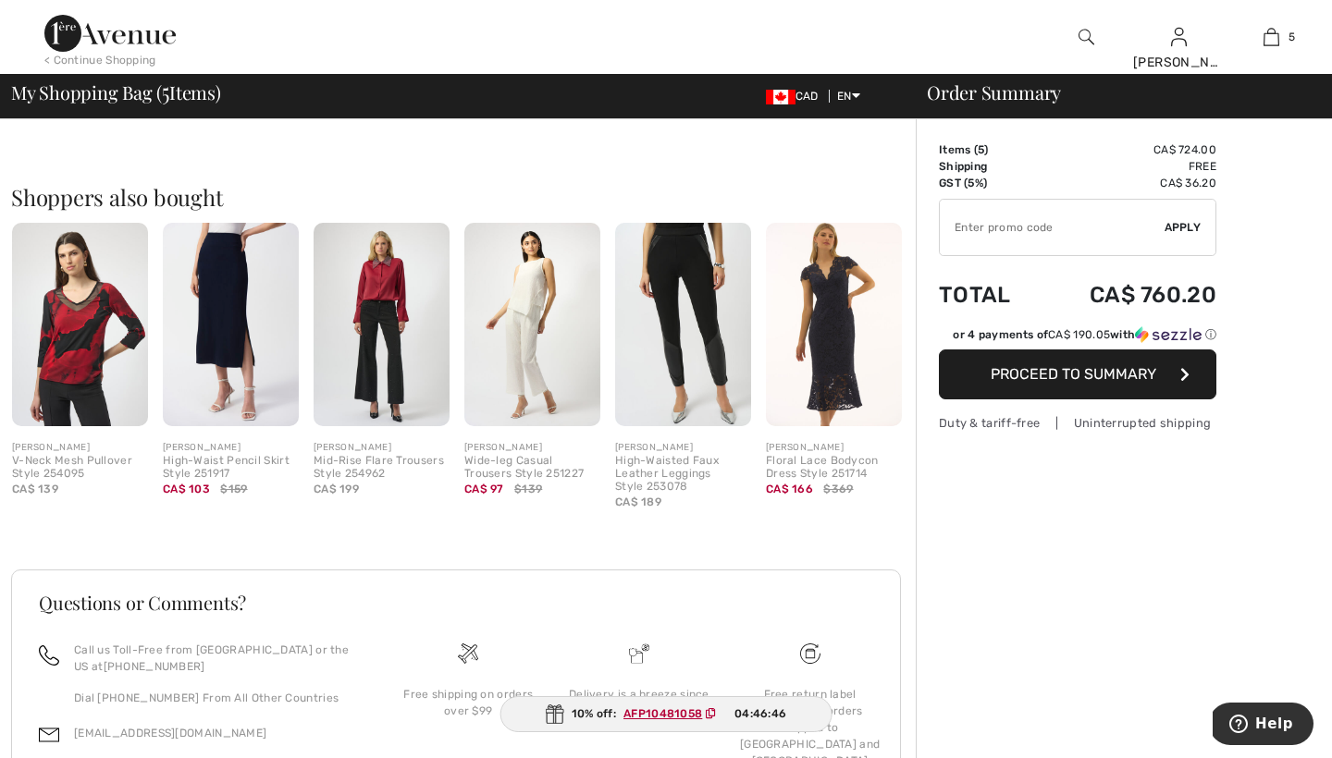
click at [523, 340] on img at bounding box center [532, 324] width 136 height 203
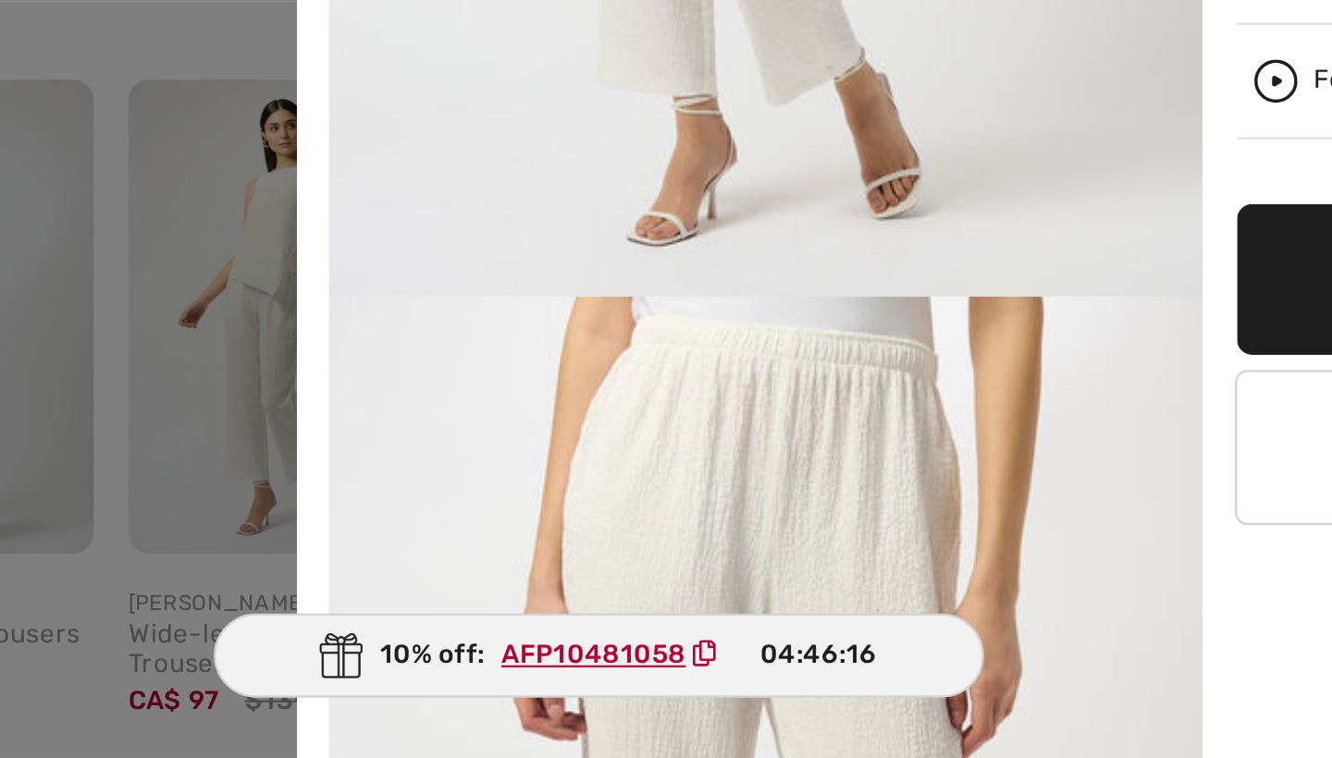
scroll to position [1383, 0]
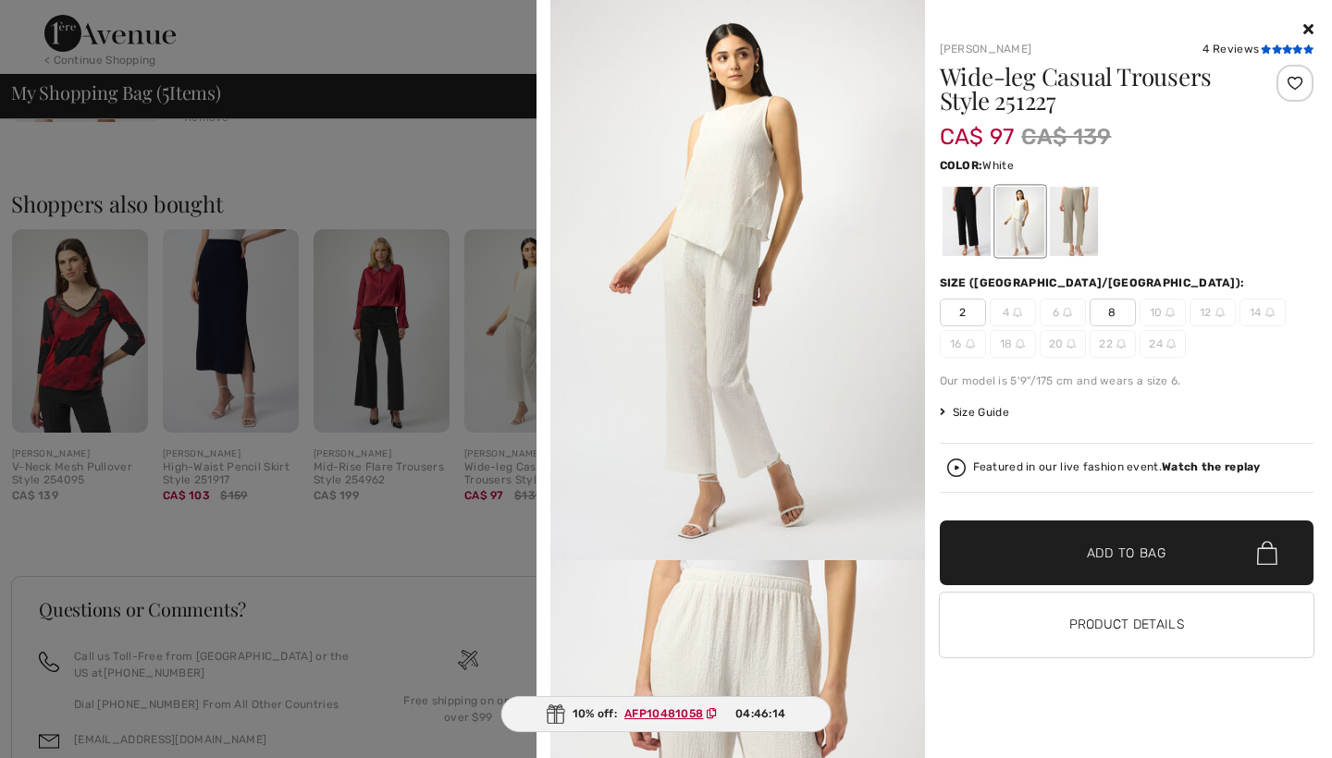
click at [1272, 49] on icon at bounding box center [1277, 48] width 10 height 9
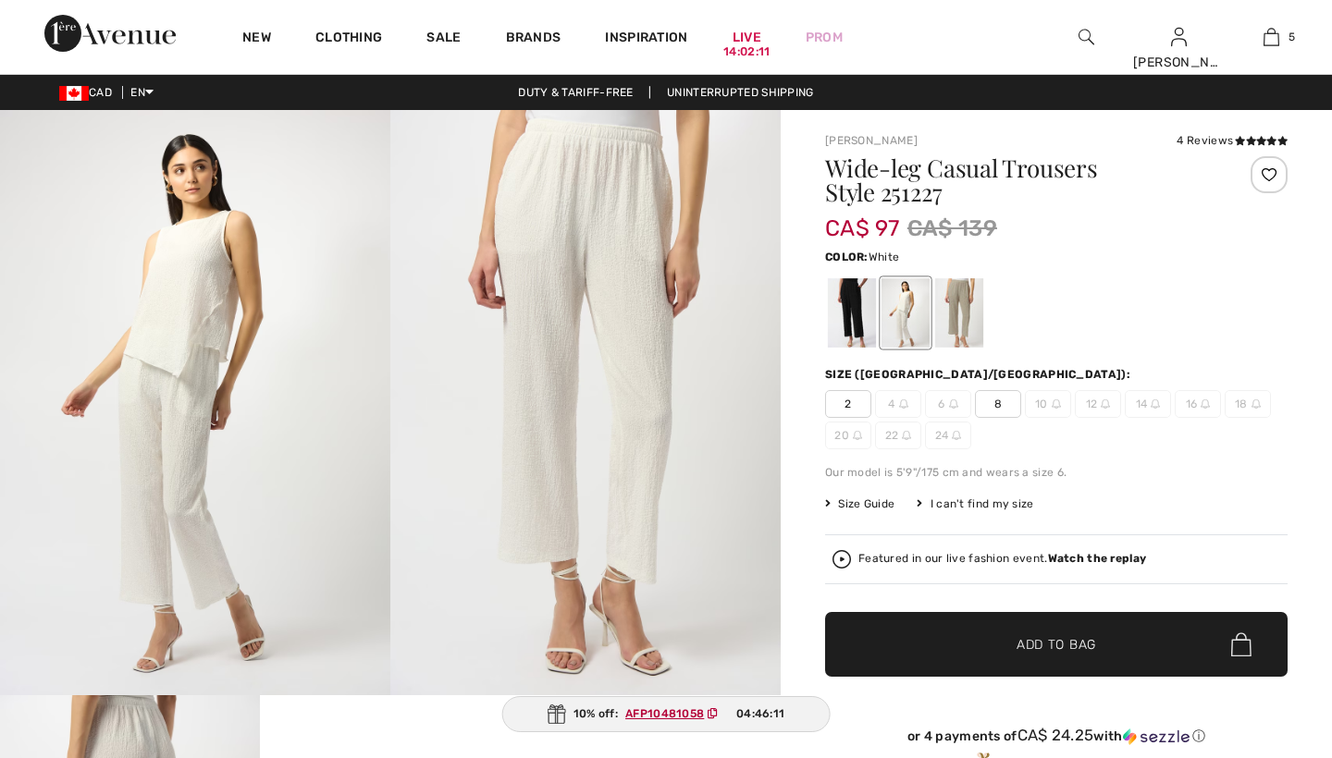
checkbox input "true"
click at [993, 400] on span "8" at bounding box center [998, 404] width 46 height 28
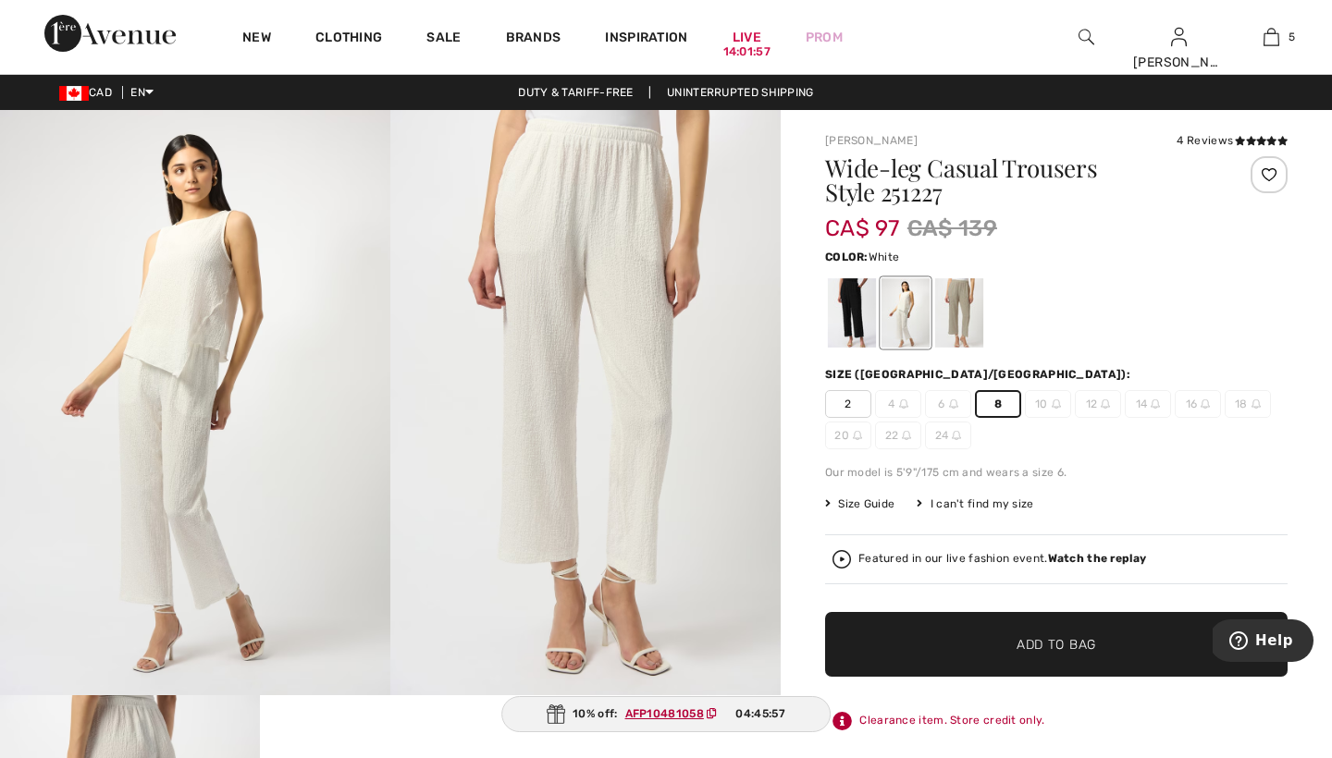
click at [1033, 638] on span "Add to Bag" at bounding box center [1056, 644] width 80 height 19
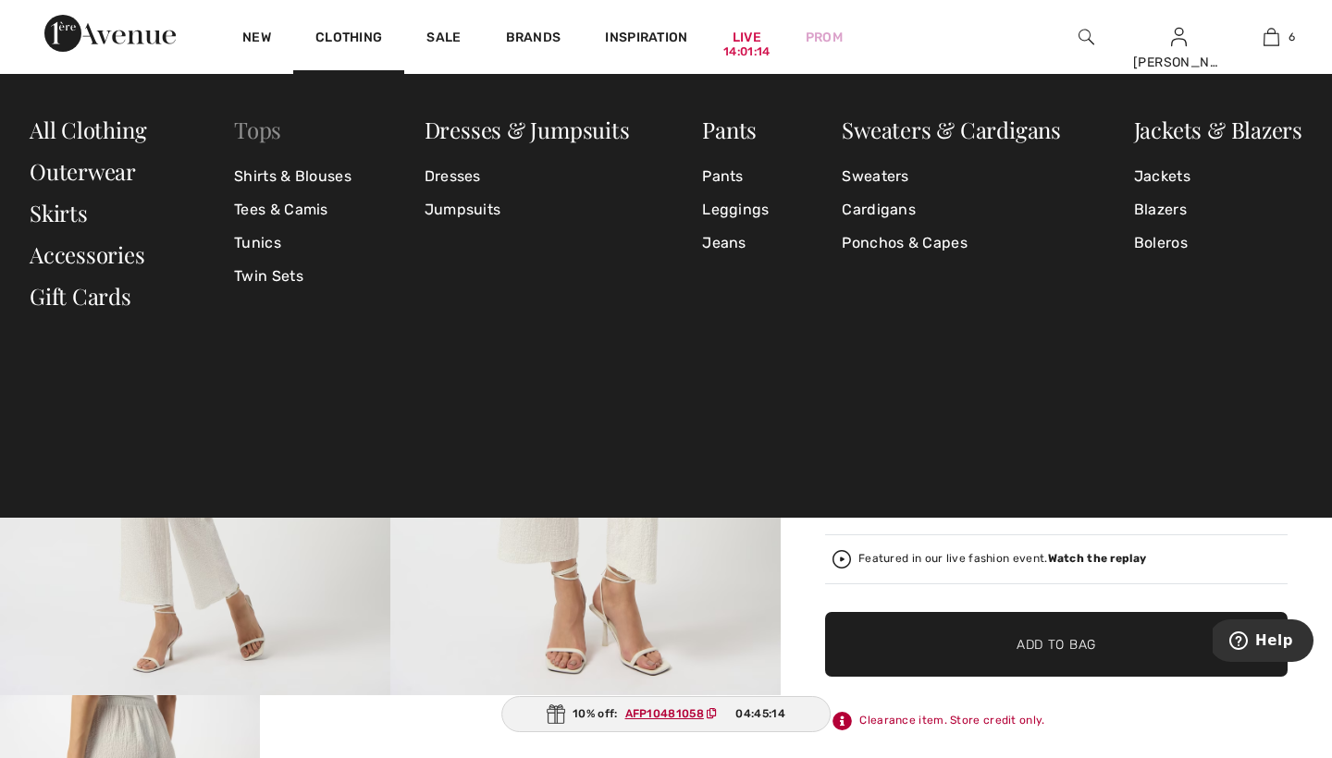
click at [259, 129] on link "Tops" at bounding box center [257, 130] width 47 height 30
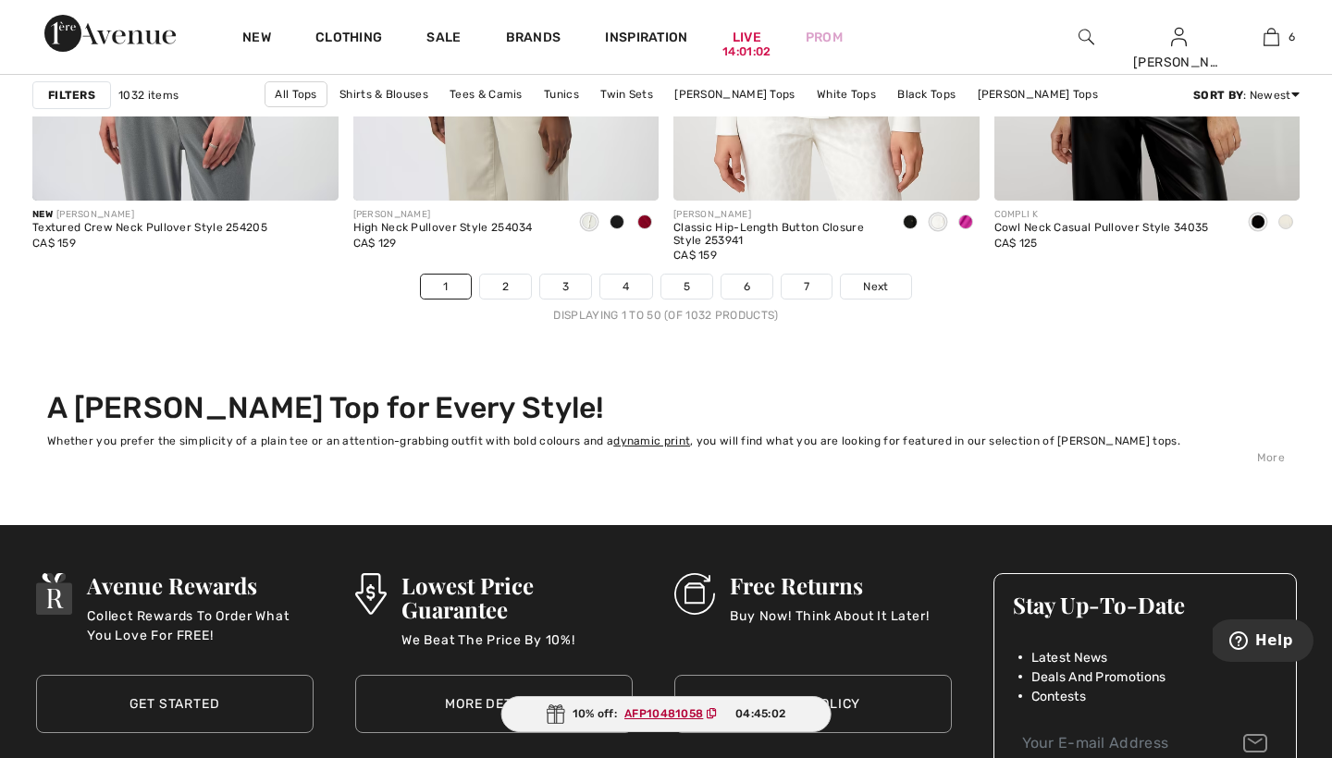
scroll to position [8194, 0]
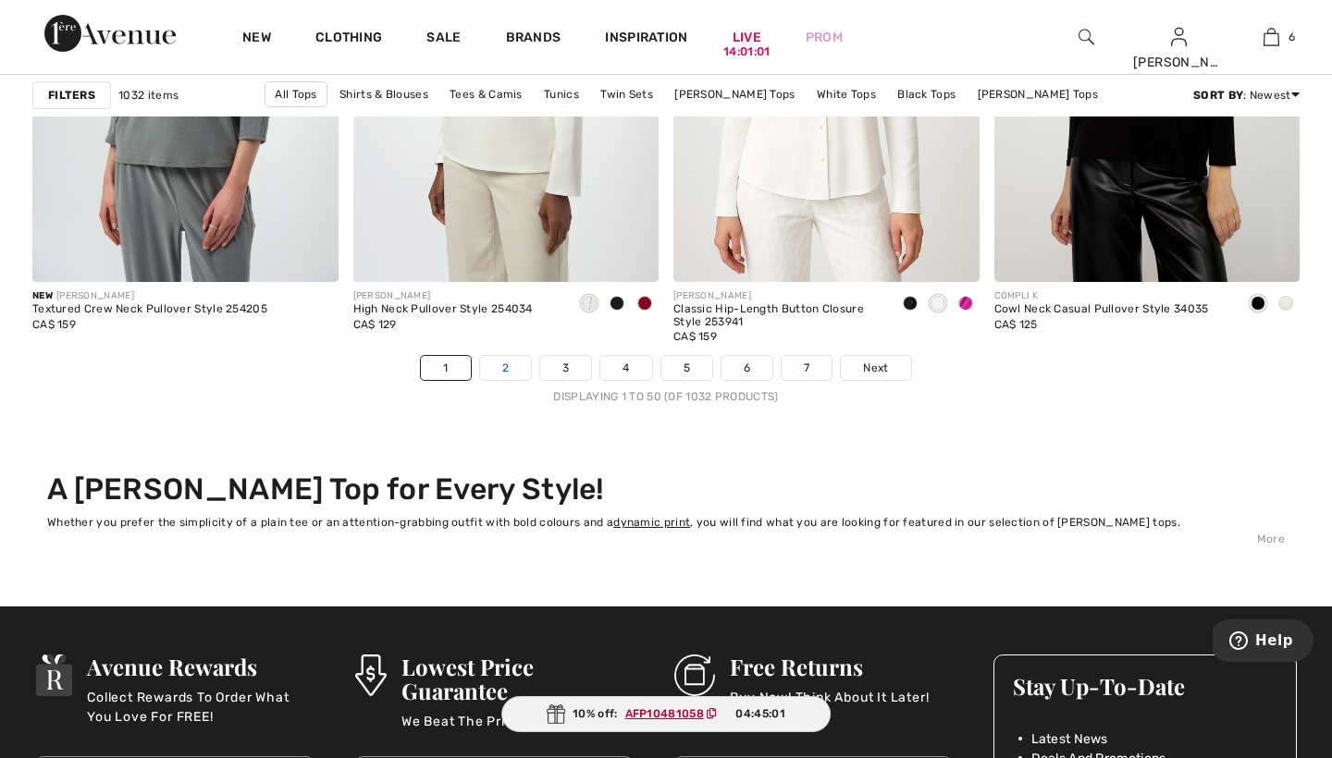
click at [507, 367] on link "2" at bounding box center [505, 368] width 51 height 24
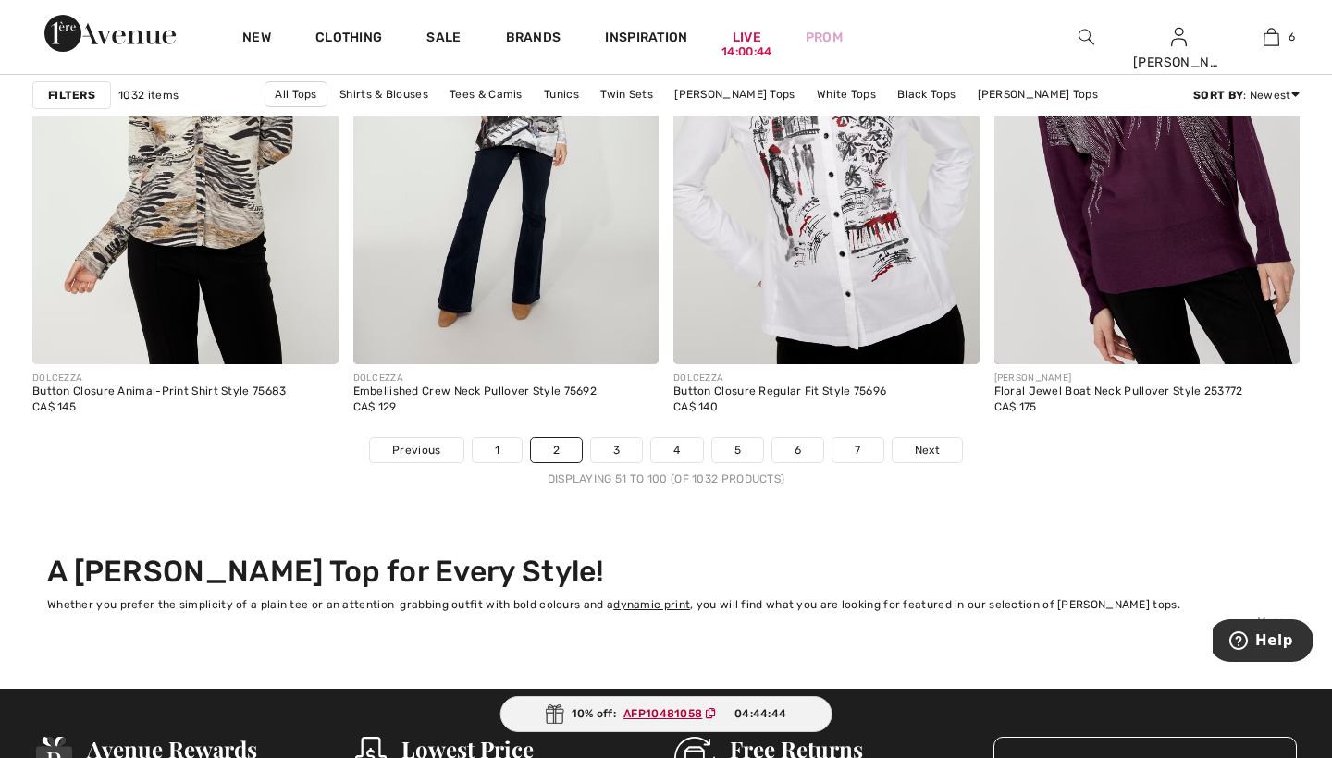
scroll to position [8106, 0]
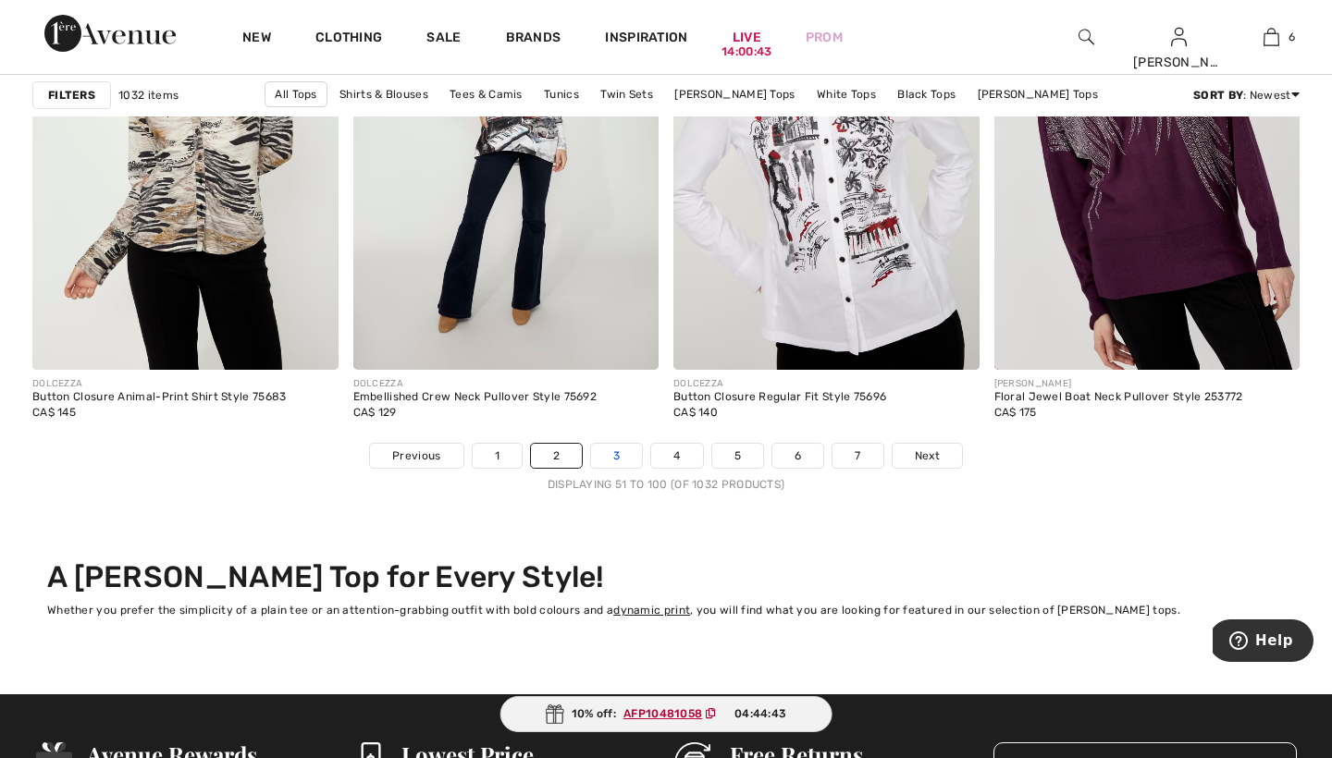
click at [610, 456] on link "3" at bounding box center [616, 456] width 51 height 24
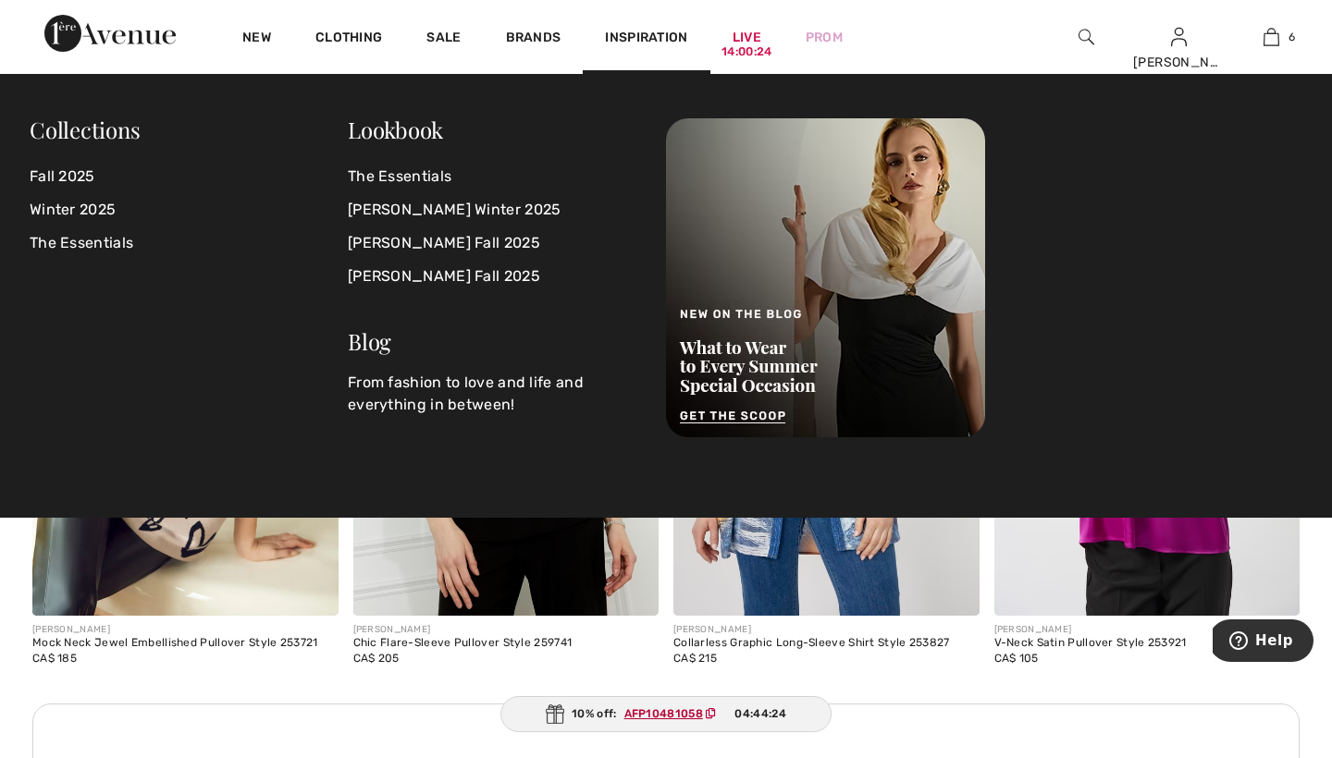
scroll to position [3500, 0]
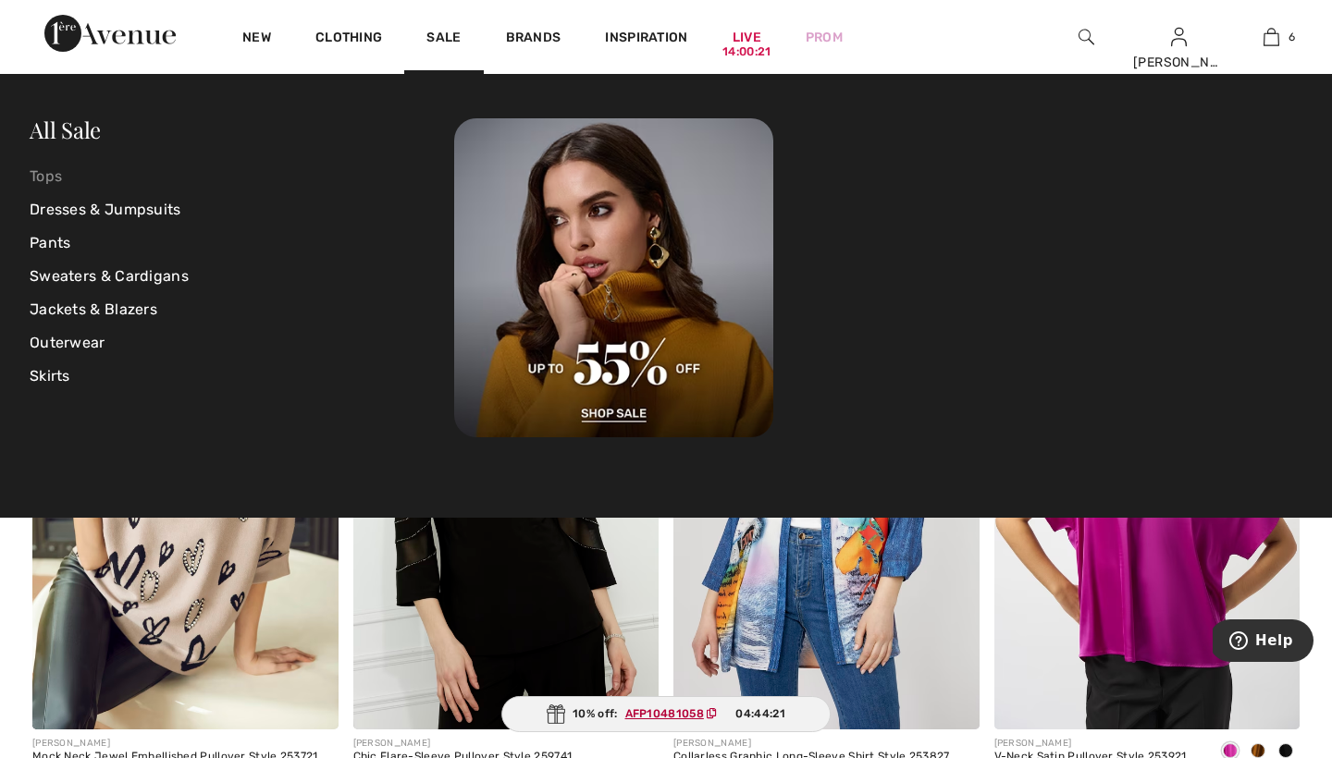
click at [46, 177] on link "Tops" at bounding box center [242, 176] width 425 height 33
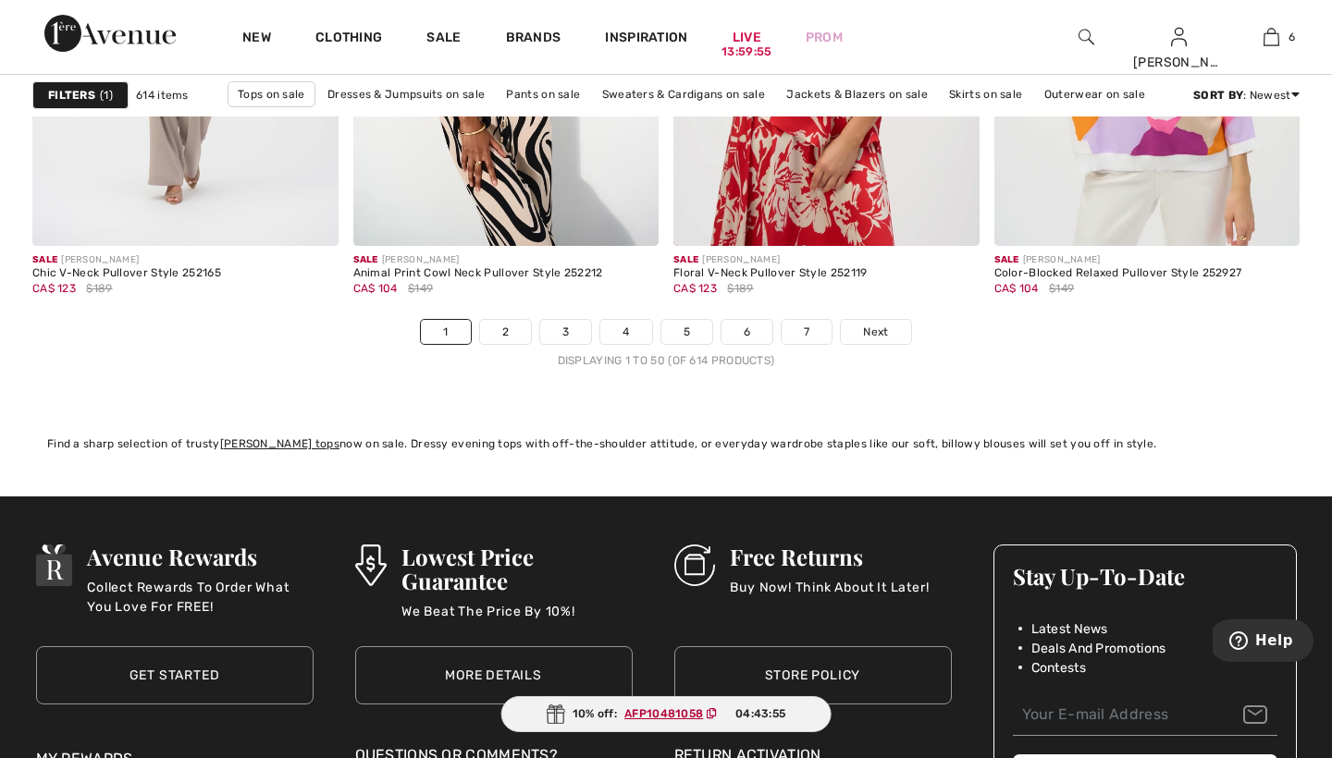
scroll to position [8250, 0]
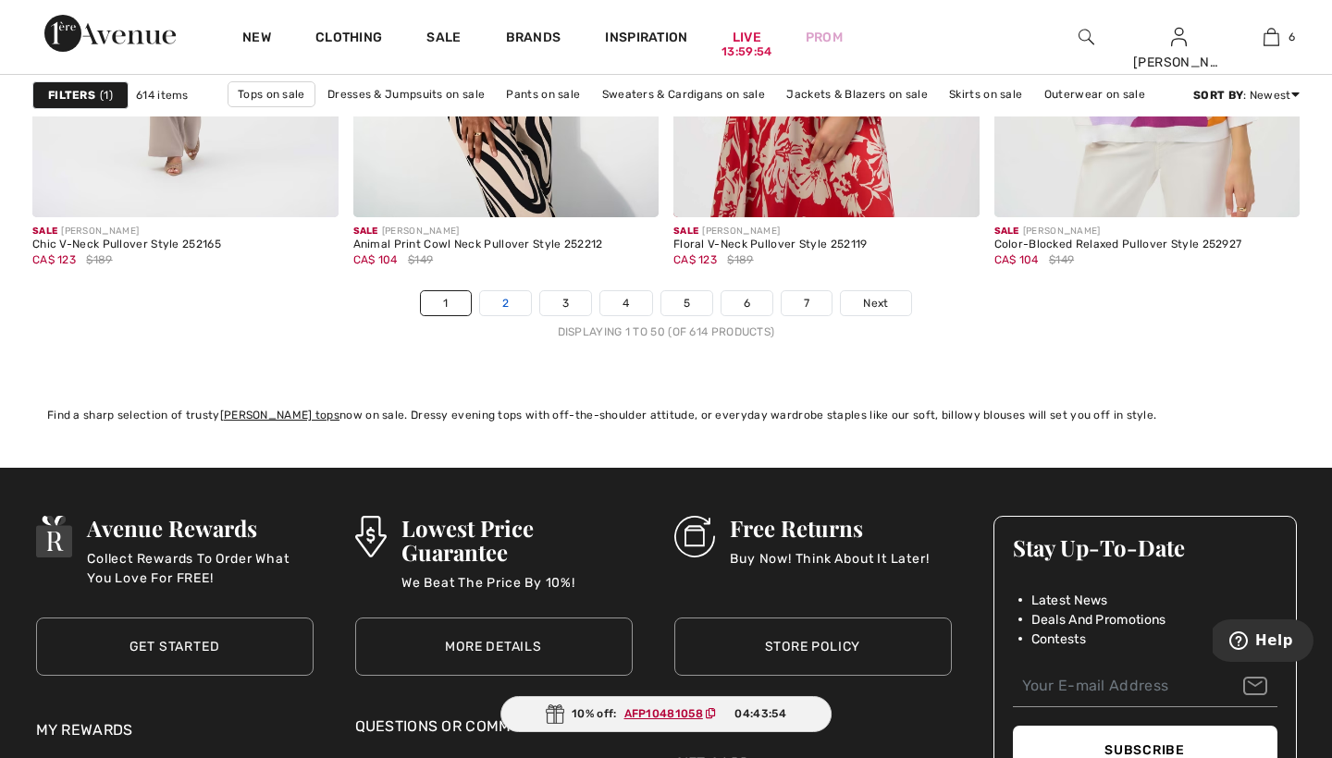
click at [511, 305] on link "2" at bounding box center [505, 303] width 51 height 24
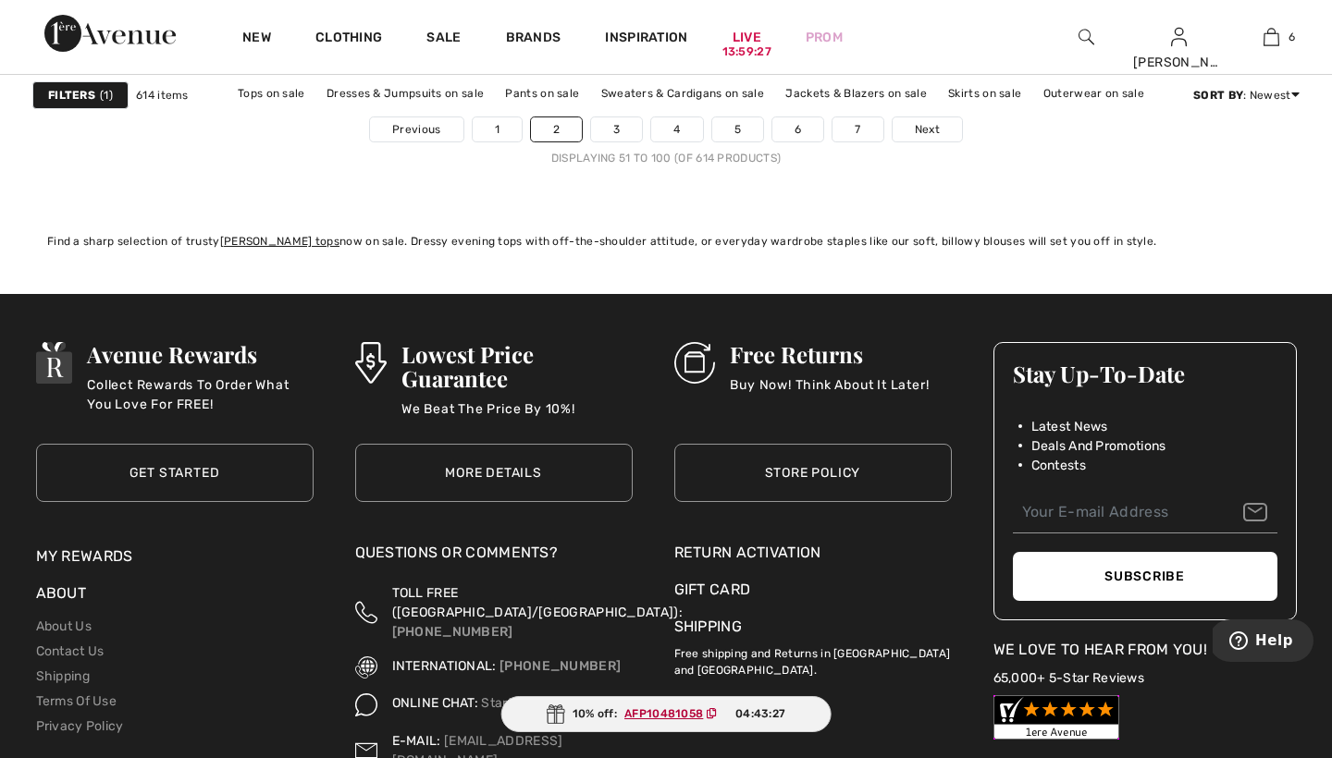
scroll to position [8425, 0]
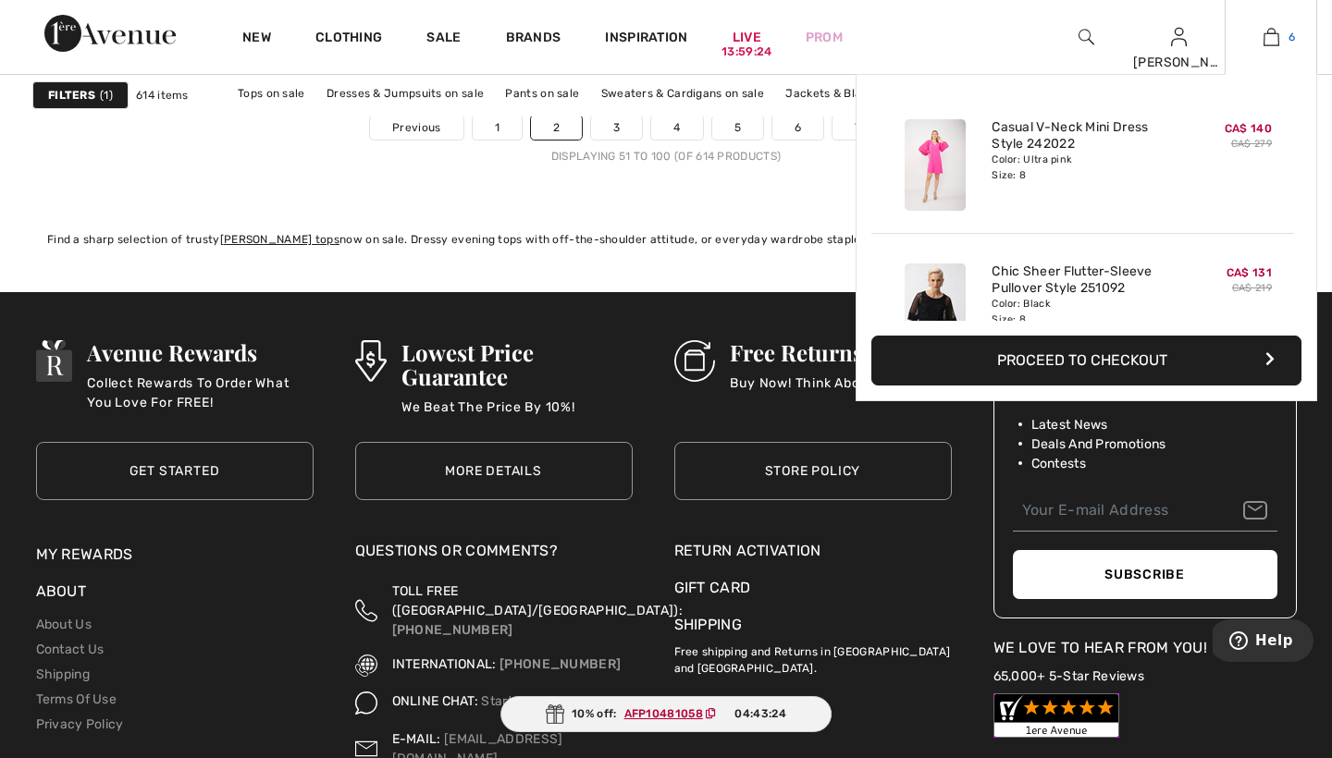
click at [1266, 32] on img at bounding box center [1271, 37] width 16 height 22
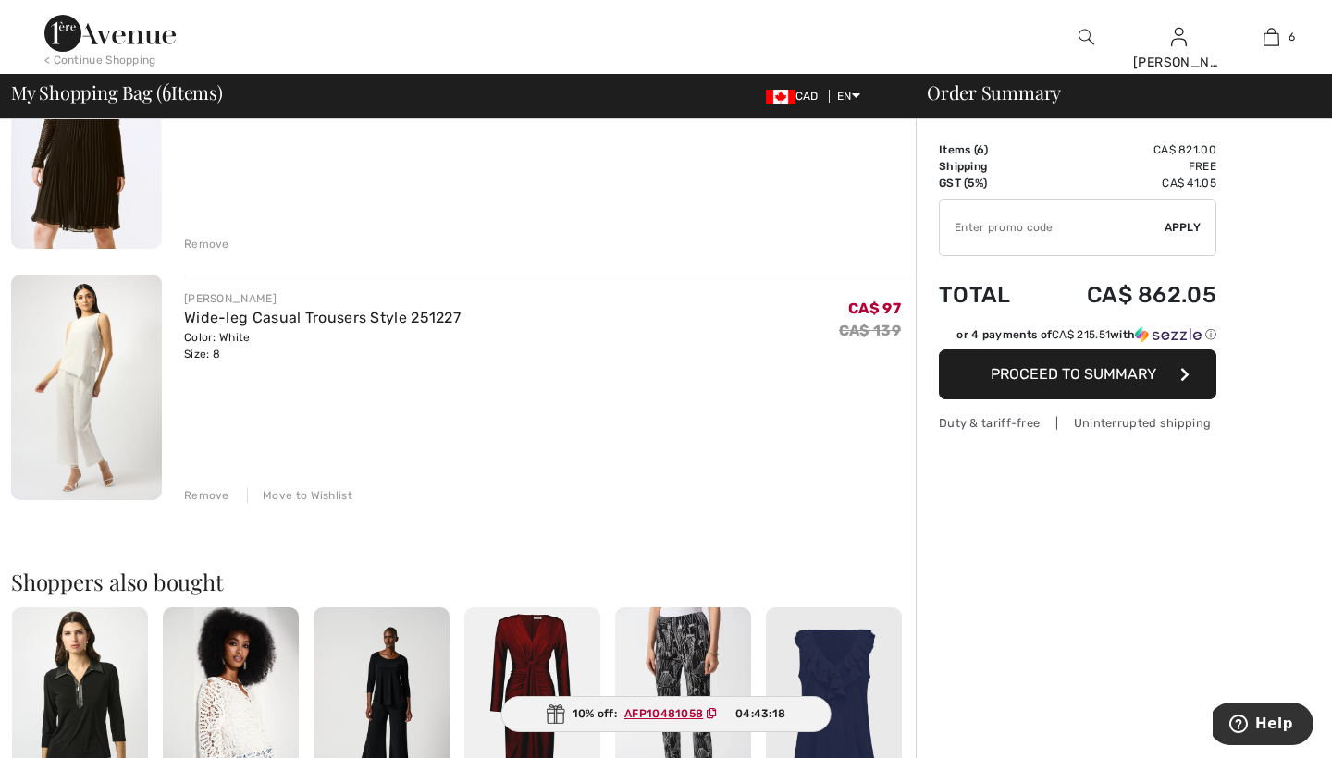
scroll to position [1265, 0]
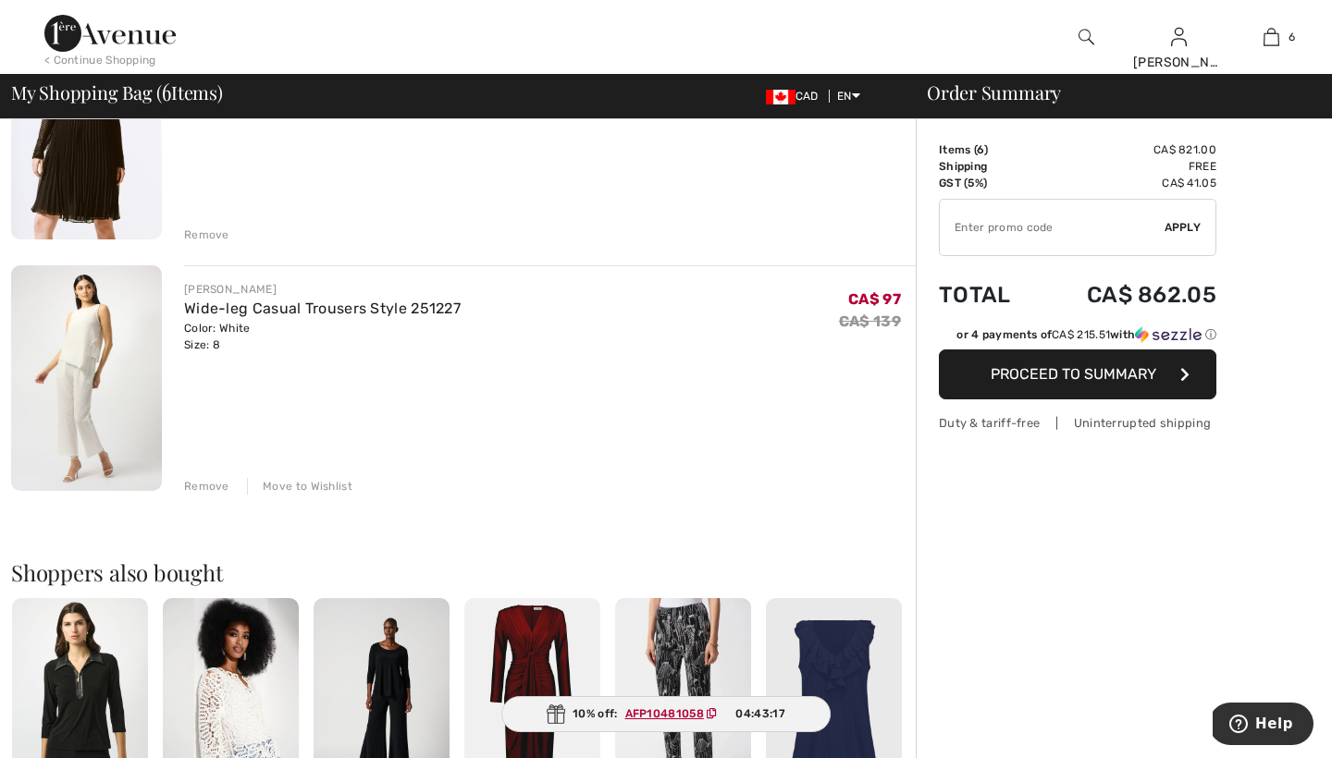
click at [216, 486] on div "Remove" at bounding box center [206, 486] width 45 height 17
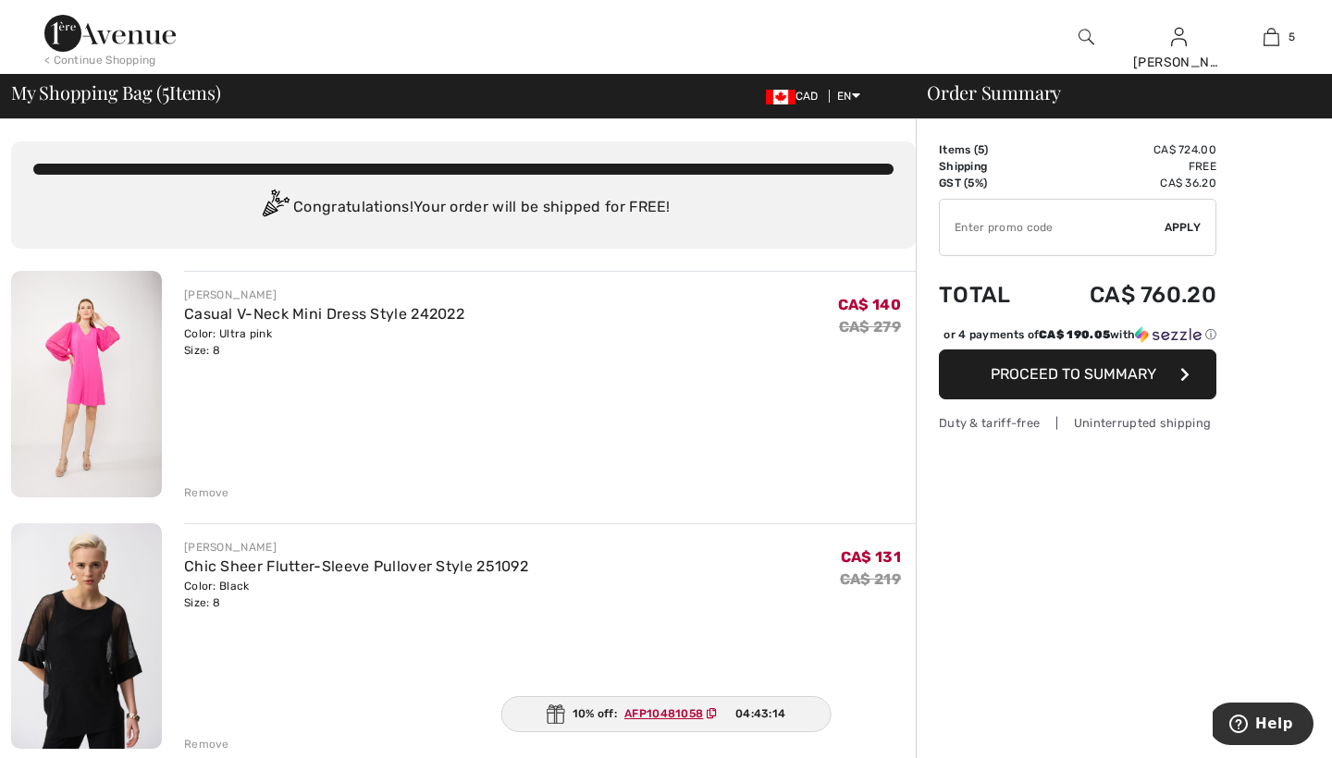
scroll to position [0, 0]
